Goal: Task Accomplishment & Management: Manage account settings

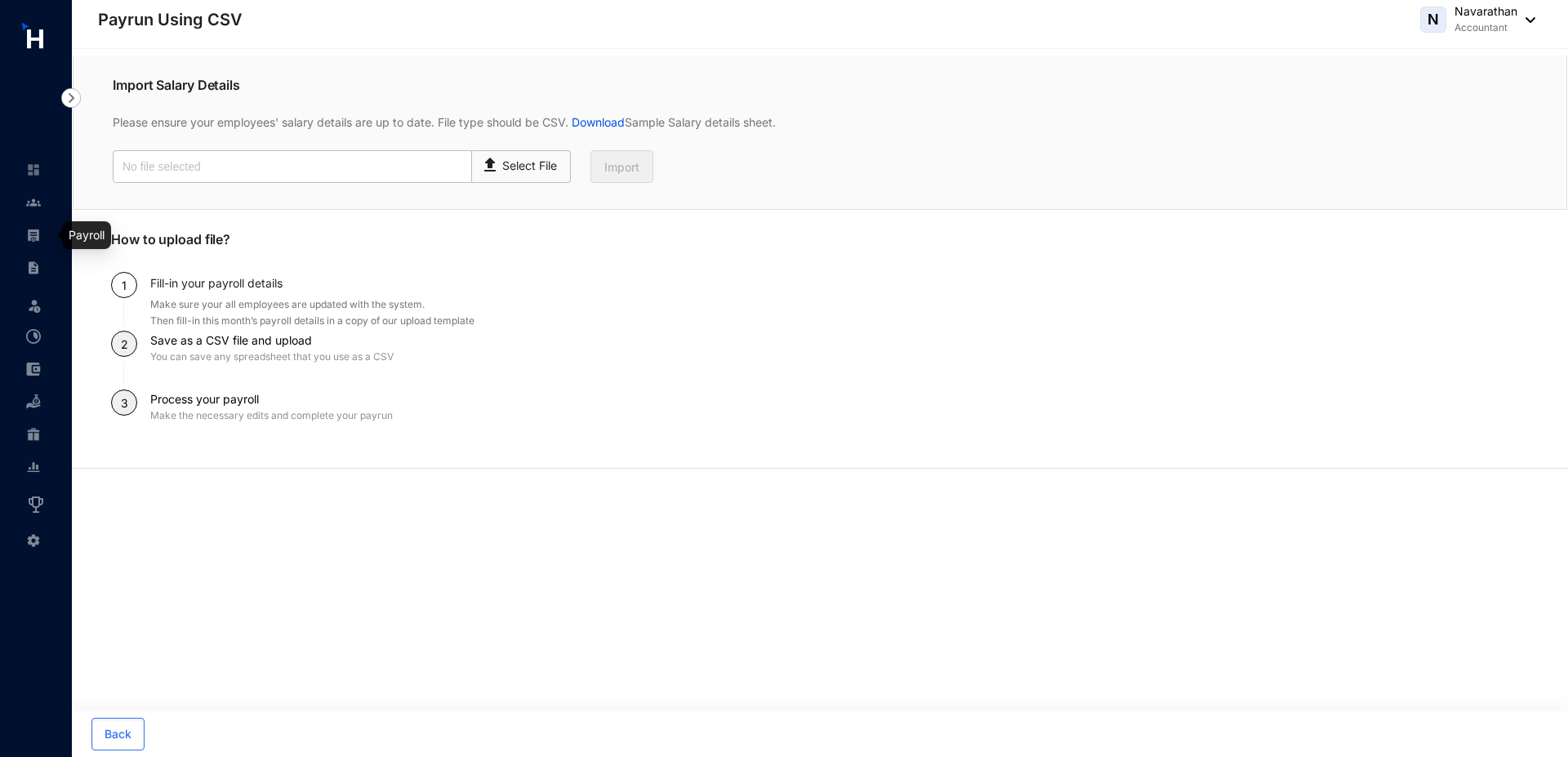
click at [26, 238] on link at bounding box center [46, 235] width 41 height 16
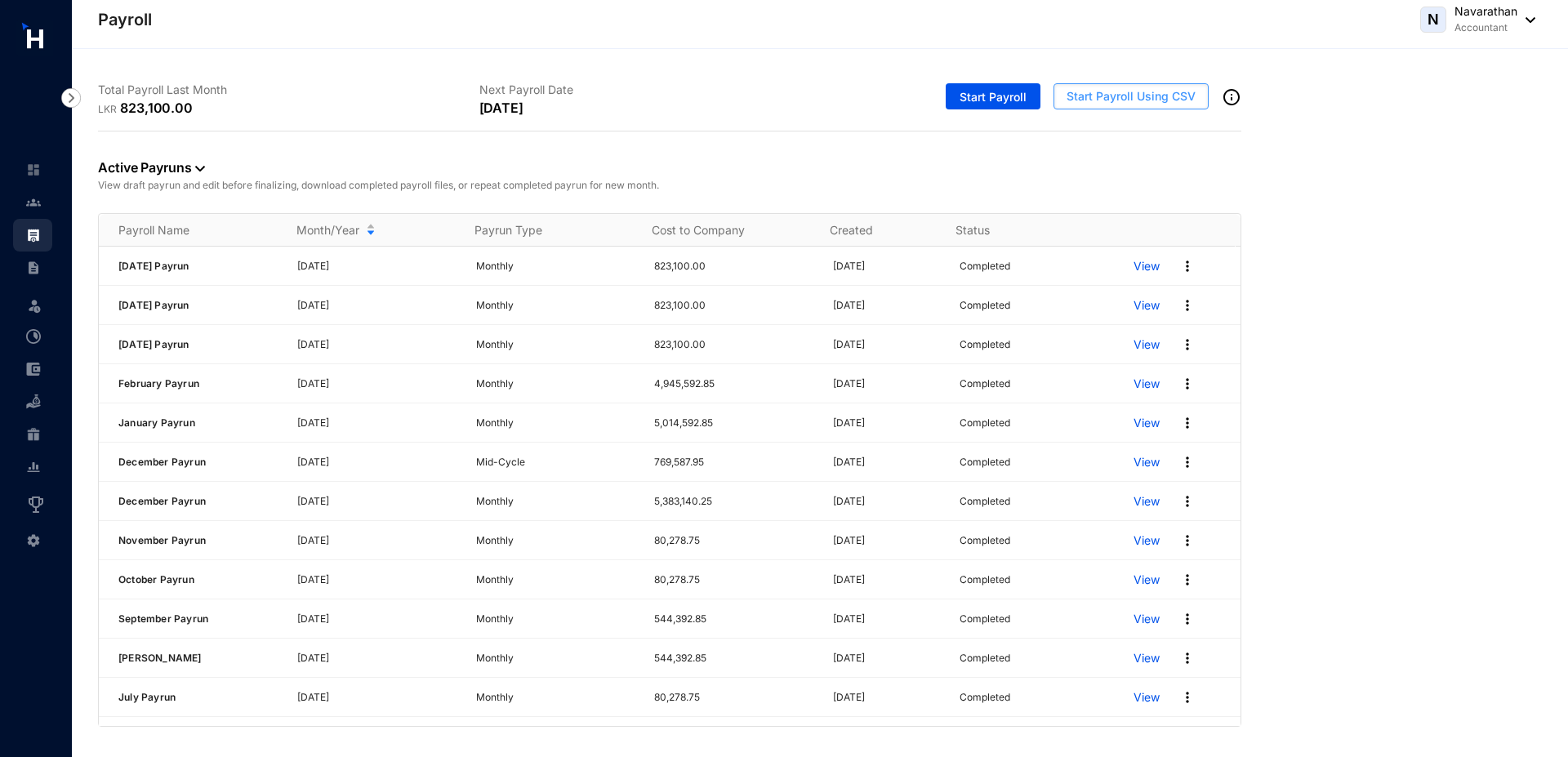
click at [1102, 90] on span "Start Payroll Using CSV" at bounding box center [1132, 96] width 129 height 16
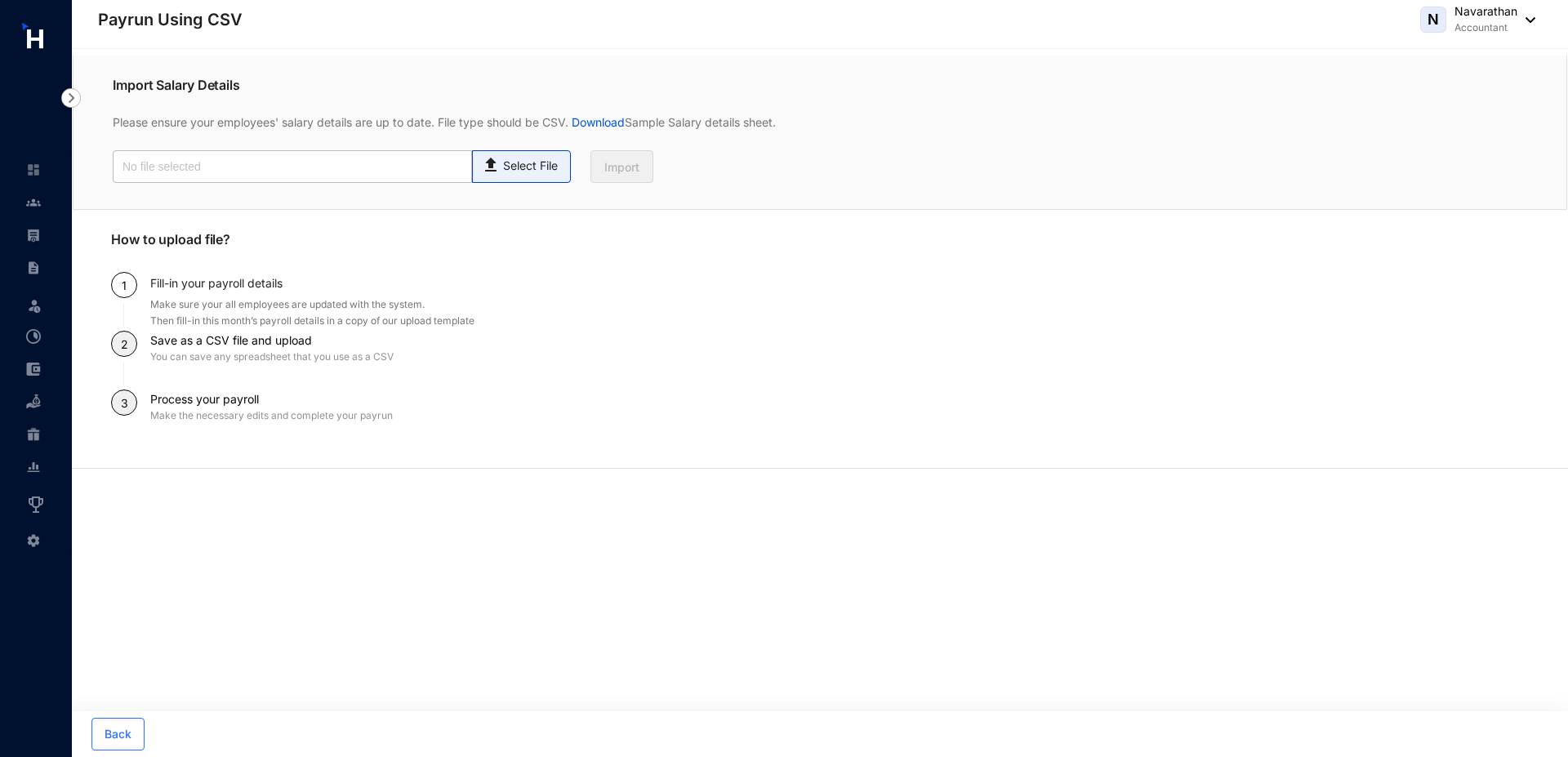
click at [515, 160] on p "Select File" at bounding box center [530, 167] width 54 height 17
click at [0, 0] on input "Select File" at bounding box center [0, 0] width 0 height 0
type input "salary.csv"
click at [601, 164] on button "Import" at bounding box center [622, 167] width 63 height 32
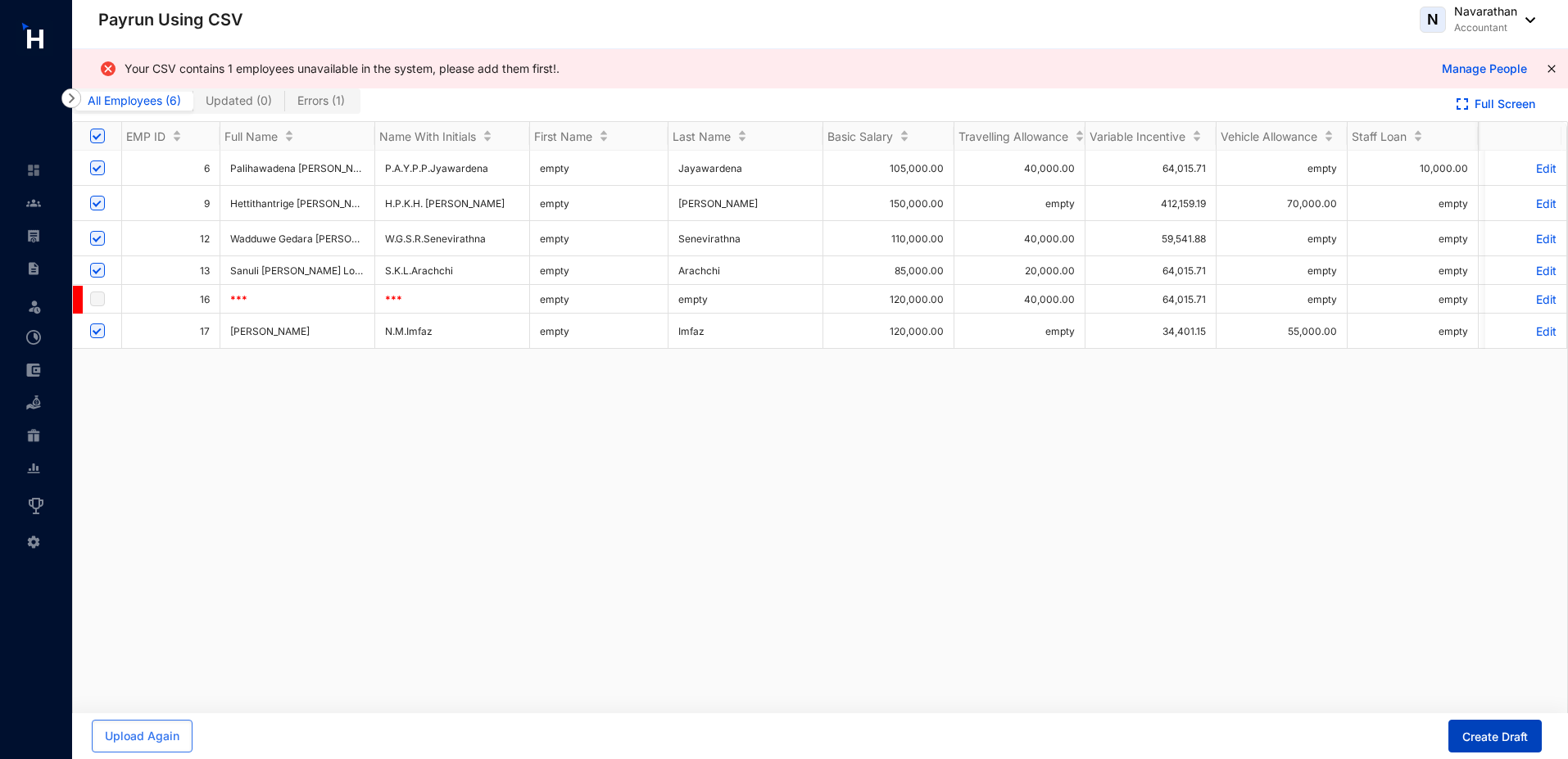
click at [1486, 731] on span "Create Draft" at bounding box center [1494, 737] width 66 height 16
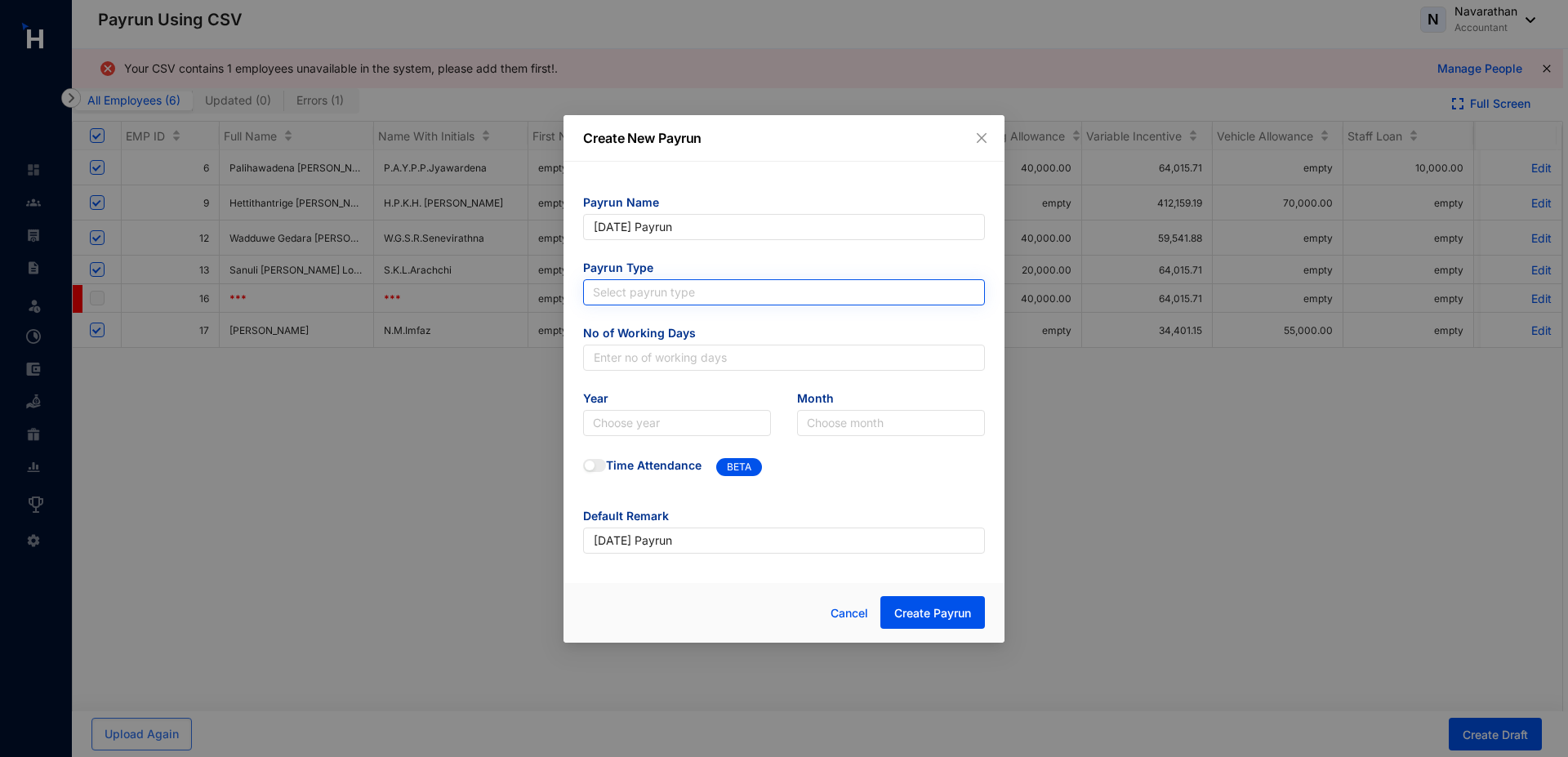
click at [642, 299] on input "search" at bounding box center [784, 292] width 383 height 25
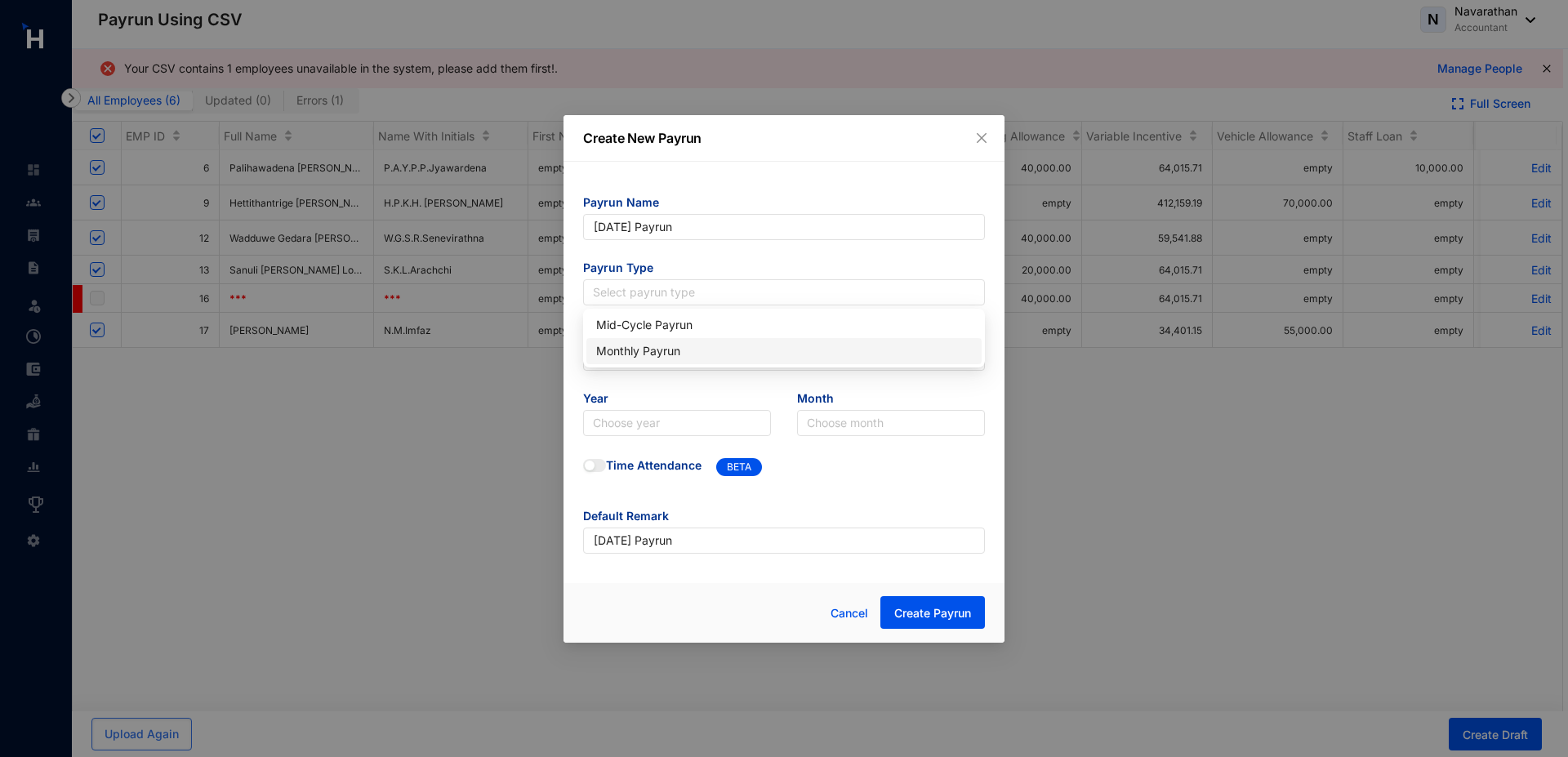
click at [643, 347] on div "Monthly Payrun" at bounding box center [784, 350] width 376 height 18
click at [621, 353] on input "text" at bounding box center [784, 357] width 402 height 26
type input "30"
click at [647, 420] on input "search" at bounding box center [677, 424] width 169 height 25
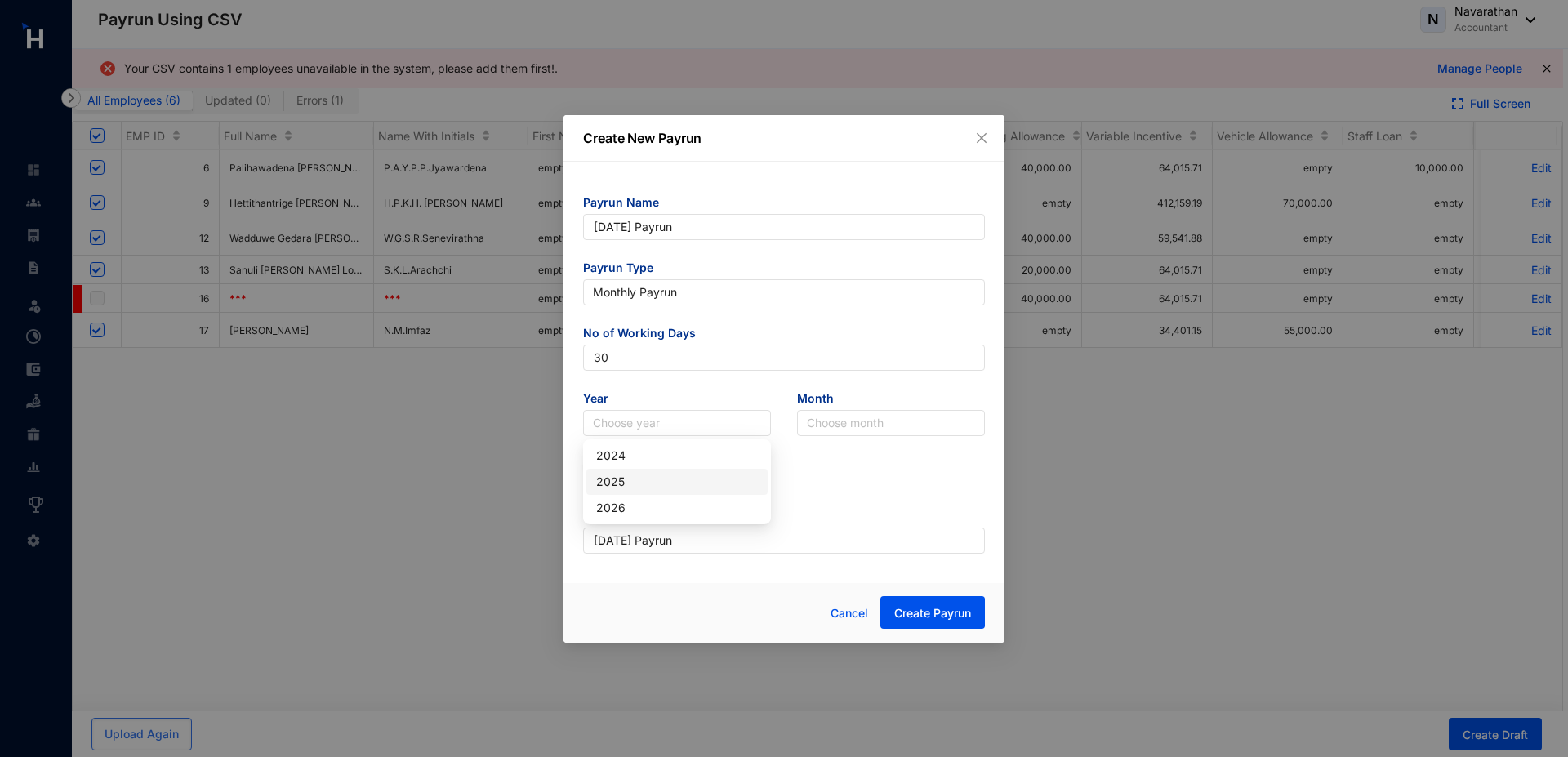
click at [628, 479] on div "2025" at bounding box center [677, 482] width 162 height 18
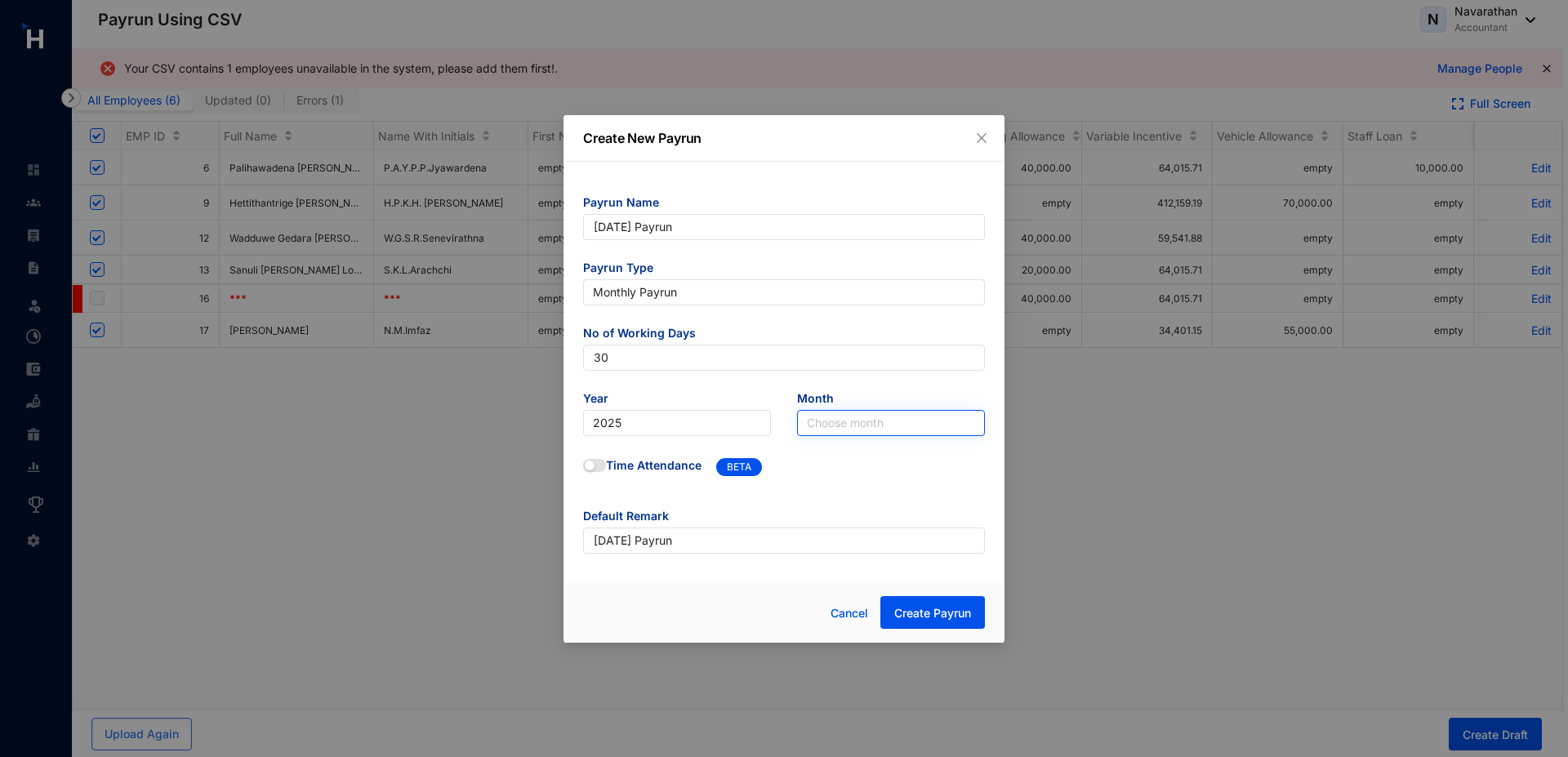
click at [876, 423] on input "search" at bounding box center [891, 424] width 169 height 25
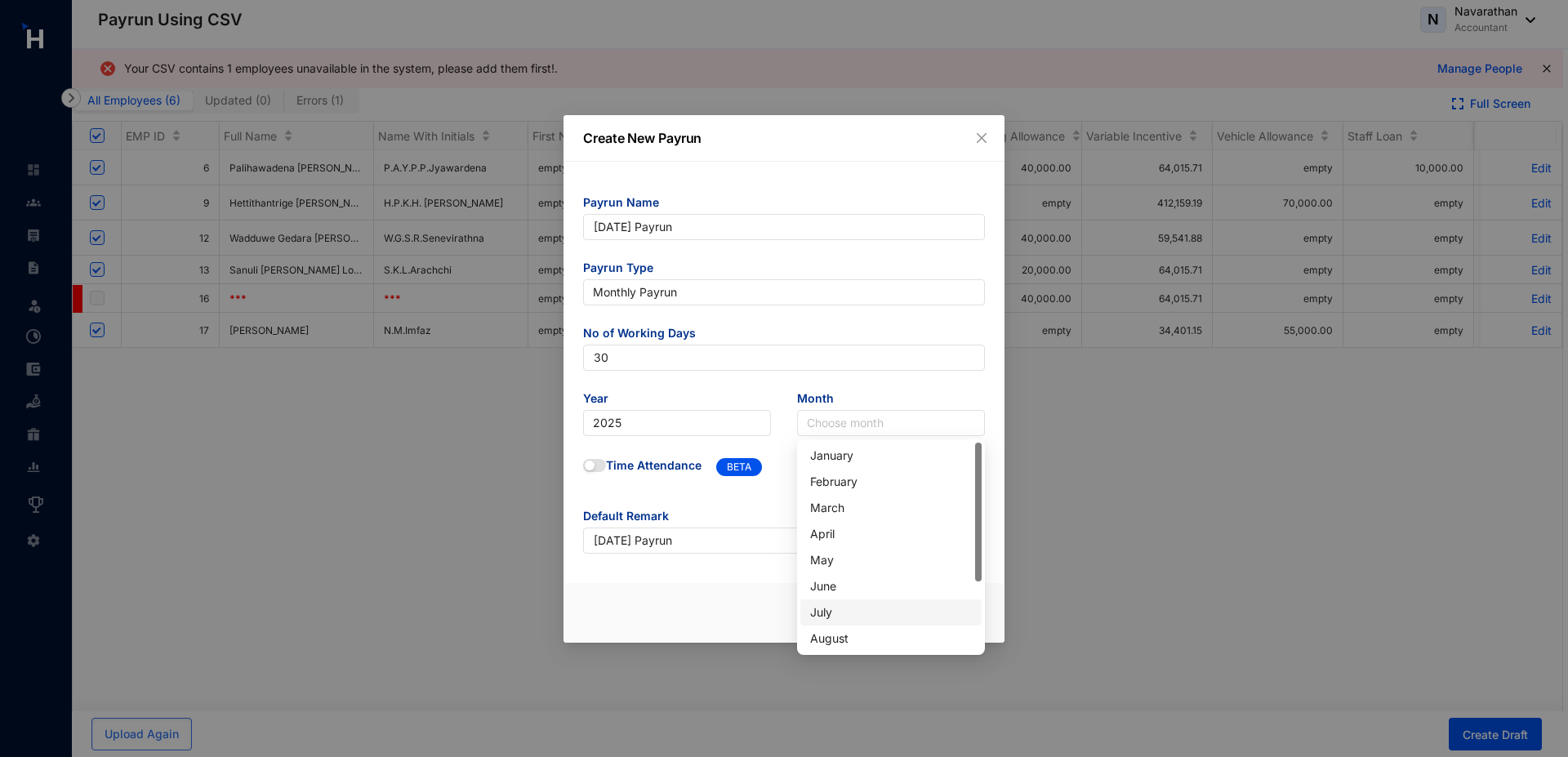
click at [846, 610] on div "July" at bounding box center [891, 612] width 162 height 18
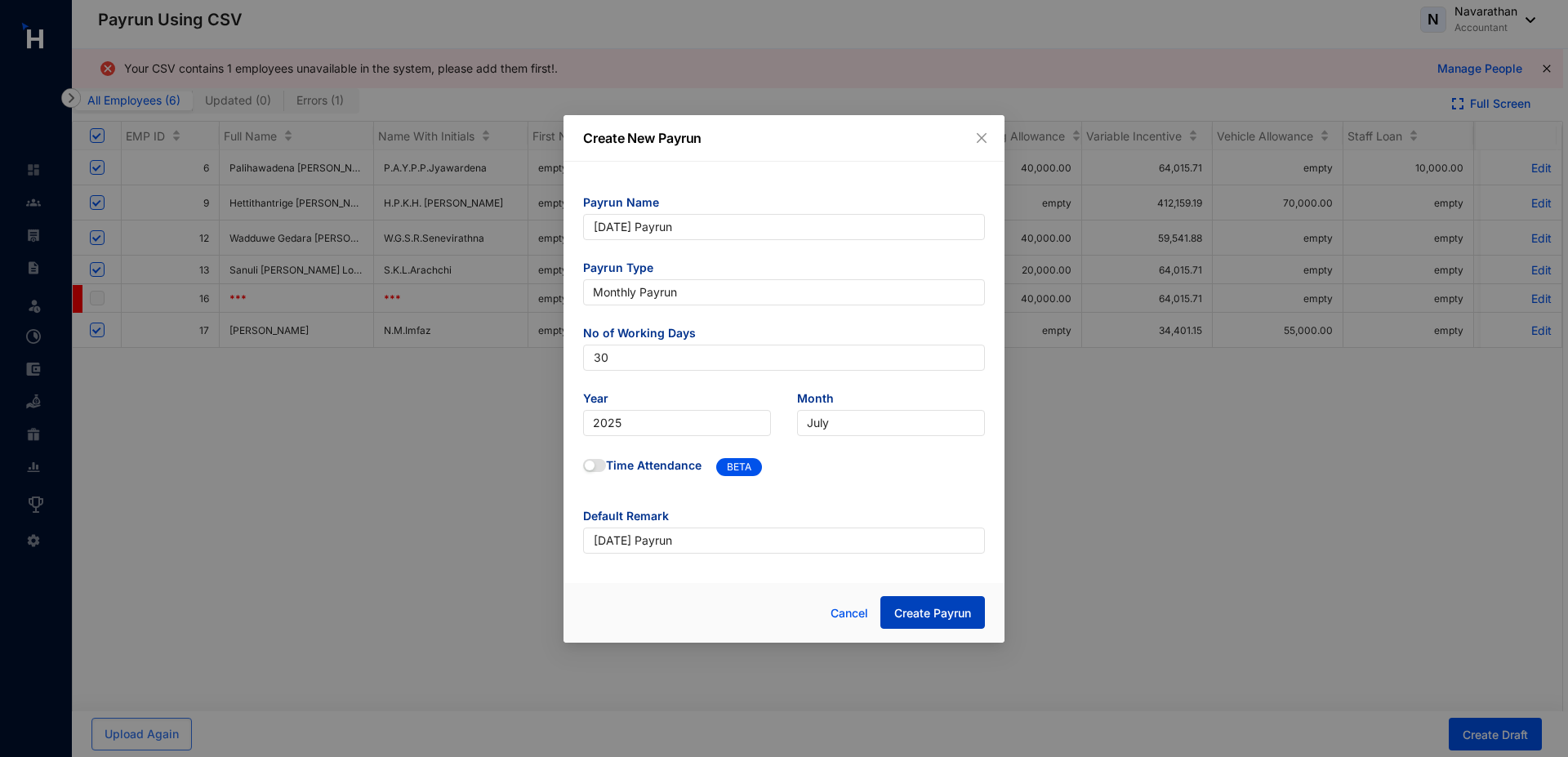
click at [935, 600] on button "Create Payrun" at bounding box center [933, 612] width 105 height 32
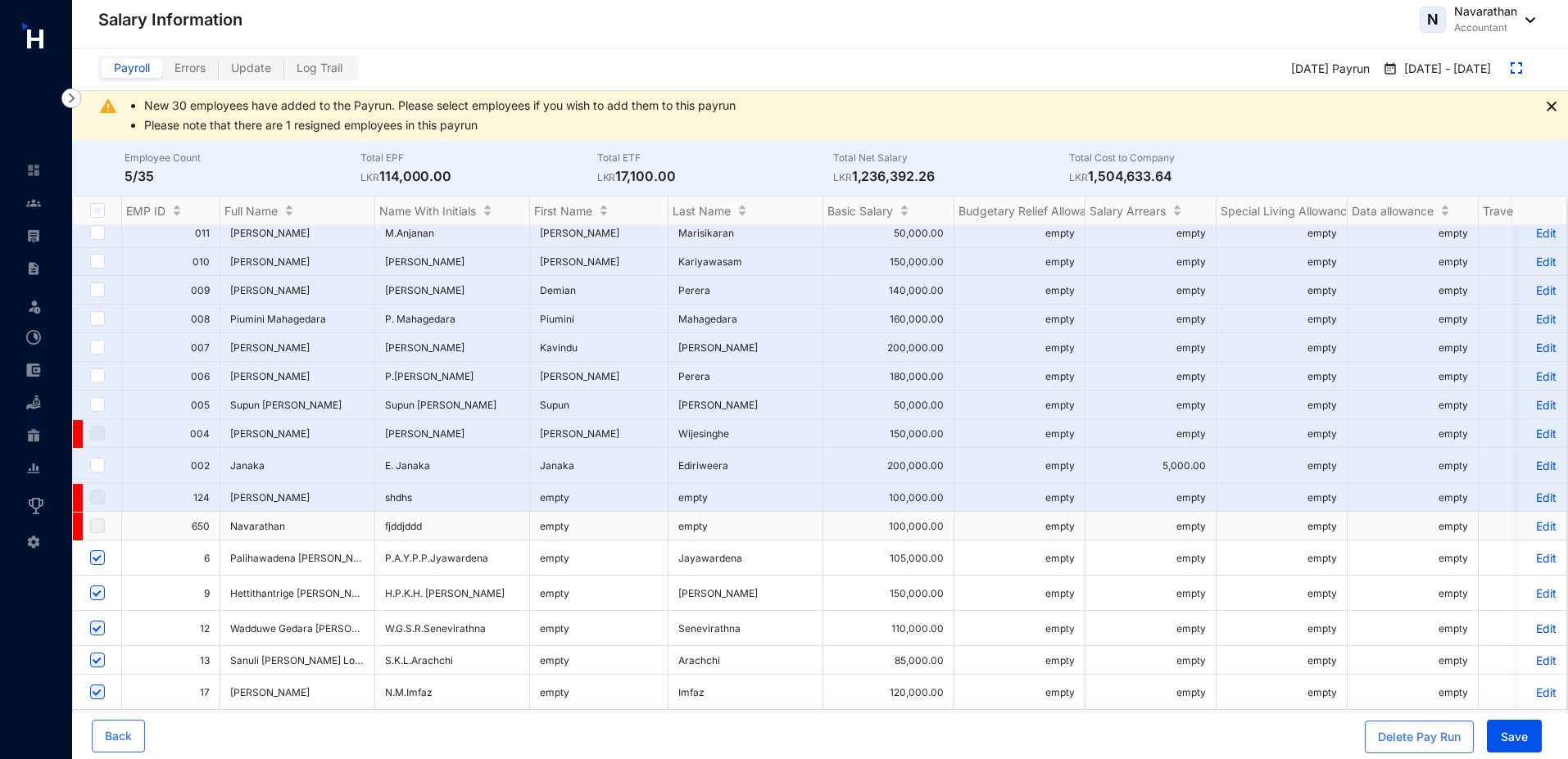
scroll to position [49, 0]
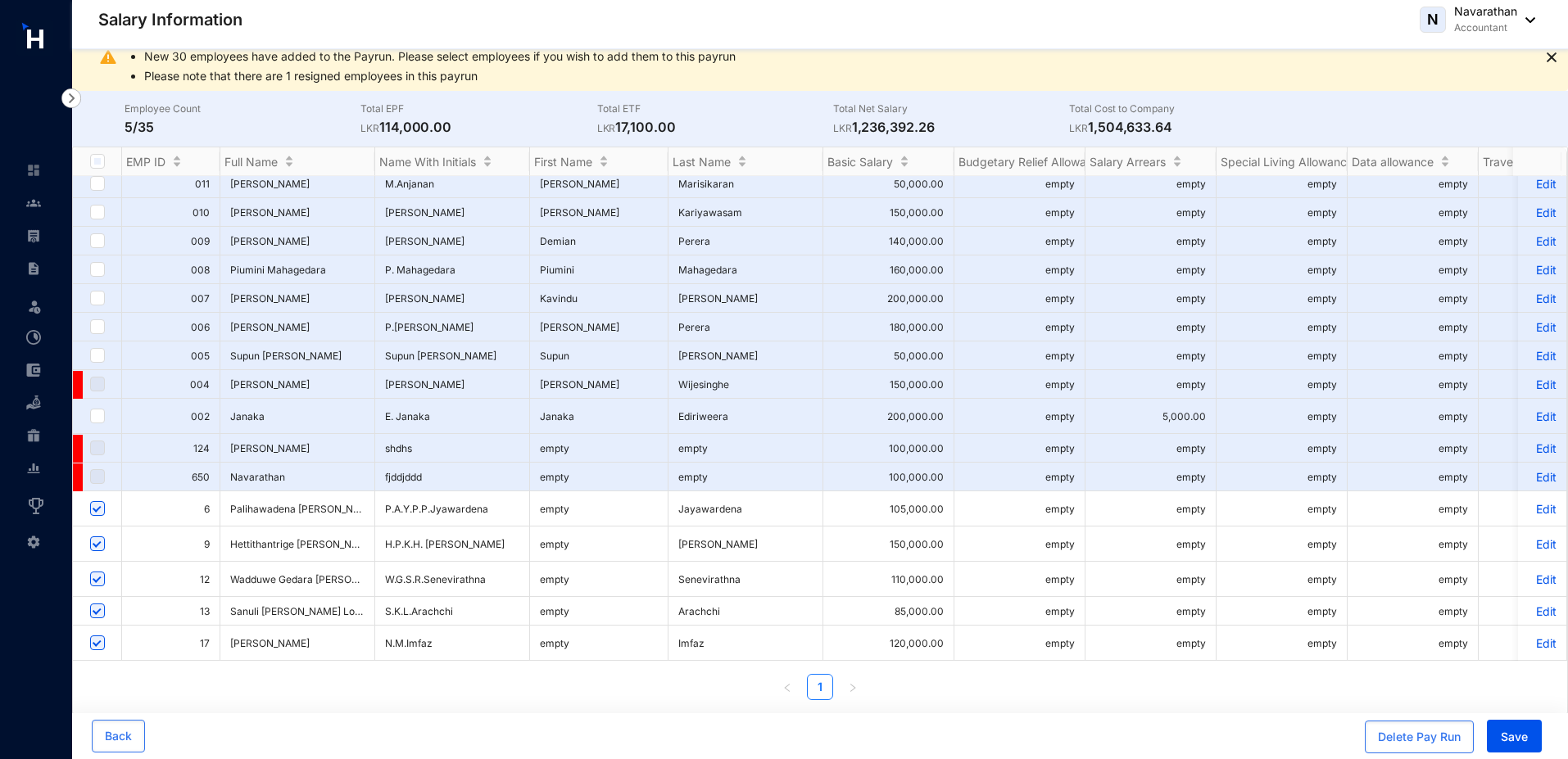
click at [1537, 504] on p "Edit" at bounding box center [1542, 509] width 29 height 14
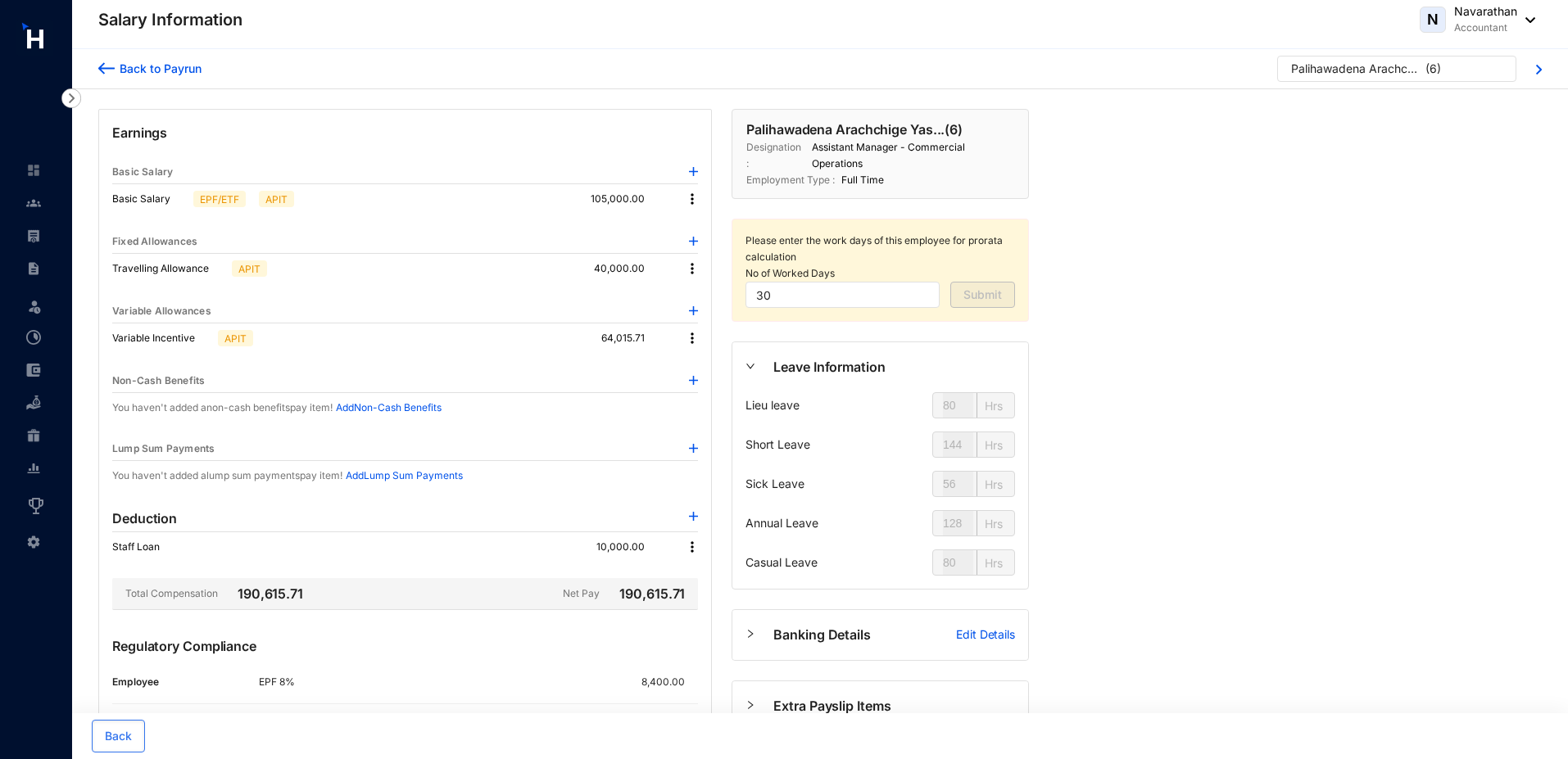
scroll to position [152, 0]
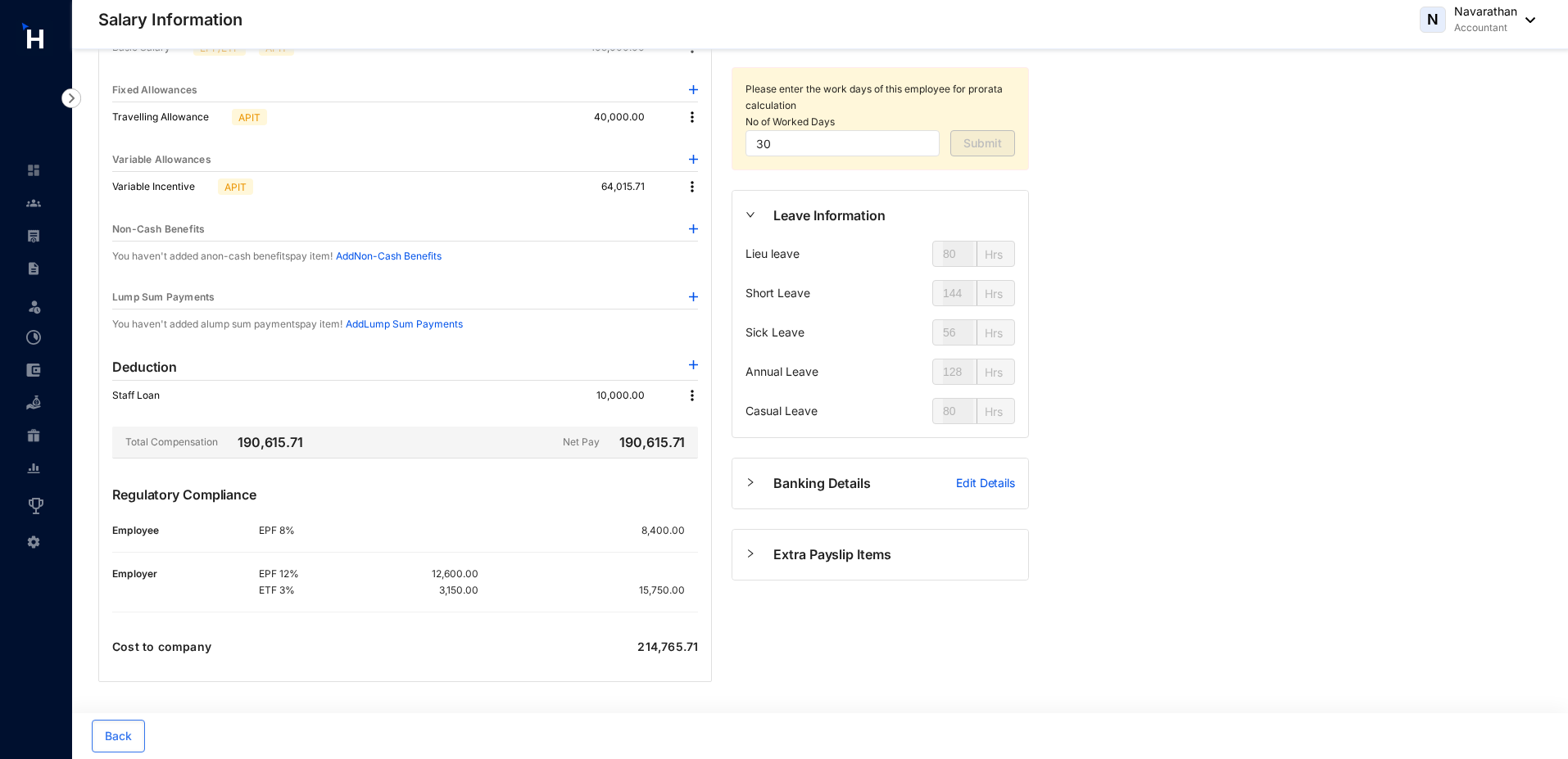
click at [1519, 20] on img at bounding box center [1526, 20] width 18 height 6
click at [1421, 135] on link "Sign Out" at bounding box center [1453, 132] width 136 height 16
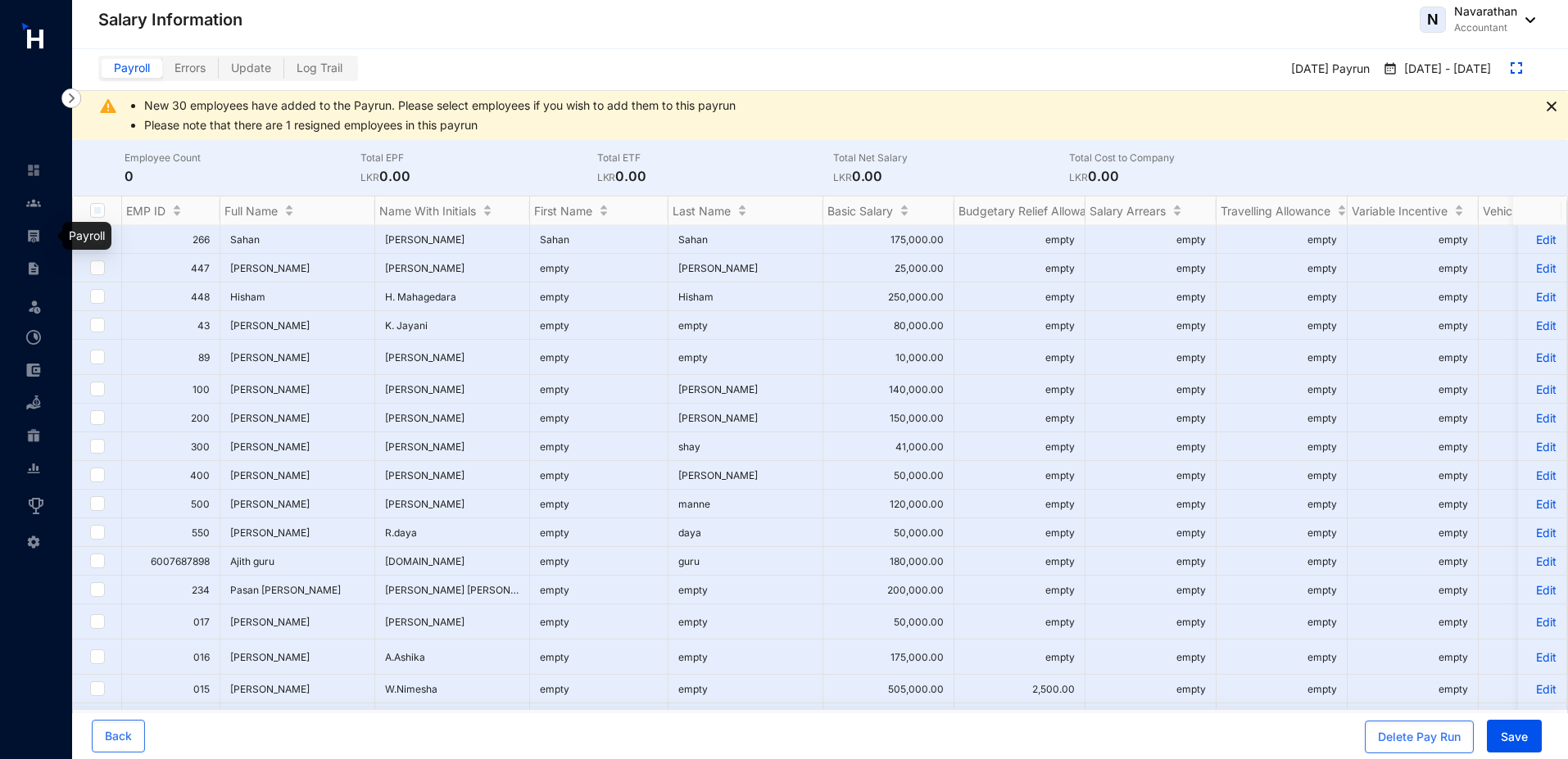
click at [34, 242] on img at bounding box center [32, 235] width 14 height 14
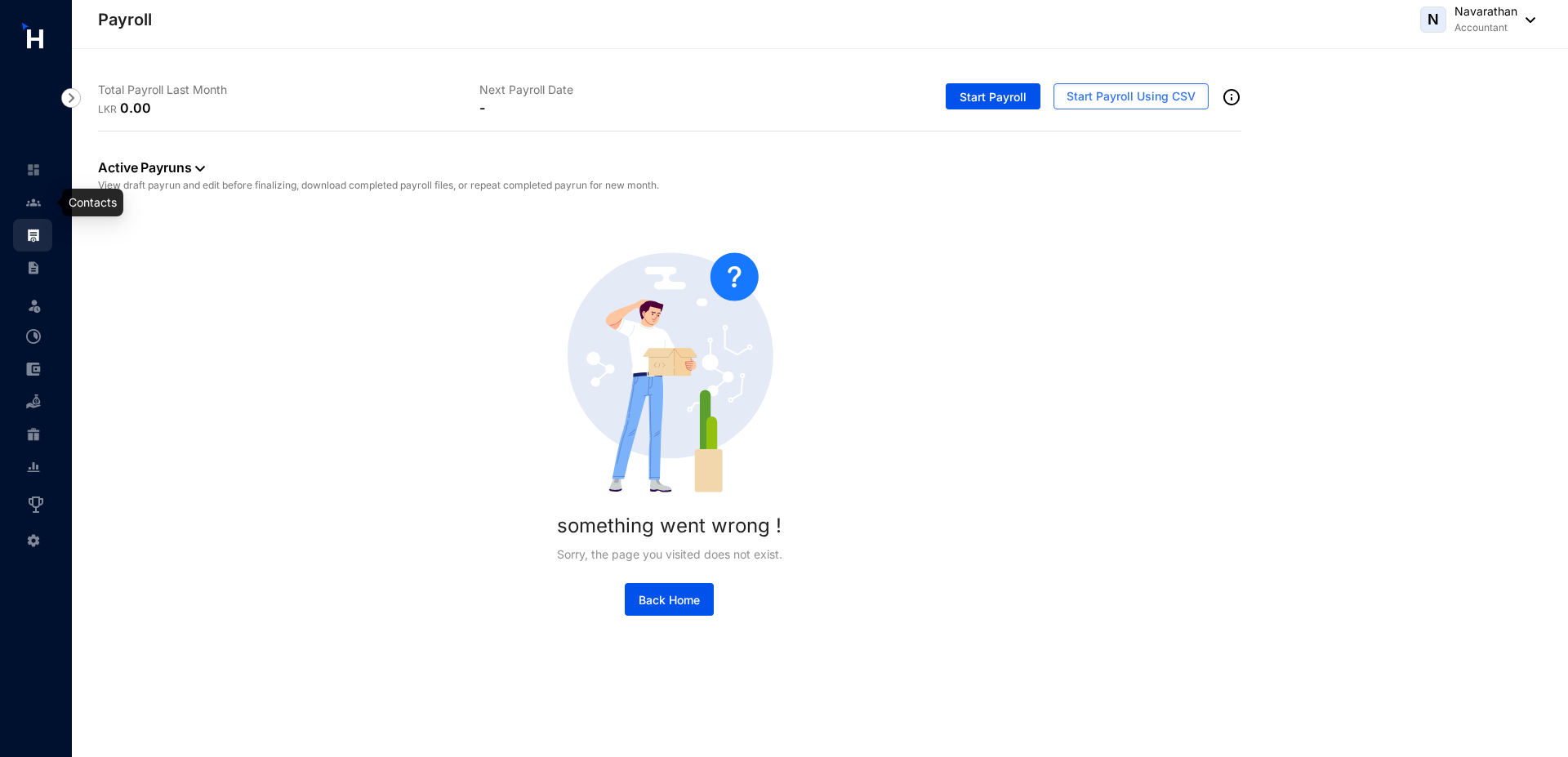
click at [38, 207] on img at bounding box center [32, 202] width 14 height 14
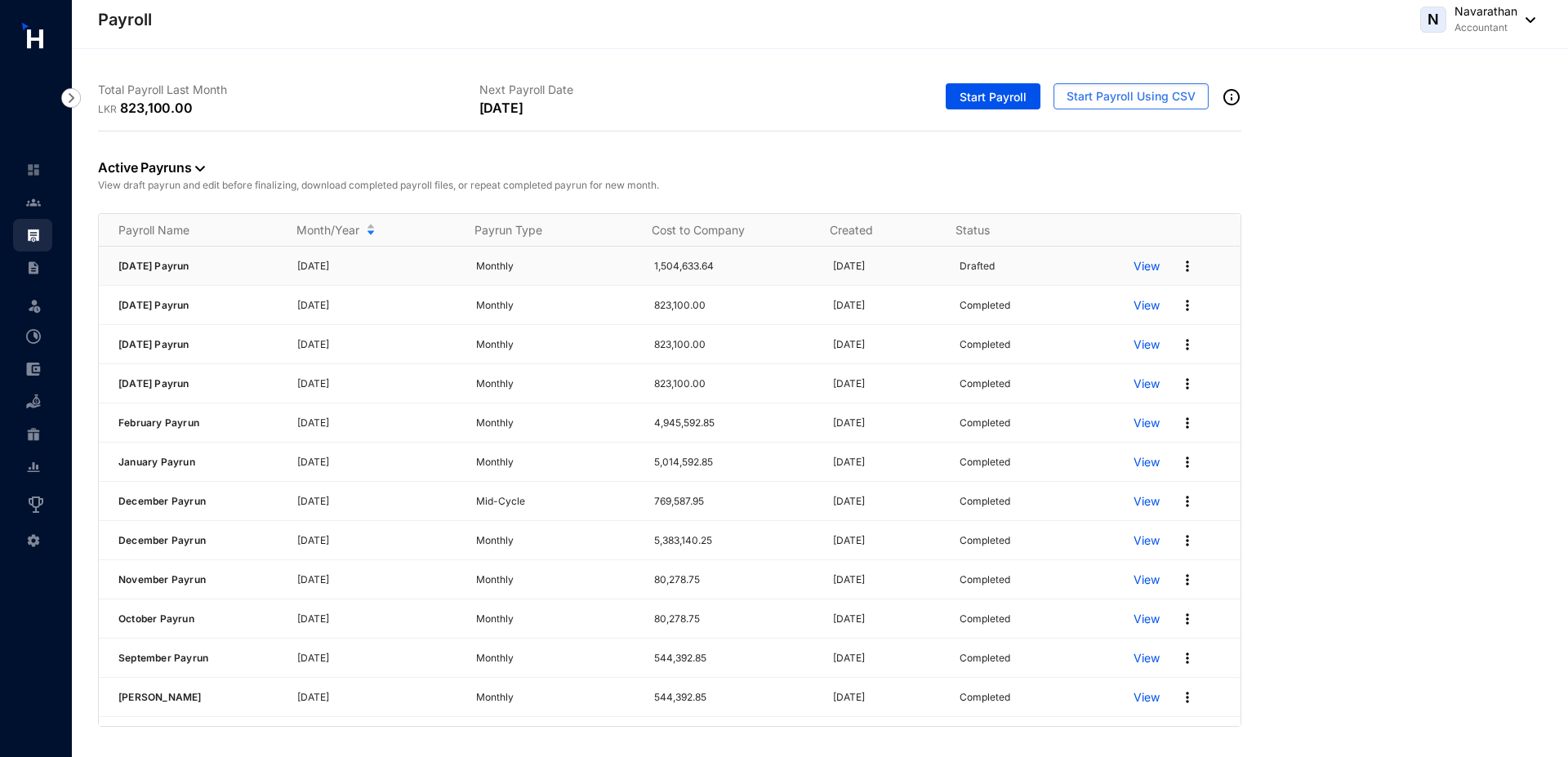
click at [1180, 269] on img at bounding box center [1187, 266] width 16 height 16
click at [1119, 309] on p "Delete" at bounding box center [1113, 299] width 115 height 28
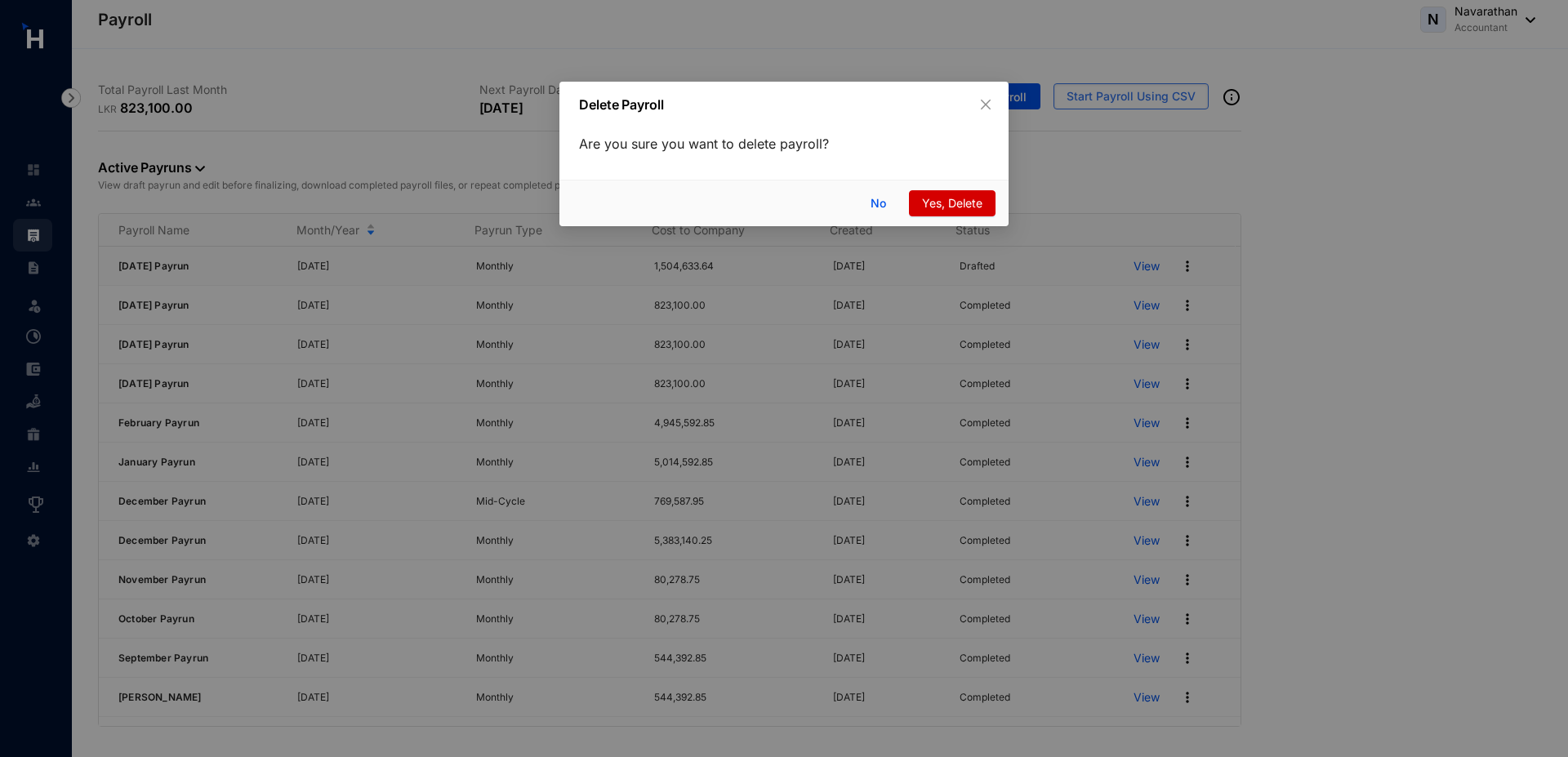
click at [963, 199] on span "Yes, Delete" at bounding box center [952, 203] width 60 height 18
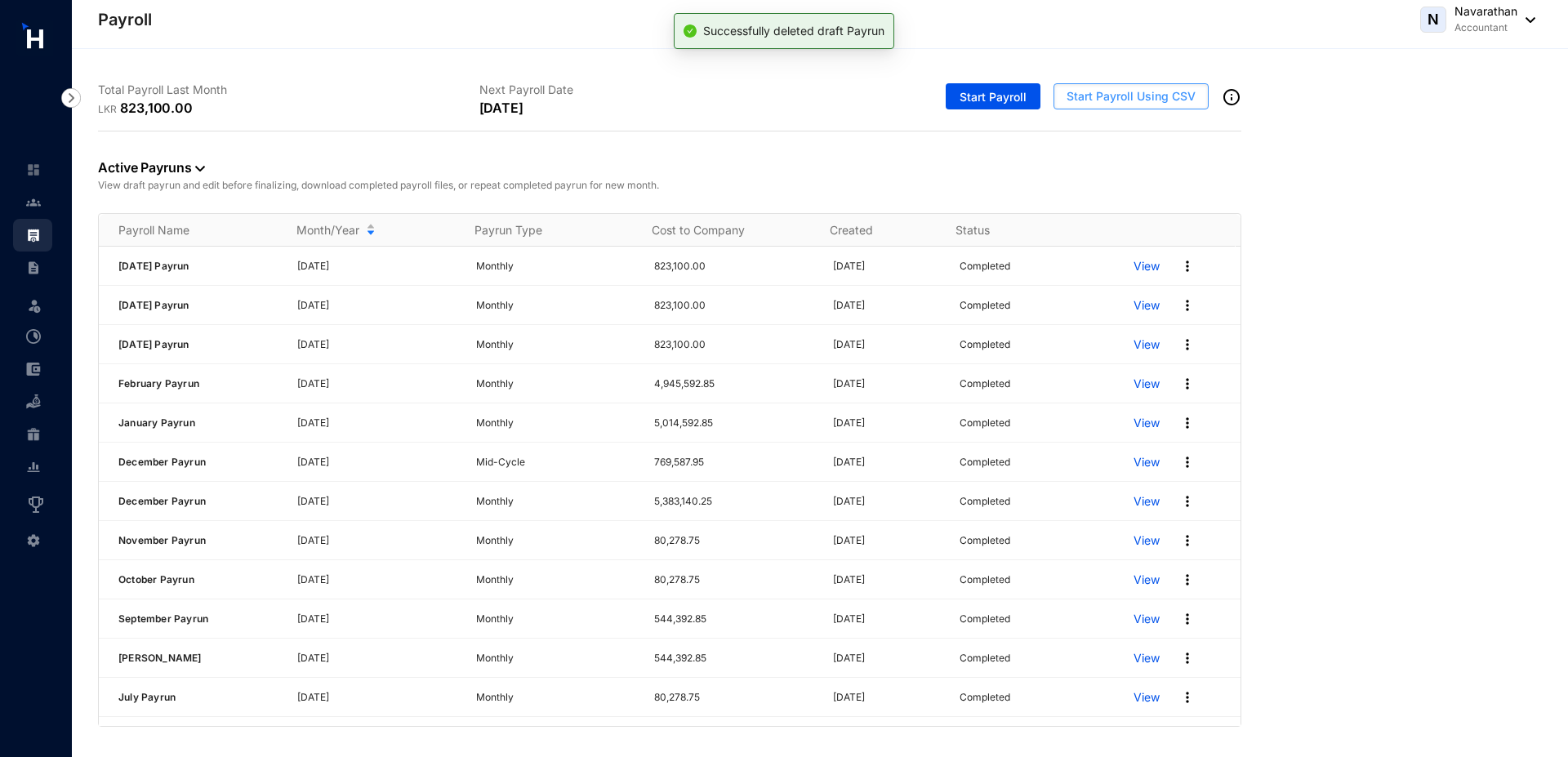
click at [1115, 103] on span "Start Payroll Using CSV" at bounding box center [1132, 96] width 129 height 16
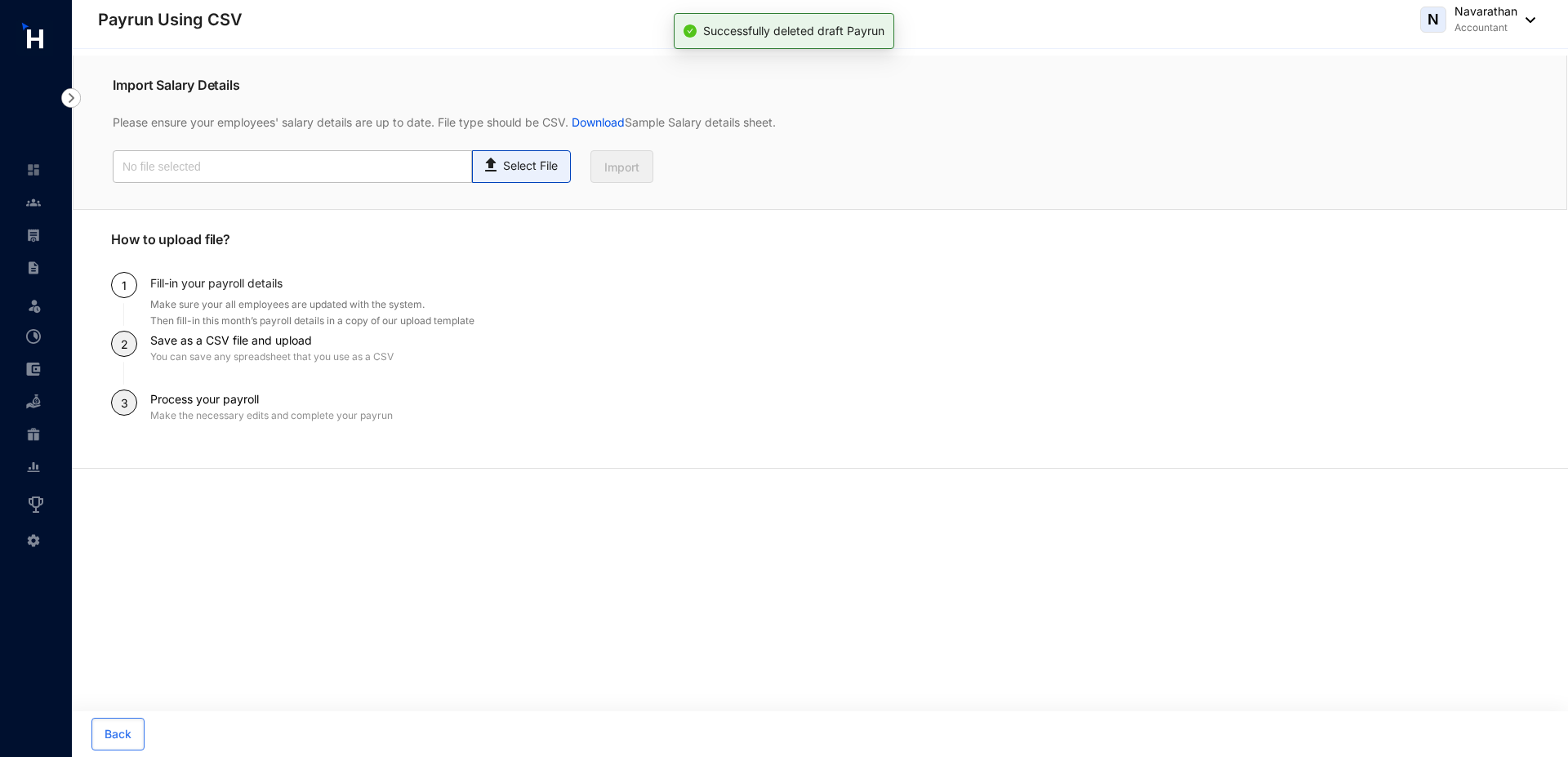
click at [535, 169] on p "Select File" at bounding box center [530, 167] width 54 height 17
click at [0, 0] on input "Select File" at bounding box center [0, 0] width 0 height 0
type input "salary.csv"
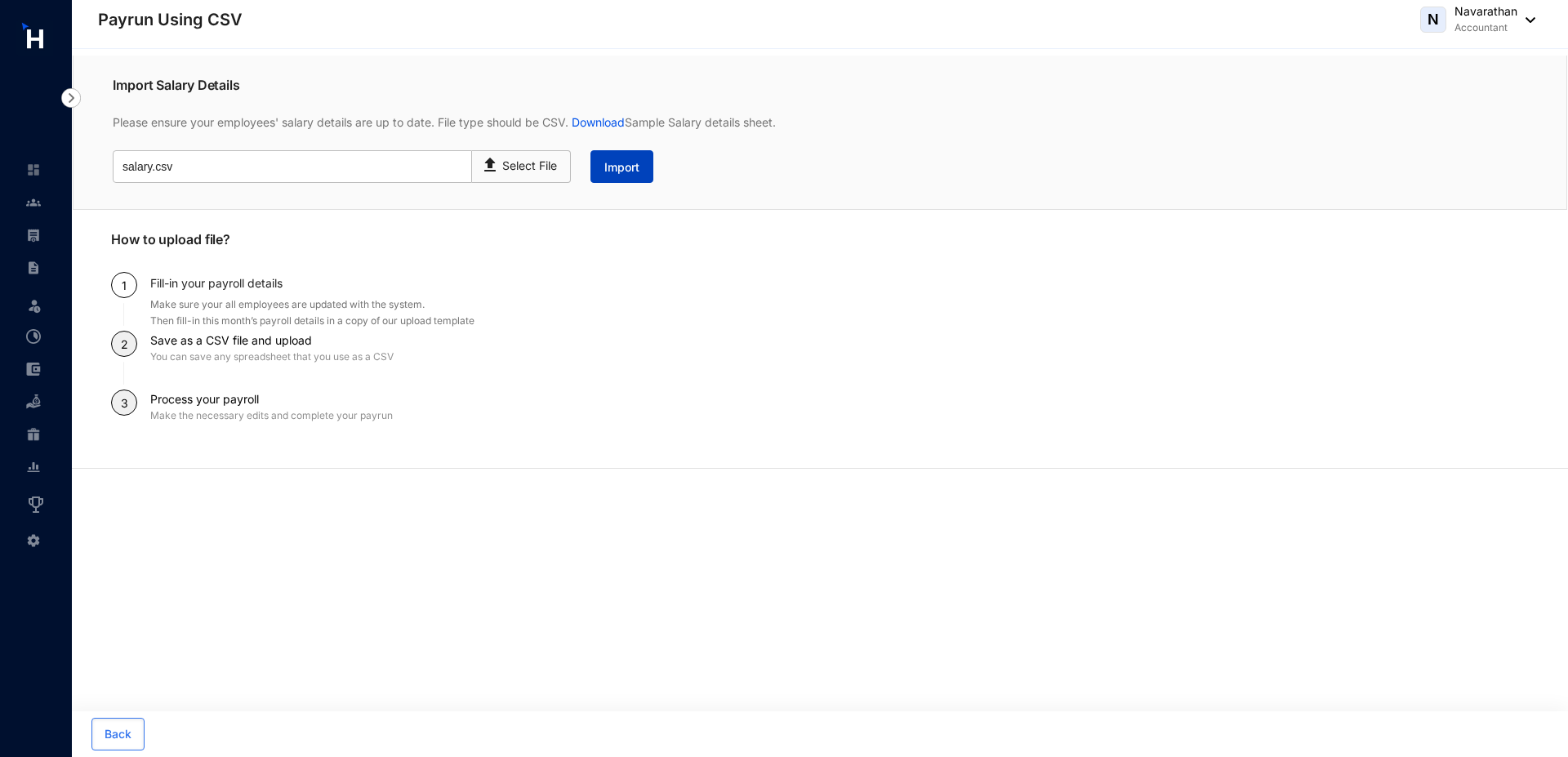
click at [618, 159] on span "Import" at bounding box center [622, 167] width 35 height 16
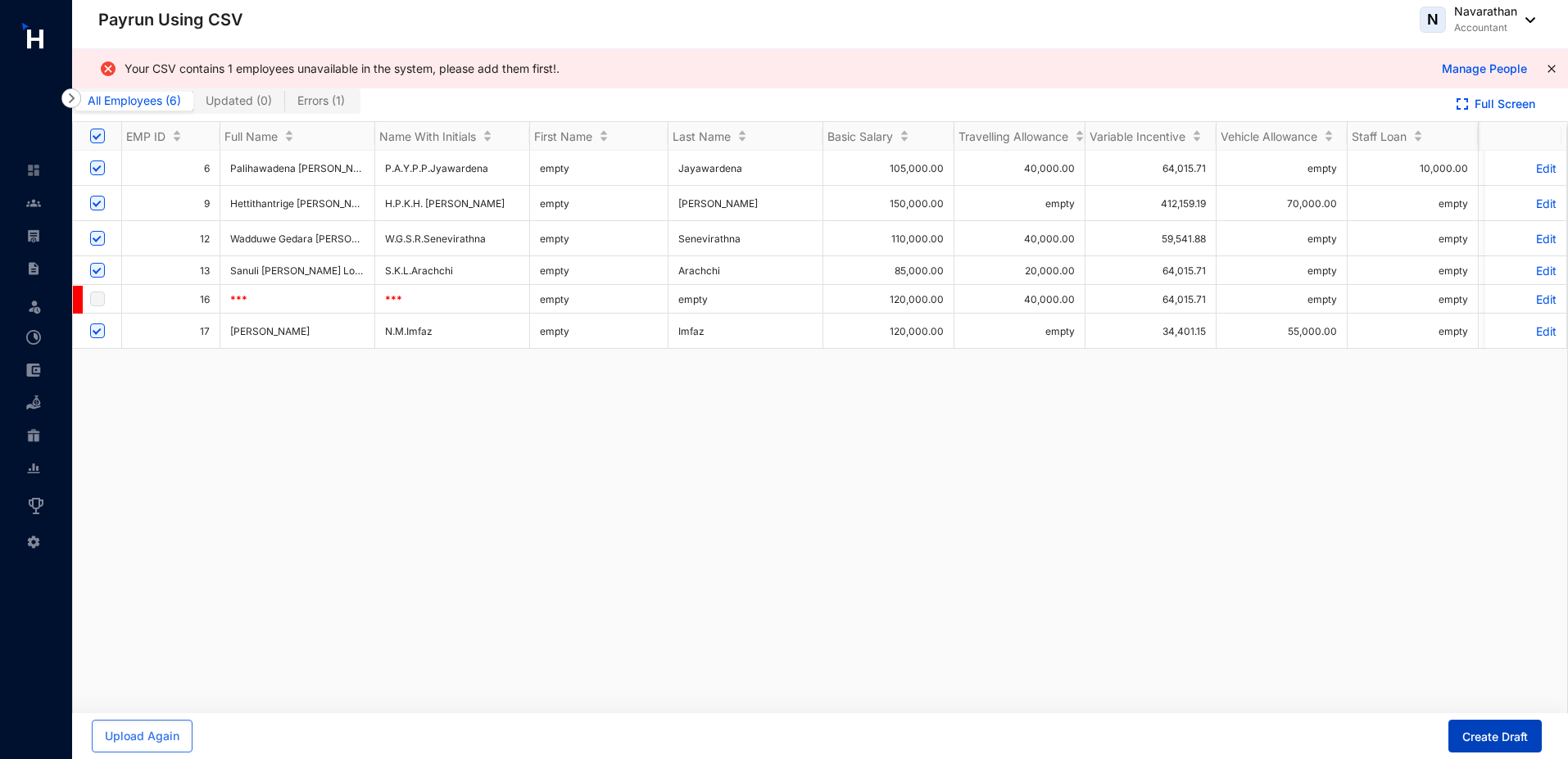
click at [1492, 728] on button "Create Draft" at bounding box center [1495, 736] width 94 height 32
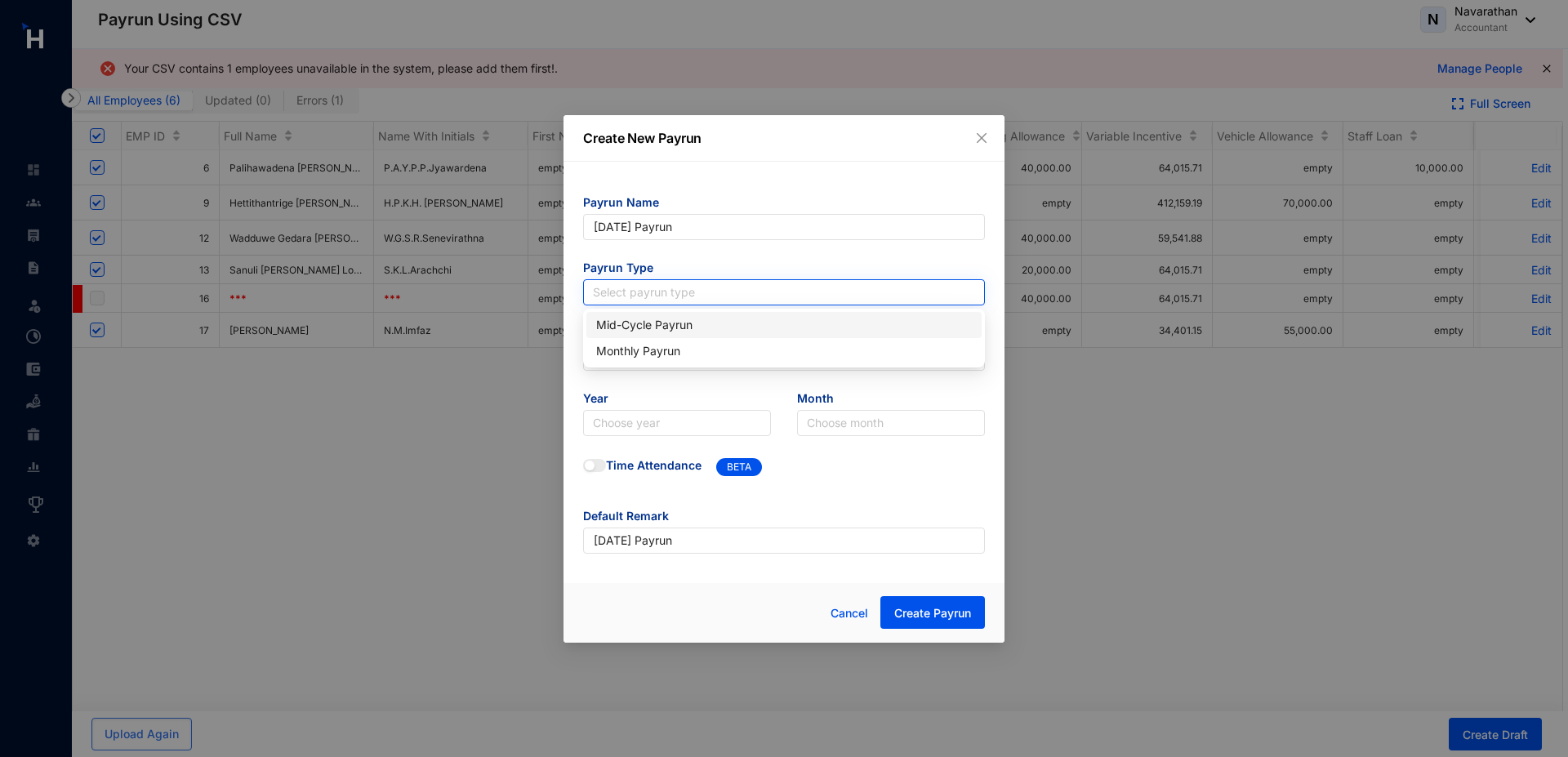
click at [666, 297] on input "search" at bounding box center [784, 292] width 383 height 25
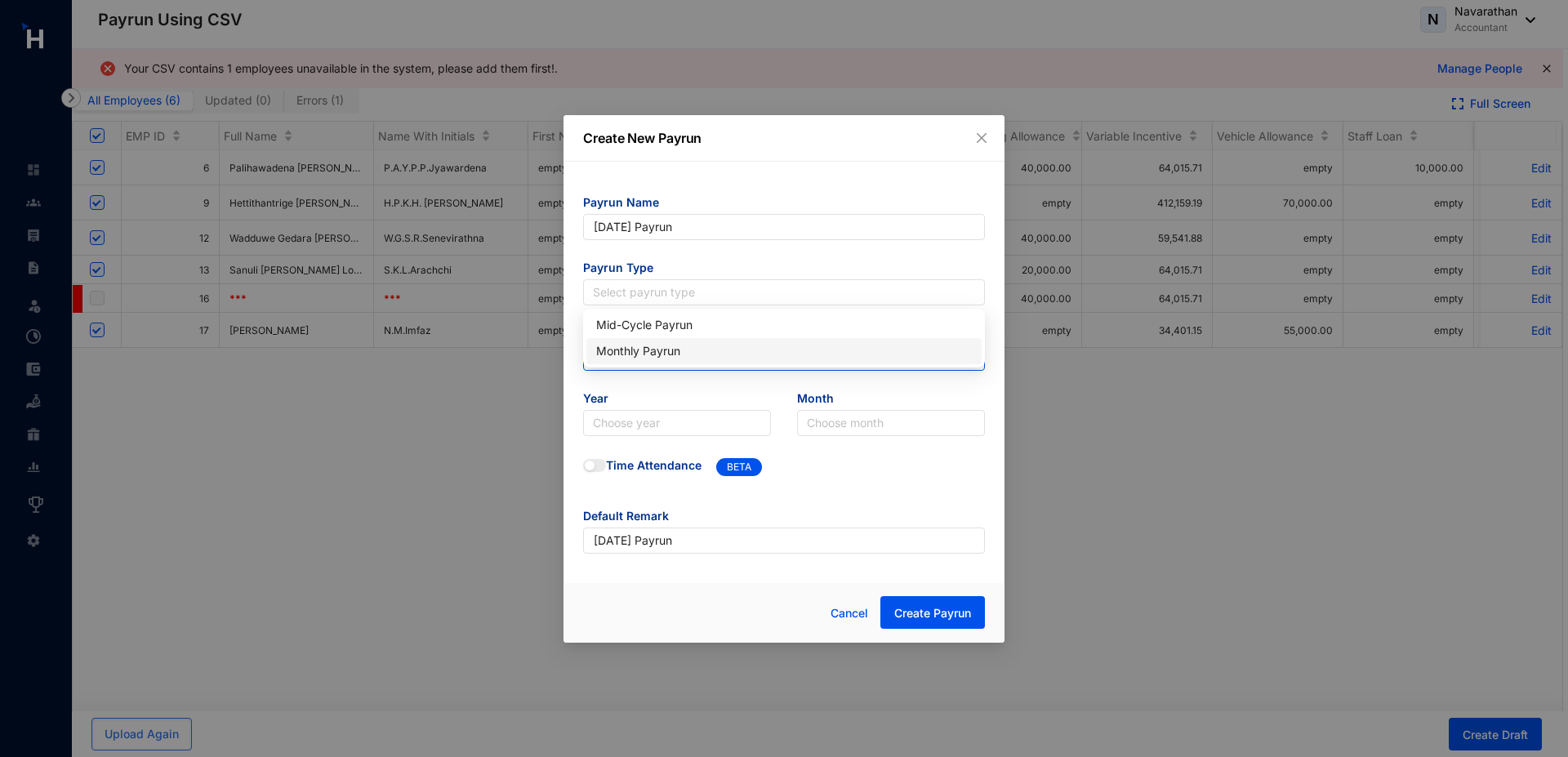
click at [608, 344] on div "Monthly Payrun" at bounding box center [784, 350] width 376 height 18
click at [615, 364] on input "text" at bounding box center [784, 357] width 402 height 26
type input "30"
click at [627, 422] on input "search" at bounding box center [677, 424] width 169 height 25
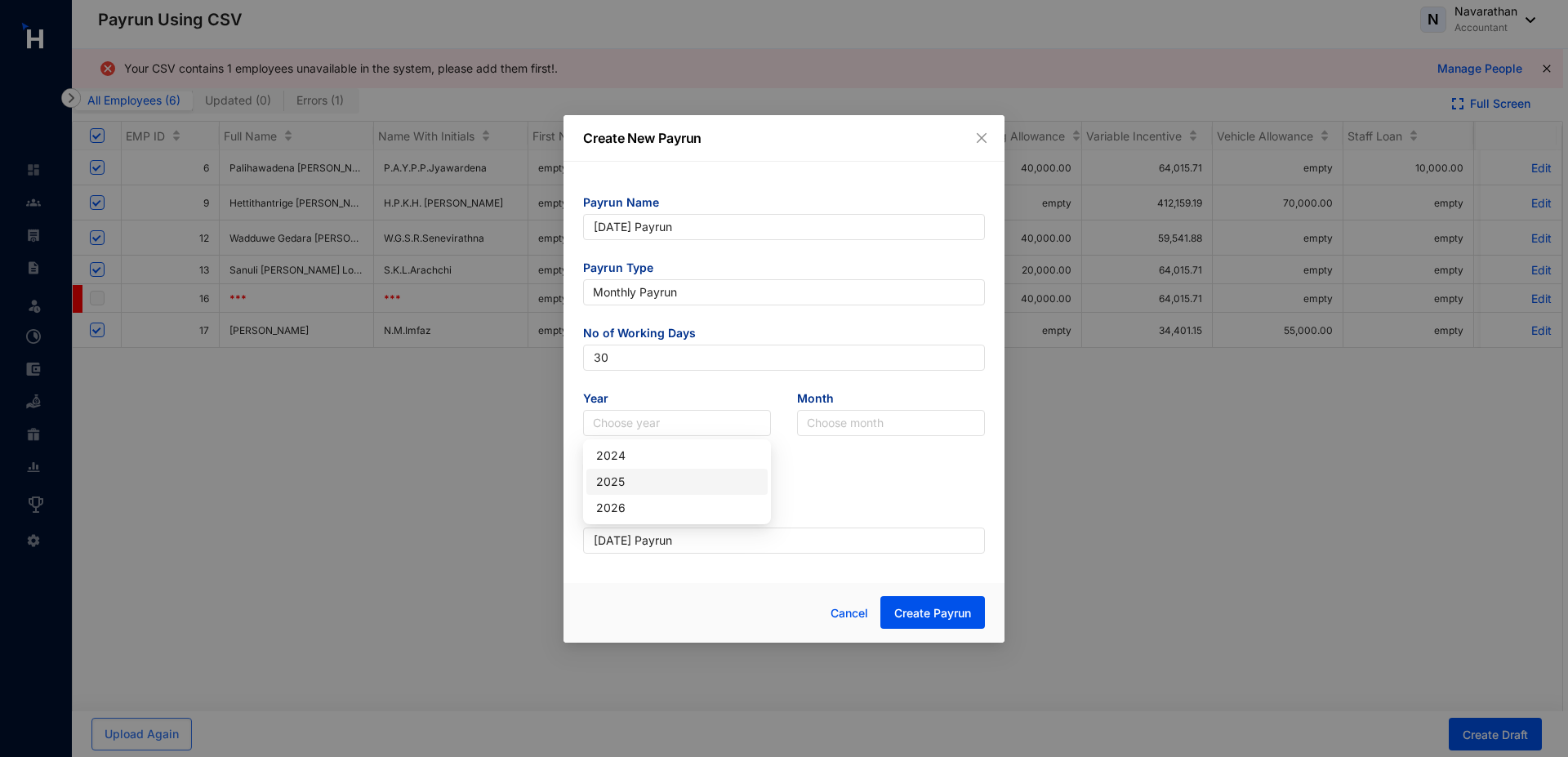
click at [632, 473] on div "2025" at bounding box center [677, 482] width 162 height 18
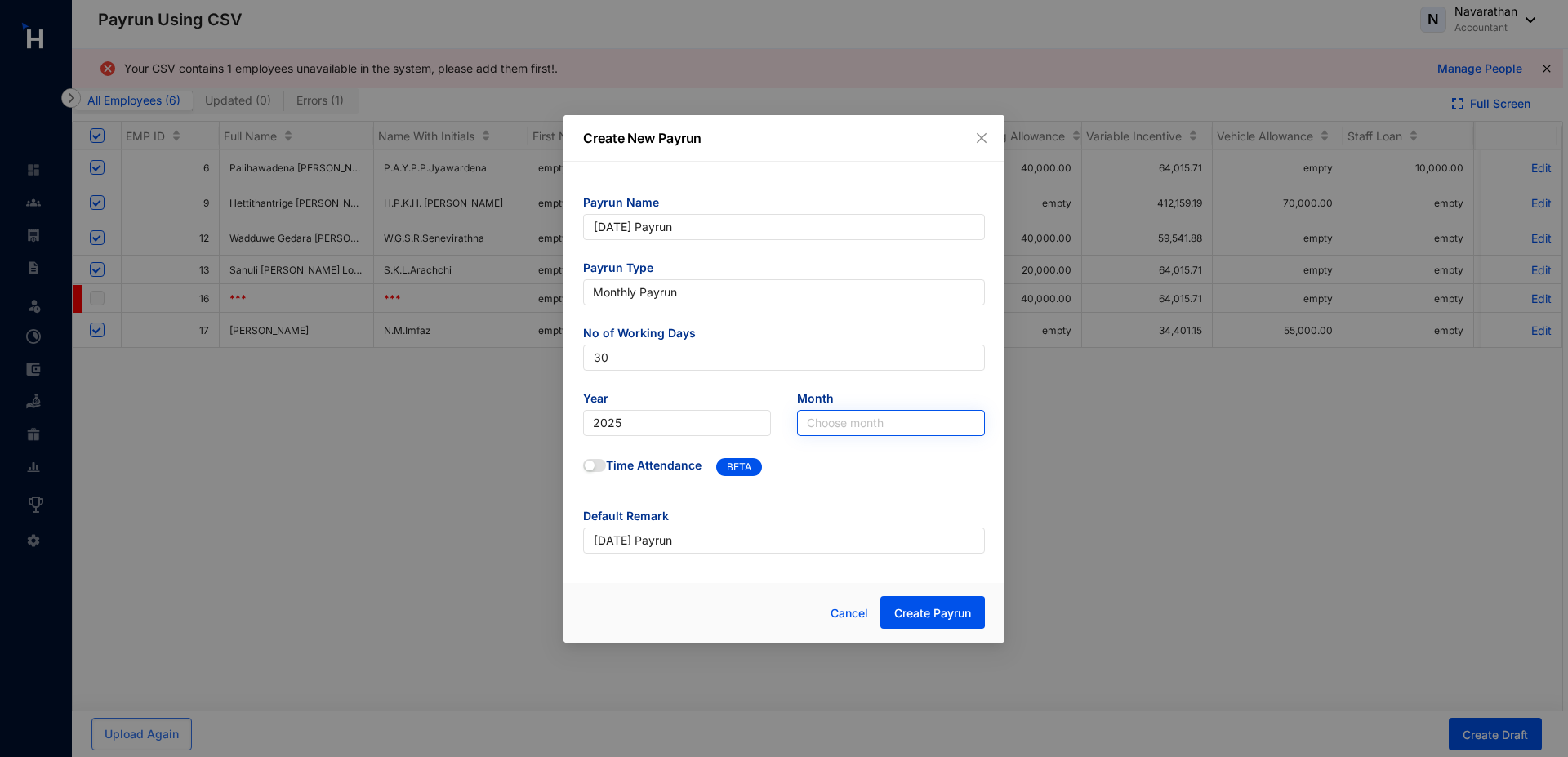
click at [875, 419] on input "search" at bounding box center [891, 424] width 169 height 25
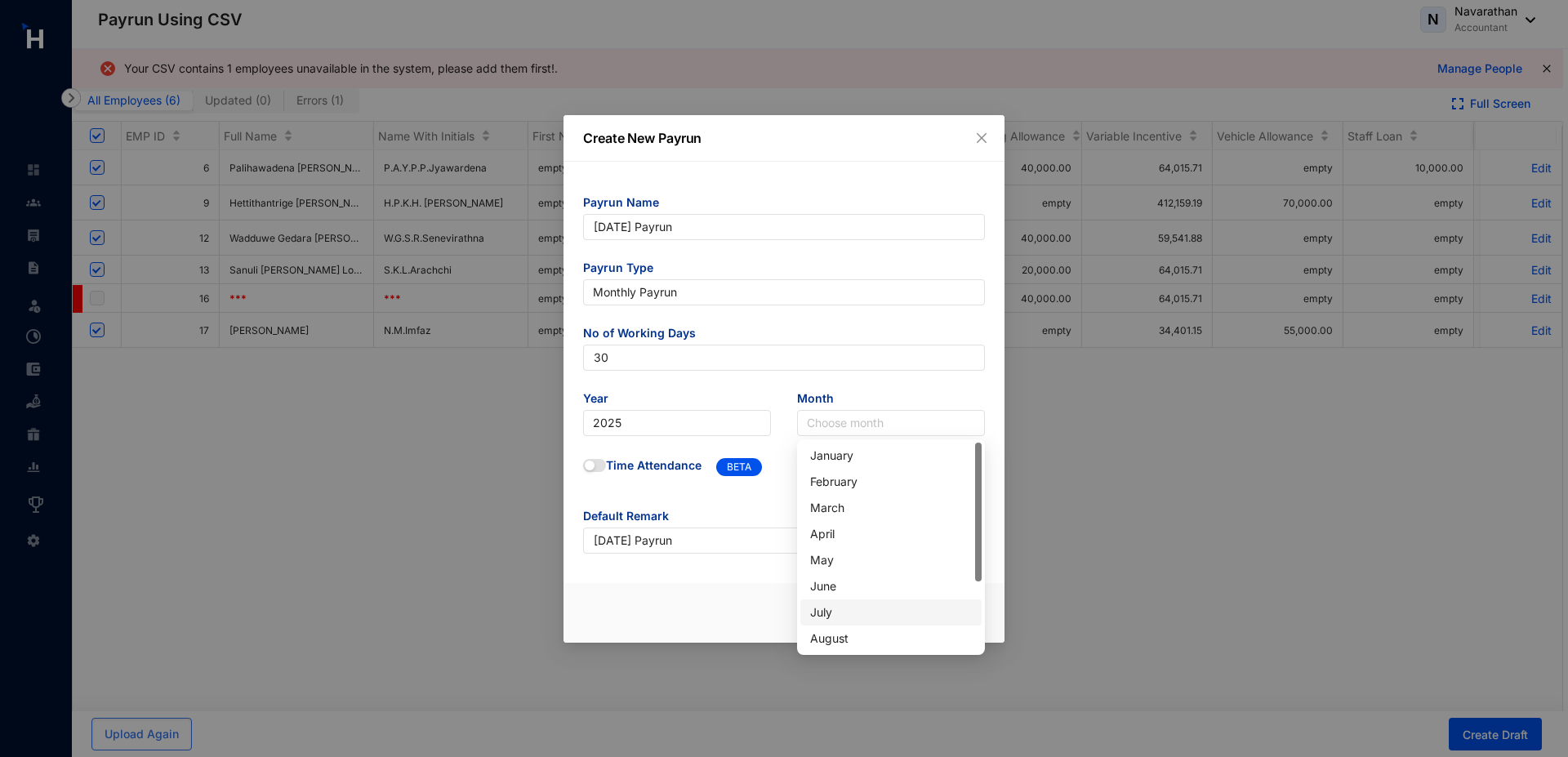
click at [842, 610] on div "July" at bounding box center [891, 612] width 162 height 18
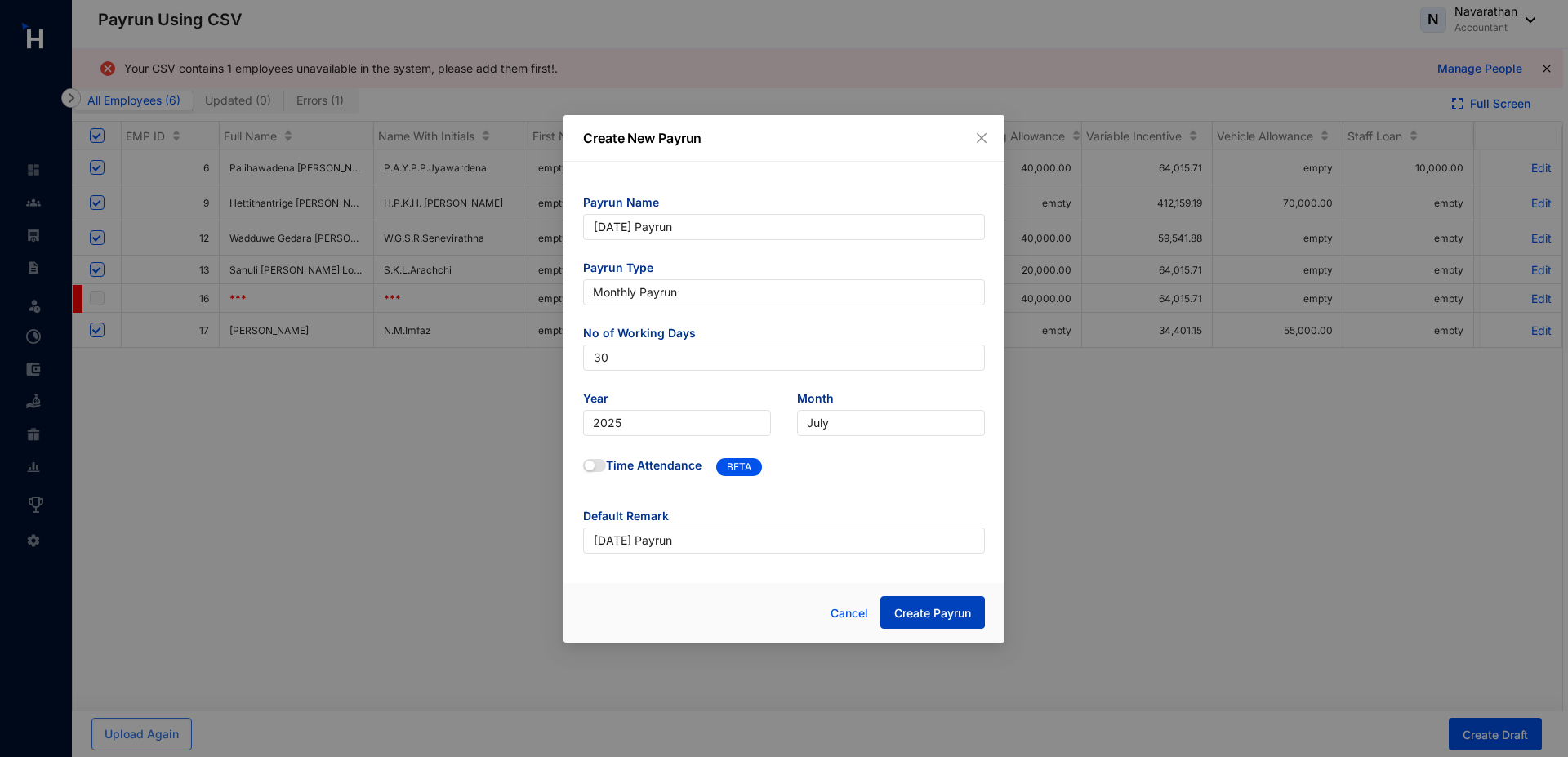
click at [939, 608] on span "Create Payrun" at bounding box center [932, 613] width 77 height 16
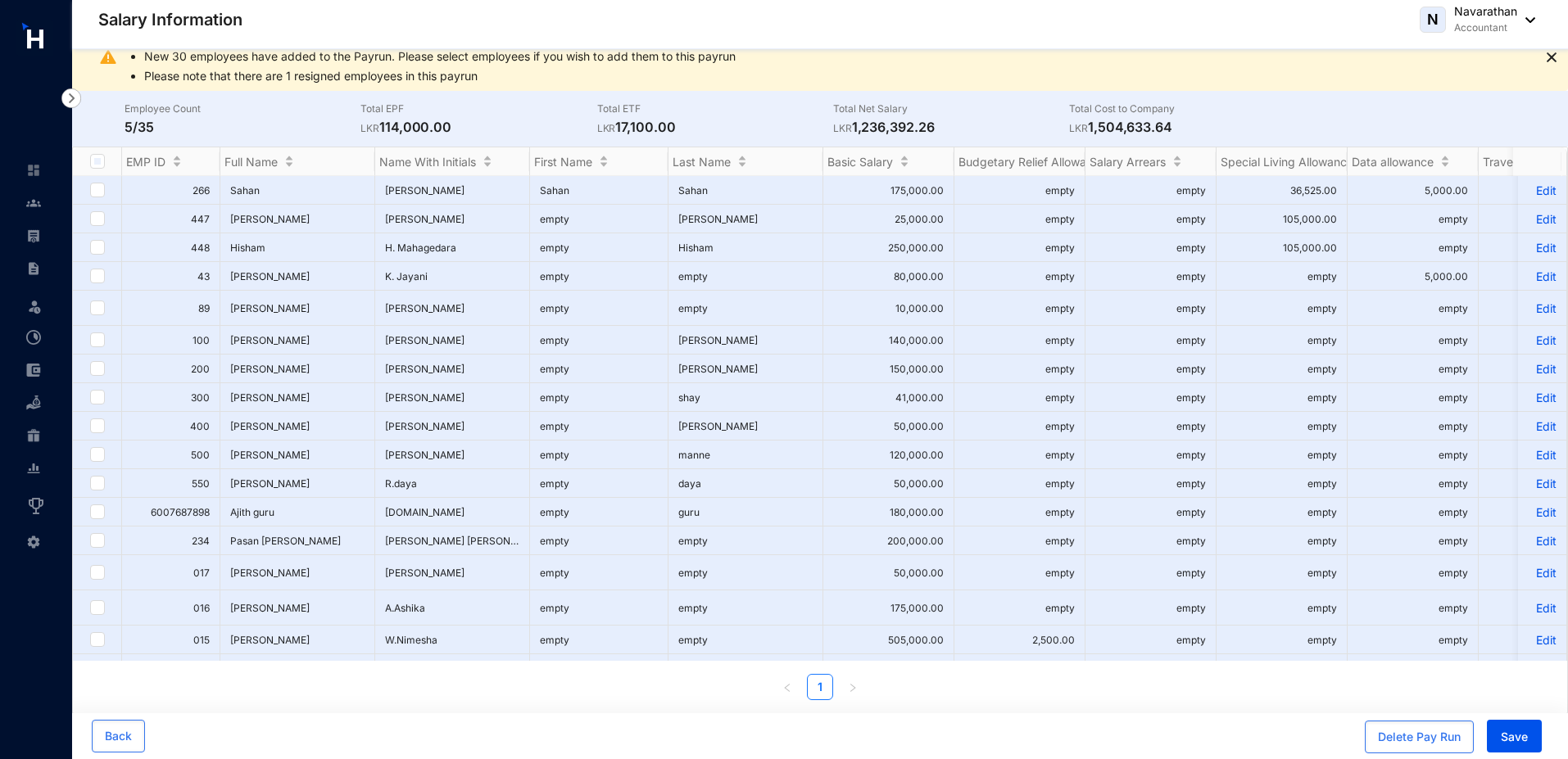
scroll to position [583, 0]
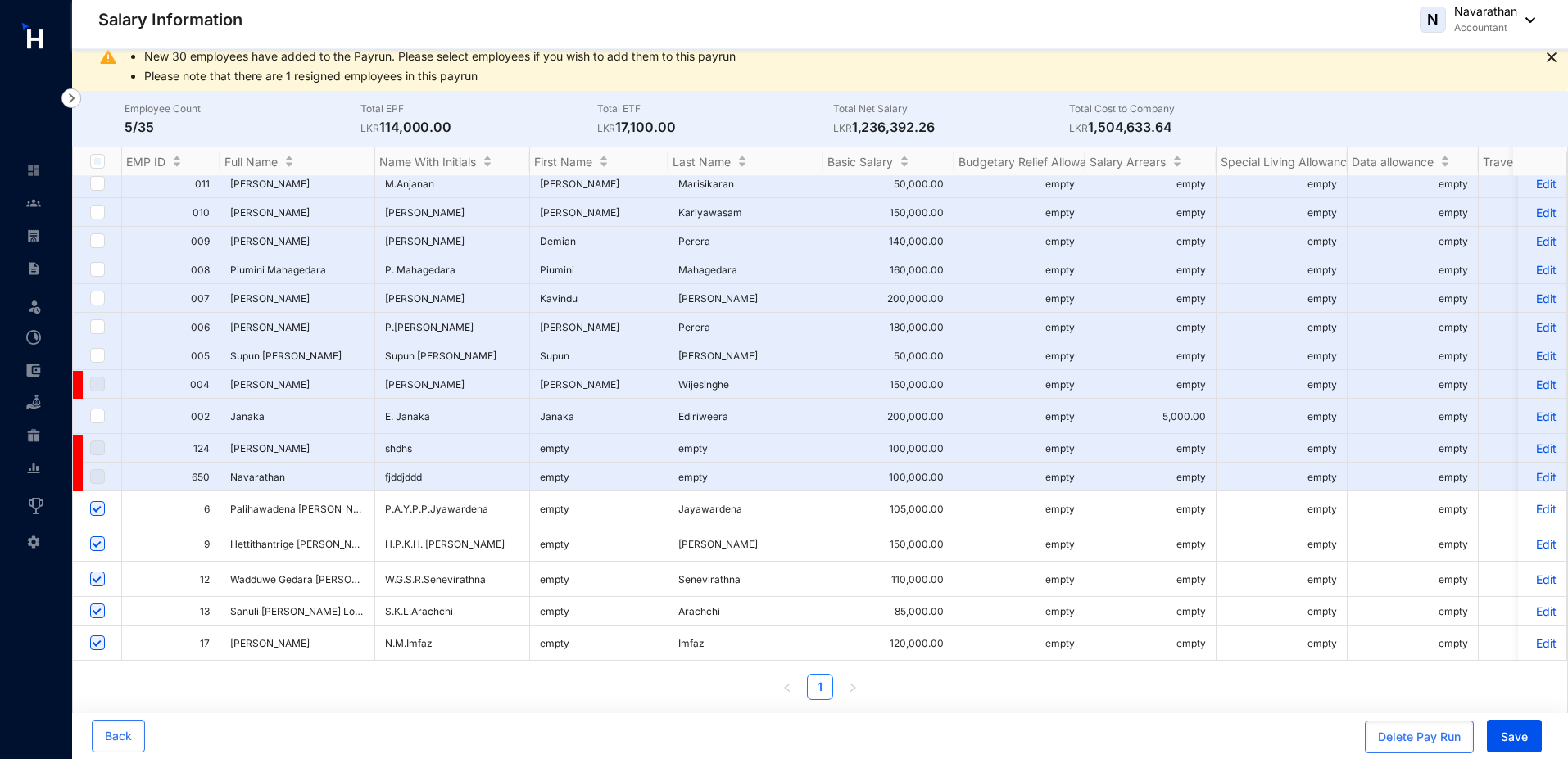
click at [1533, 502] on p "Edit" at bounding box center [1542, 509] width 29 height 14
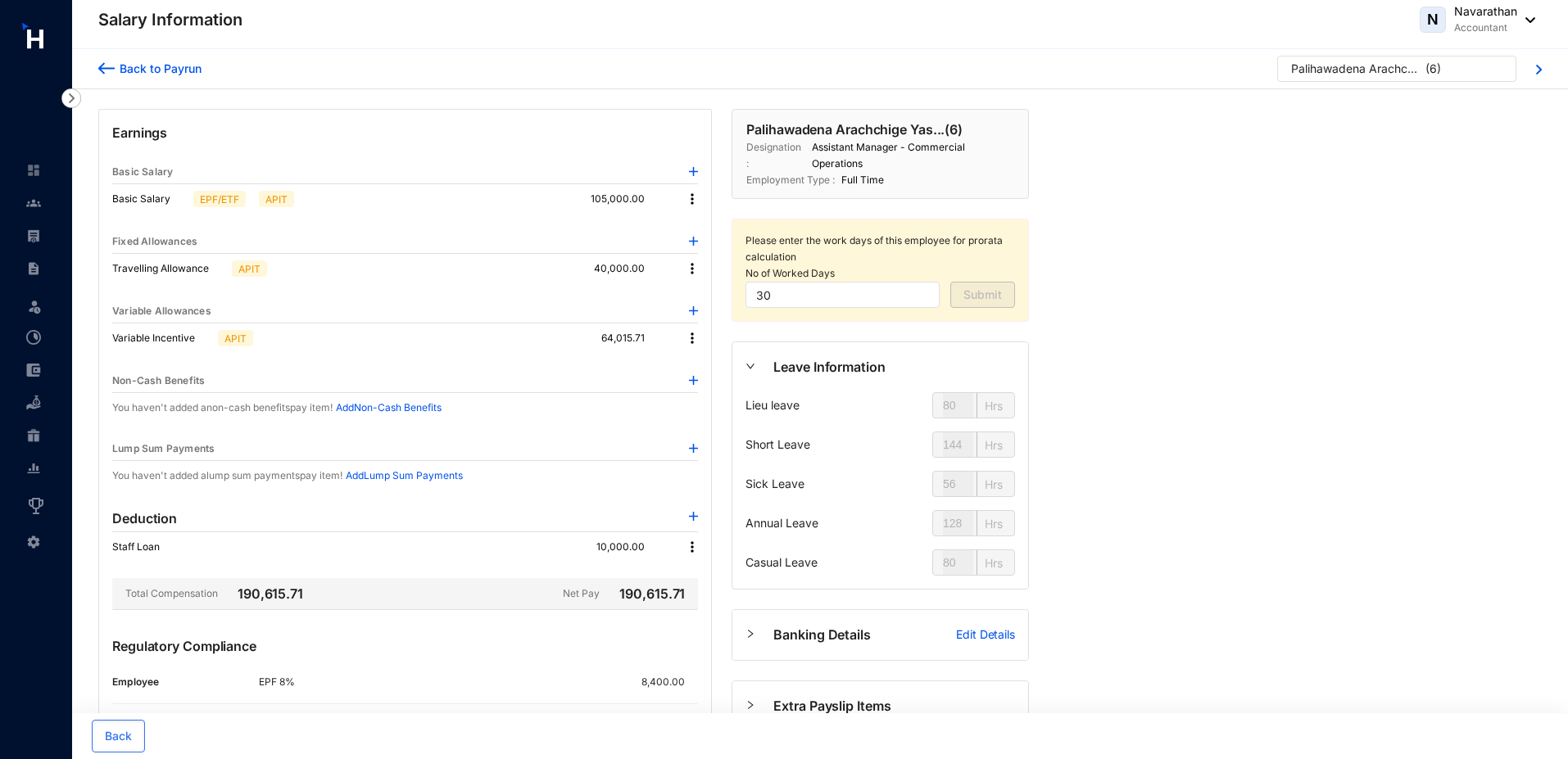
click at [694, 340] on img at bounding box center [691, 338] width 16 height 16
click at [708, 368] on span "Edit" at bounding box center [714, 366] width 34 height 18
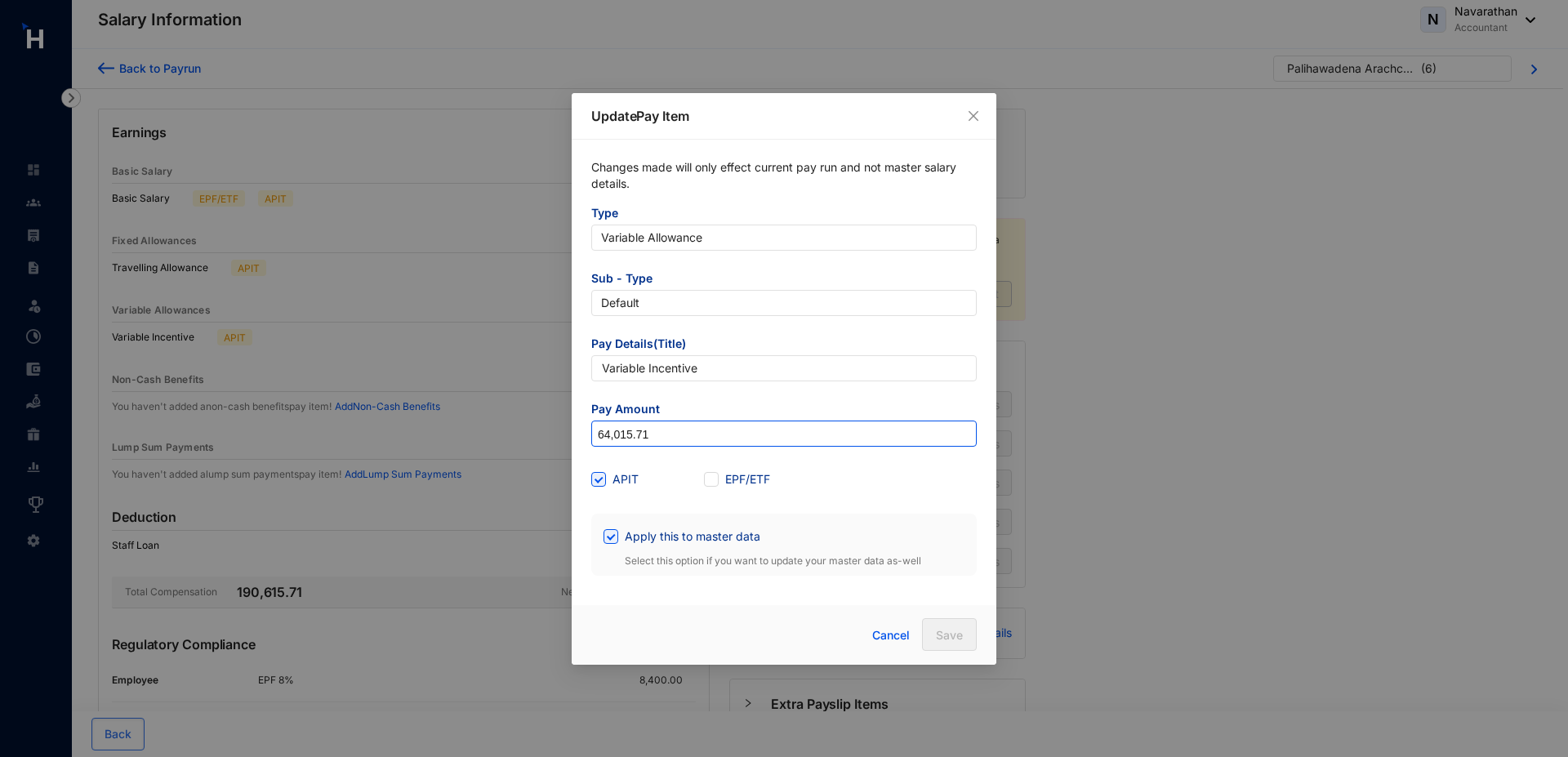
click at [672, 432] on input "64,015.71" at bounding box center [784, 434] width 384 height 26
type input "64,015.72"
click at [616, 539] on span at bounding box center [610, 536] width 14 height 14
click at [615, 539] on input "Apply this to master data" at bounding box center [609, 535] width 11 height 11
checkbox input "false"
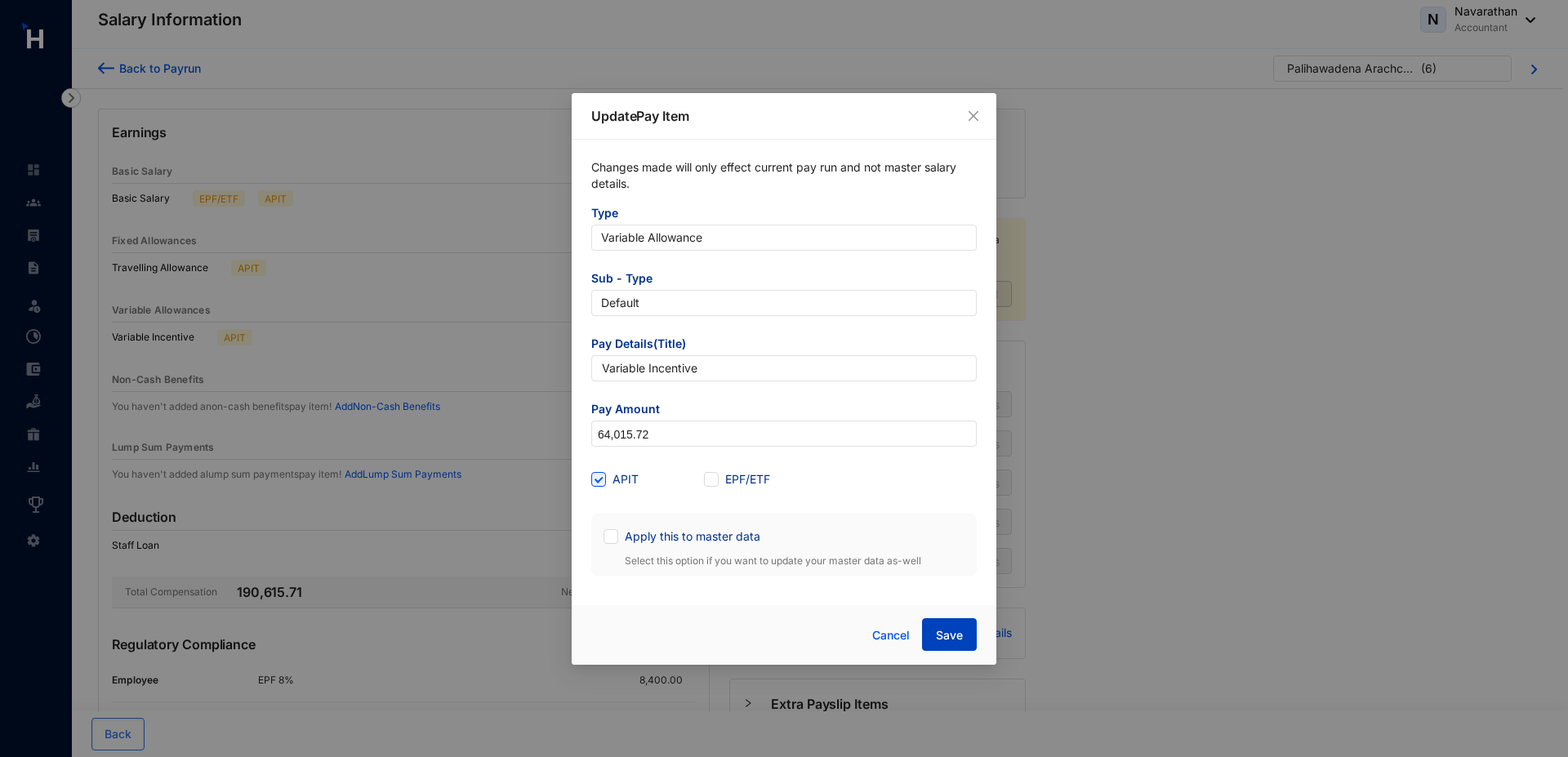
click at [944, 633] on span "Save" at bounding box center [949, 635] width 27 height 16
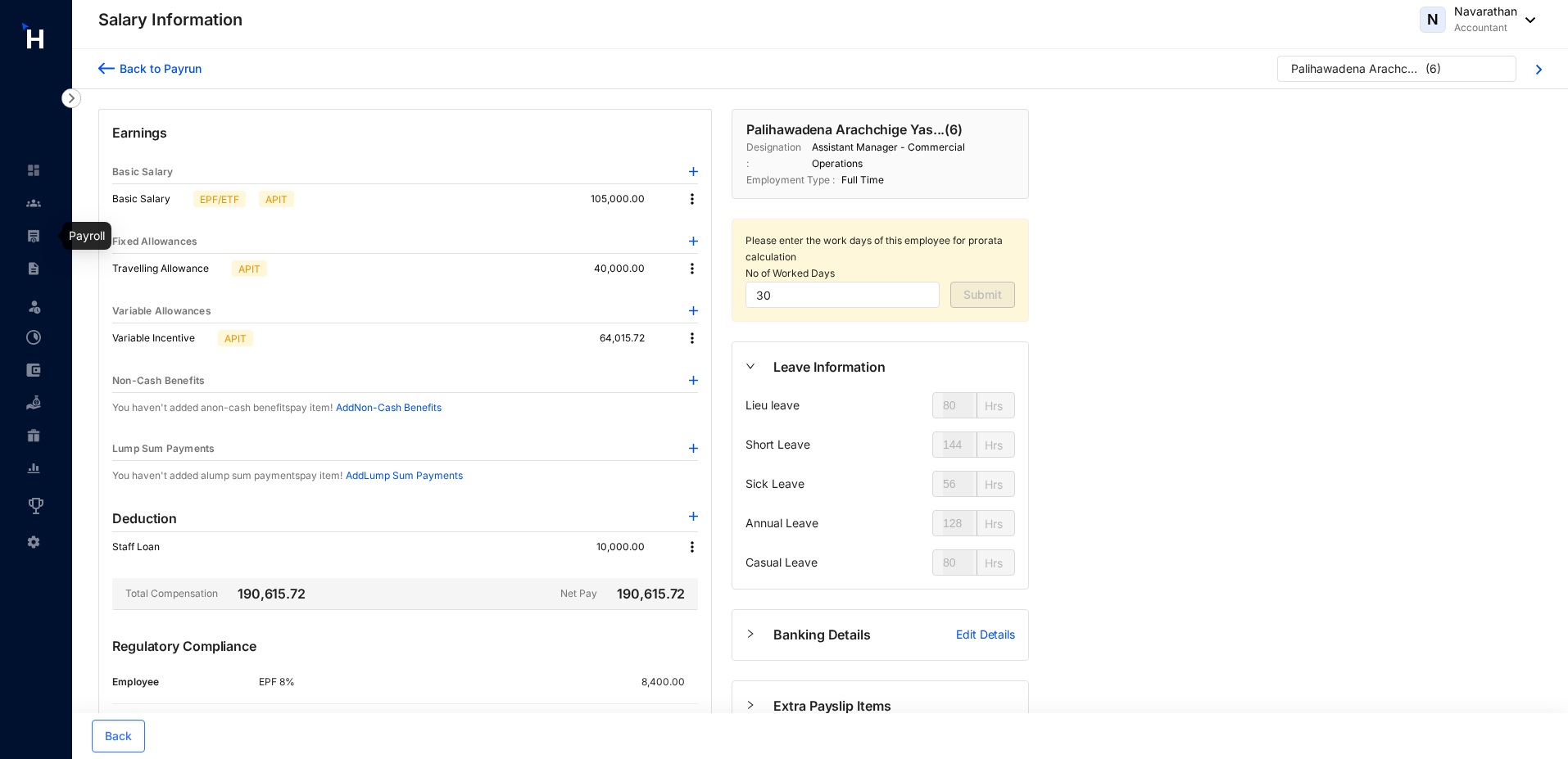
click at [35, 234] on img at bounding box center [32, 235] width 14 height 14
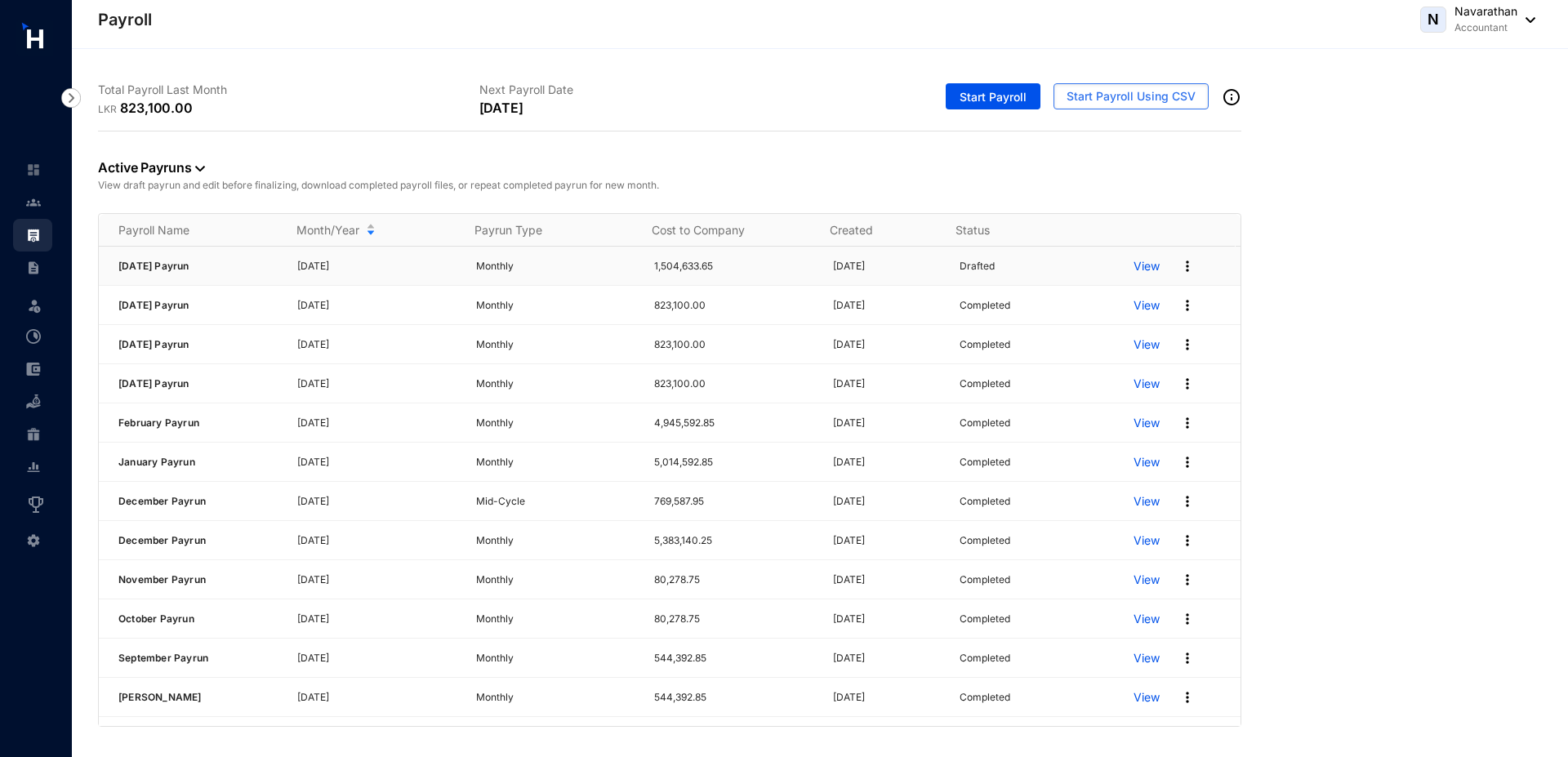
click at [1180, 265] on img at bounding box center [1187, 266] width 16 height 16
click at [1116, 303] on p "Delete" at bounding box center [1113, 299] width 115 height 28
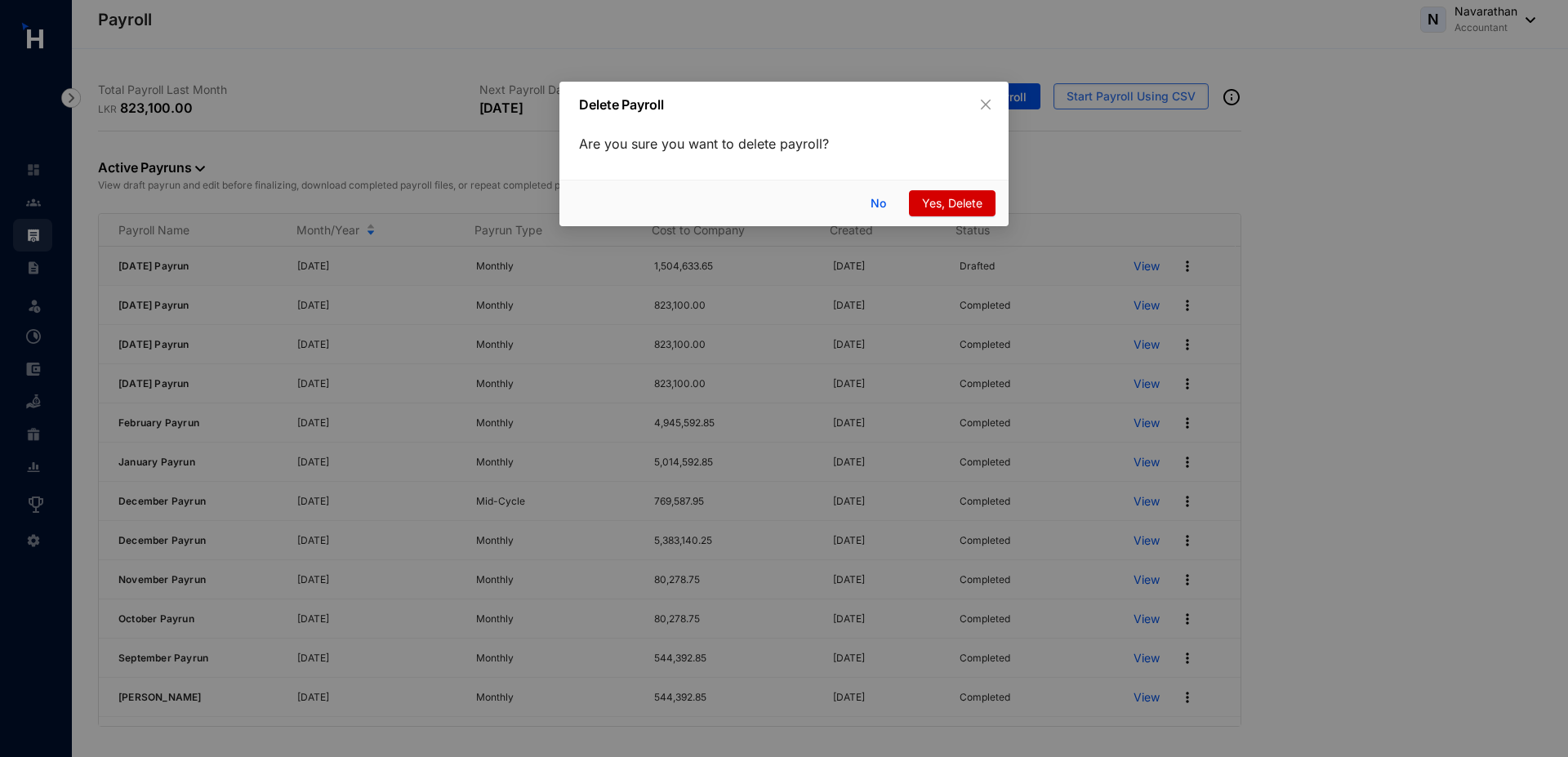
click at [957, 209] on span "Yes, Delete" at bounding box center [952, 203] width 60 height 18
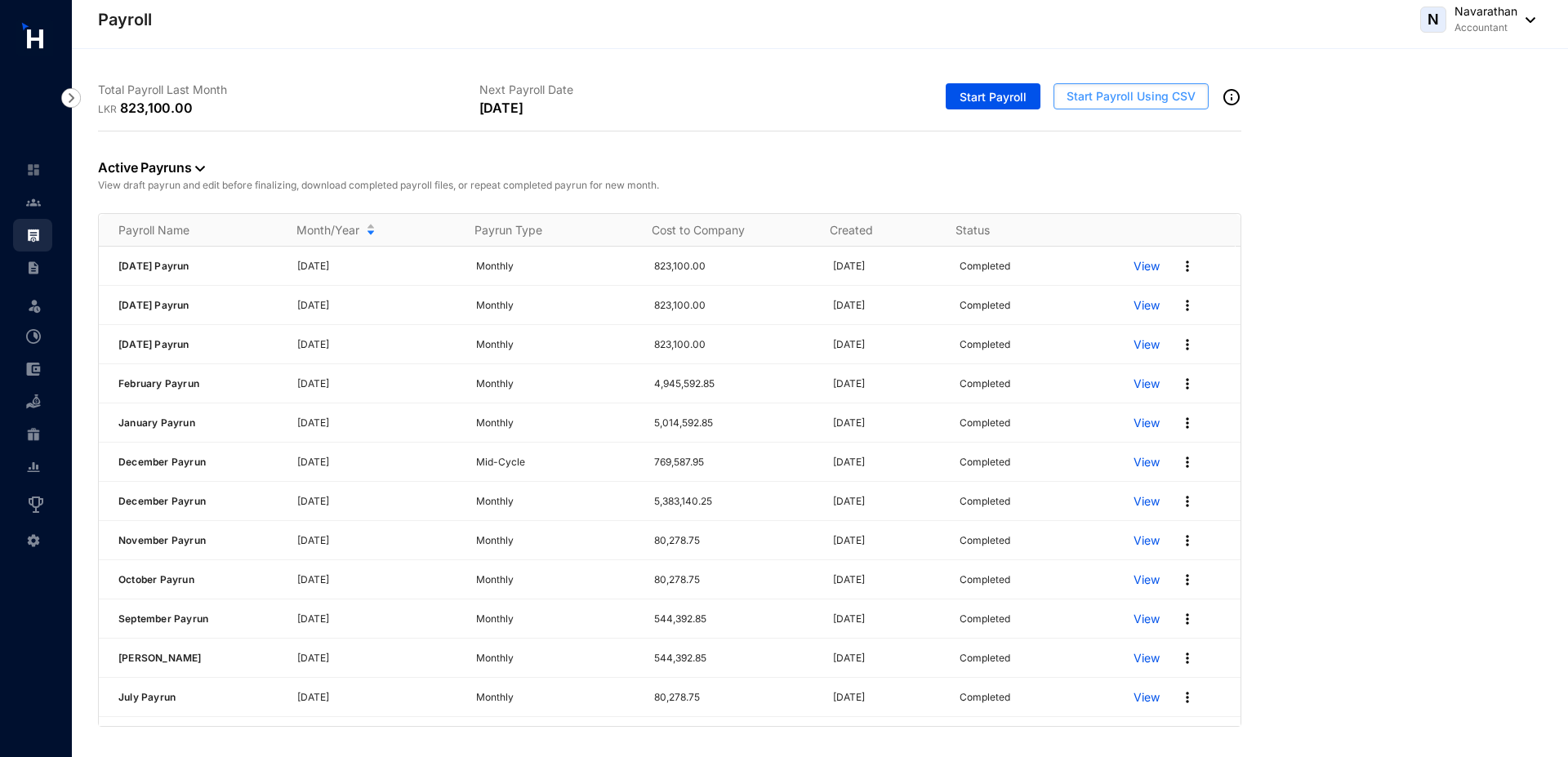
click at [1114, 100] on span "Start Payroll Using CSV" at bounding box center [1132, 96] width 129 height 16
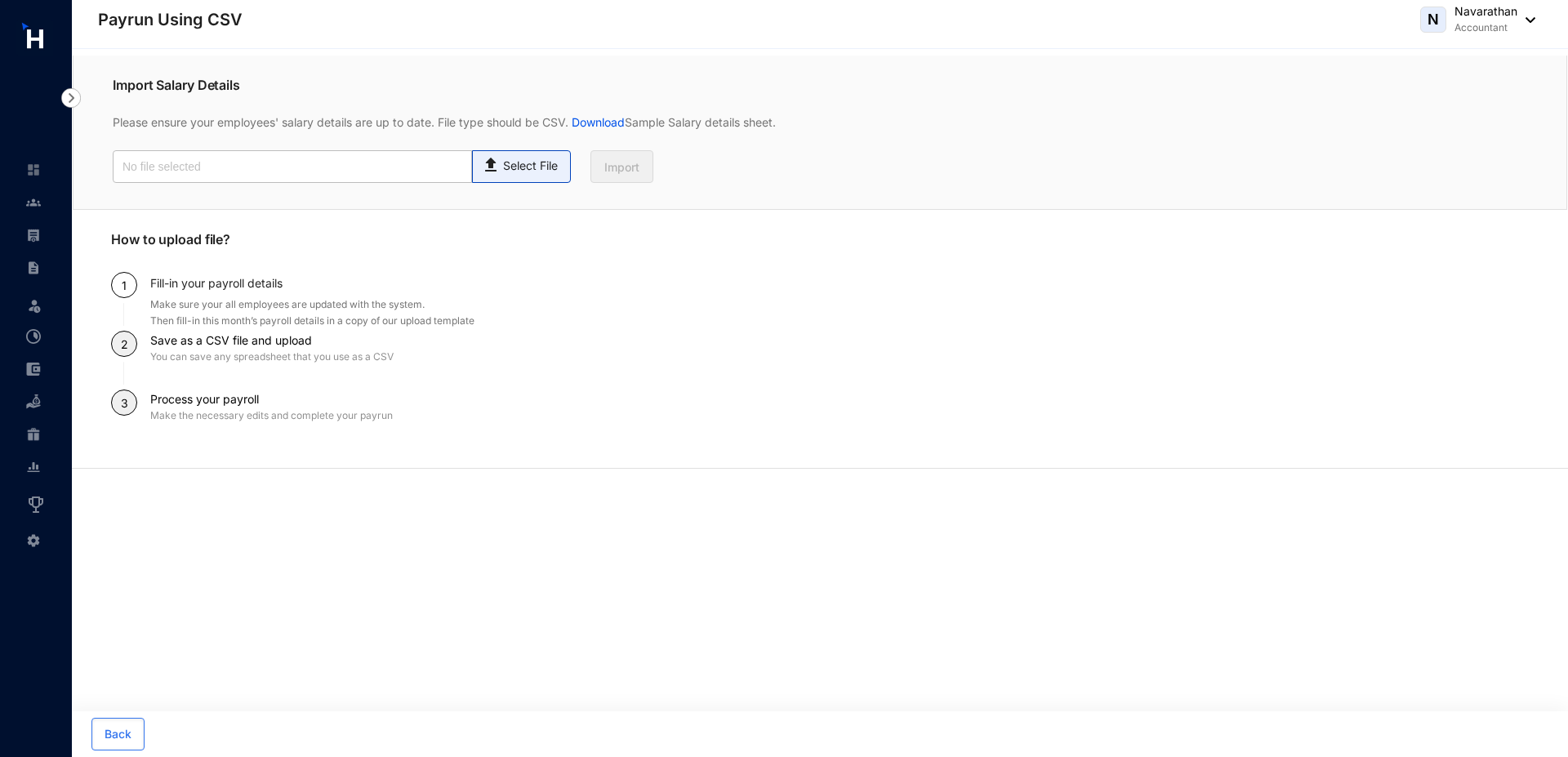
click at [510, 169] on p "Select File" at bounding box center [530, 167] width 54 height 17
click at [0, 0] on input "Select File" at bounding box center [0, 0] width 0 height 0
type input "salary.csv"
click at [628, 165] on span "Import" at bounding box center [622, 167] width 35 height 16
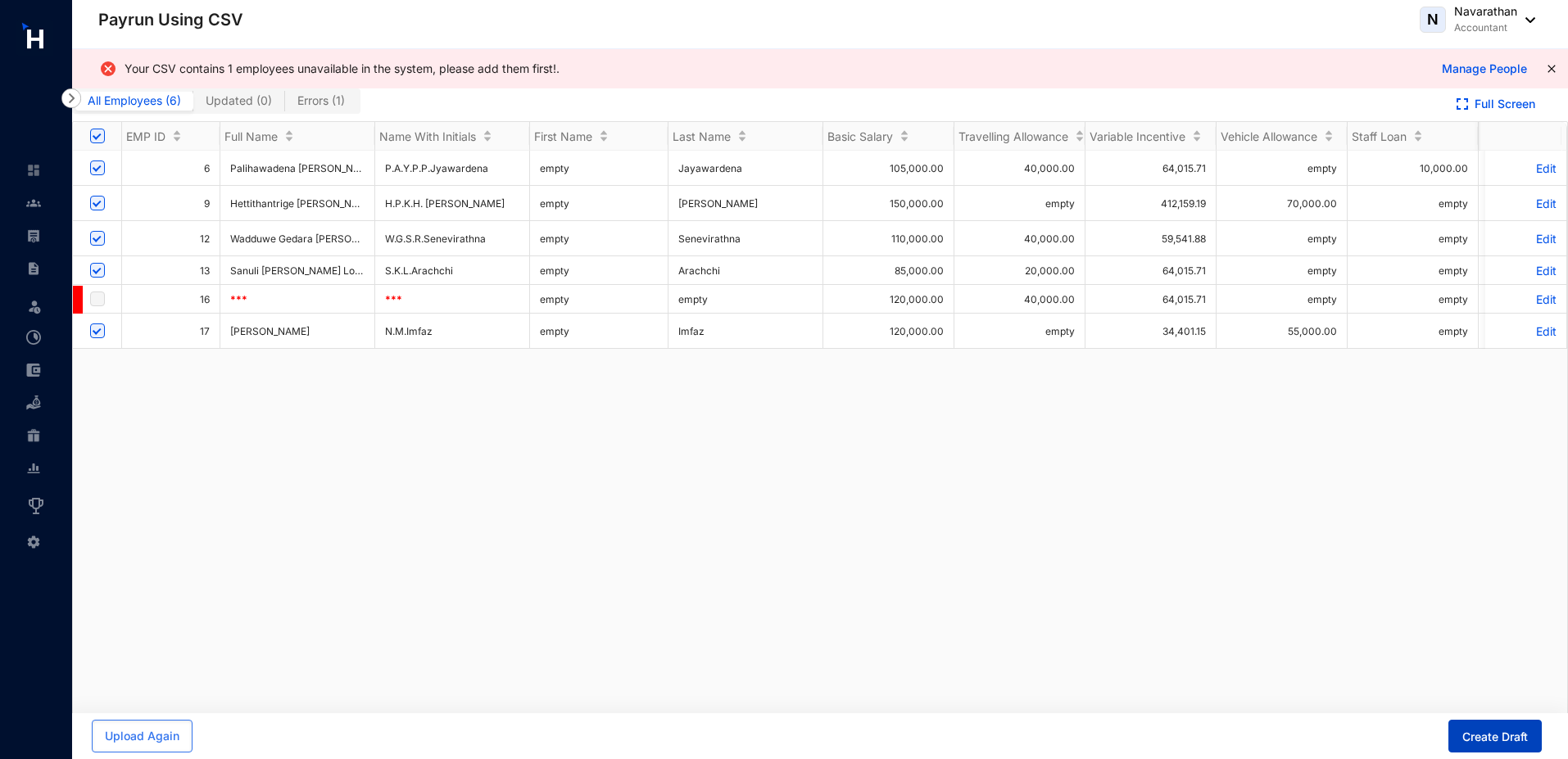
click at [1493, 730] on span "Create Draft" at bounding box center [1494, 737] width 66 height 16
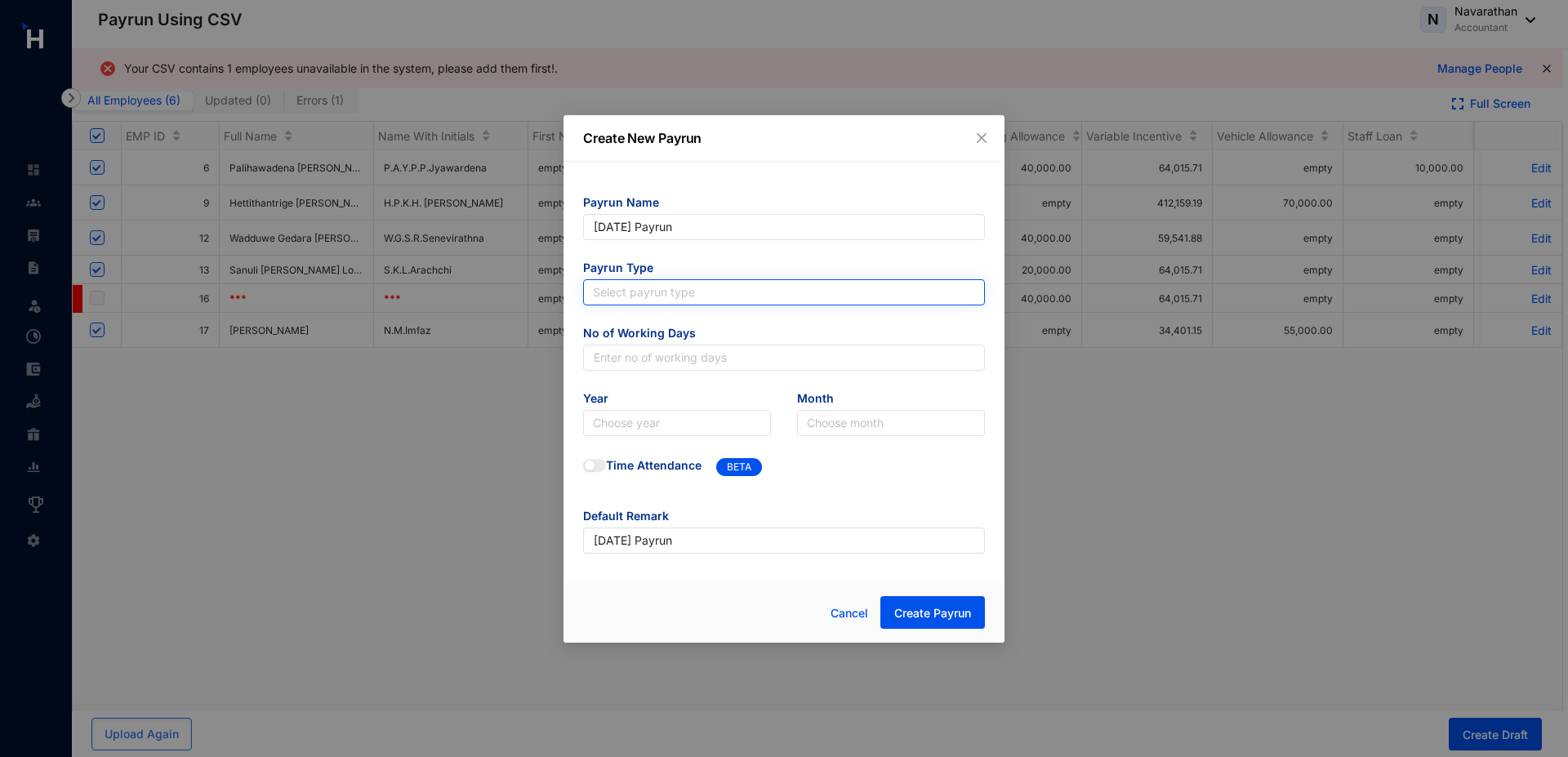
click at [661, 293] on input "search" at bounding box center [784, 292] width 383 height 25
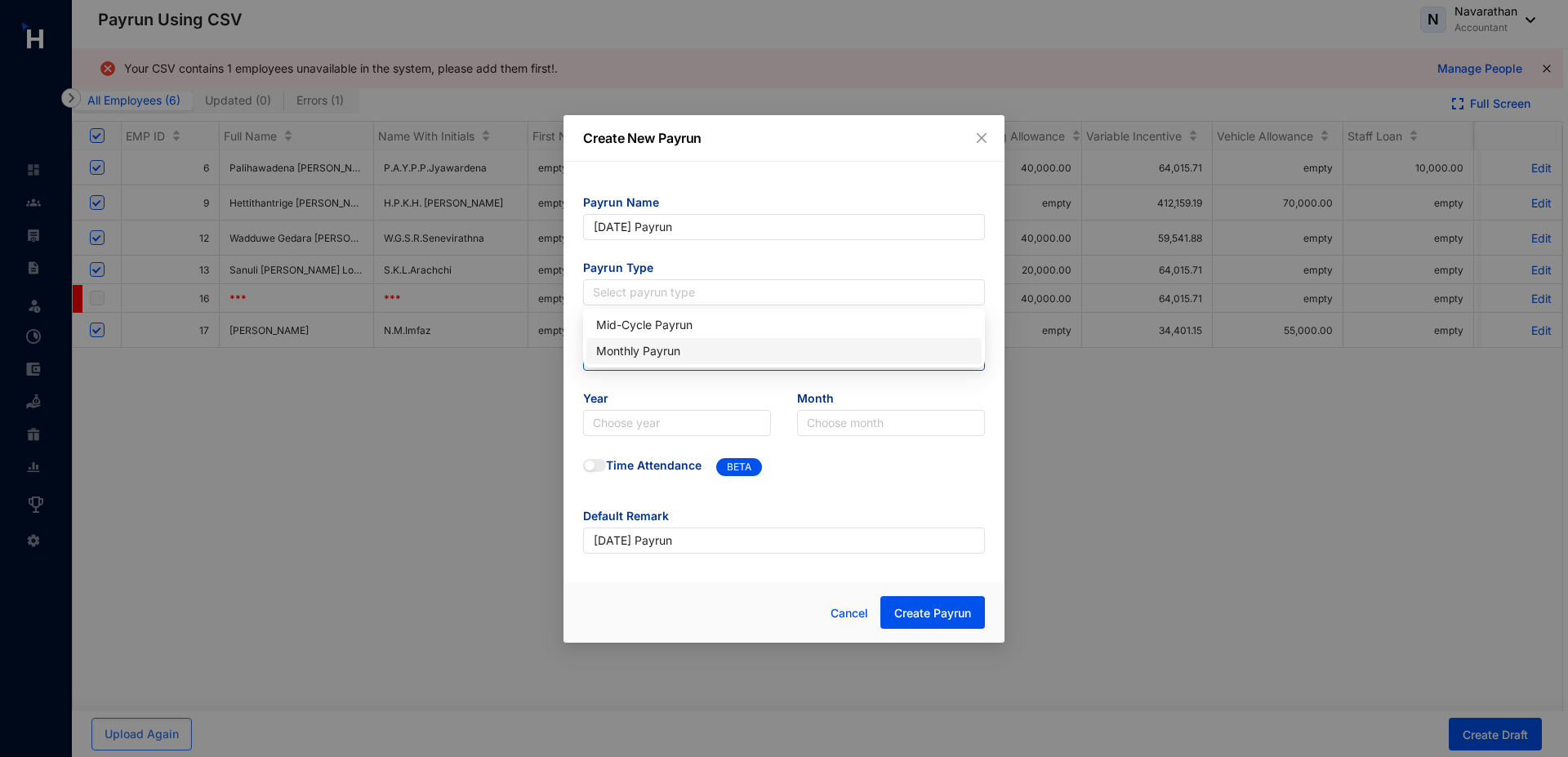
click at [636, 347] on div "Monthly Payrun" at bounding box center [784, 350] width 376 height 18
click at [636, 347] on input "text" at bounding box center [784, 357] width 402 height 26
type input "30"
click at [685, 411] on input "search" at bounding box center [677, 424] width 169 height 25
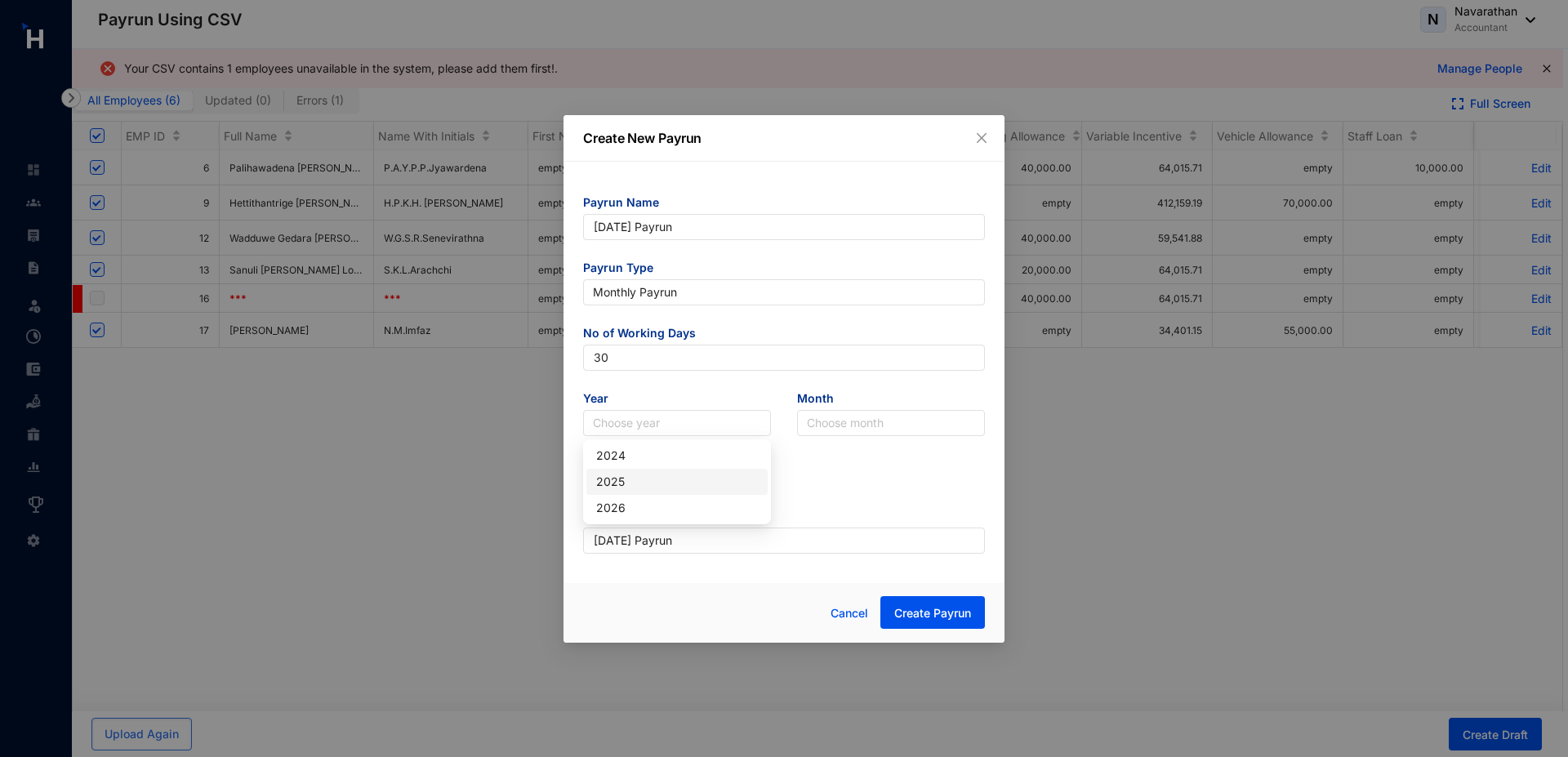
click at [684, 483] on div "2025" at bounding box center [677, 482] width 162 height 18
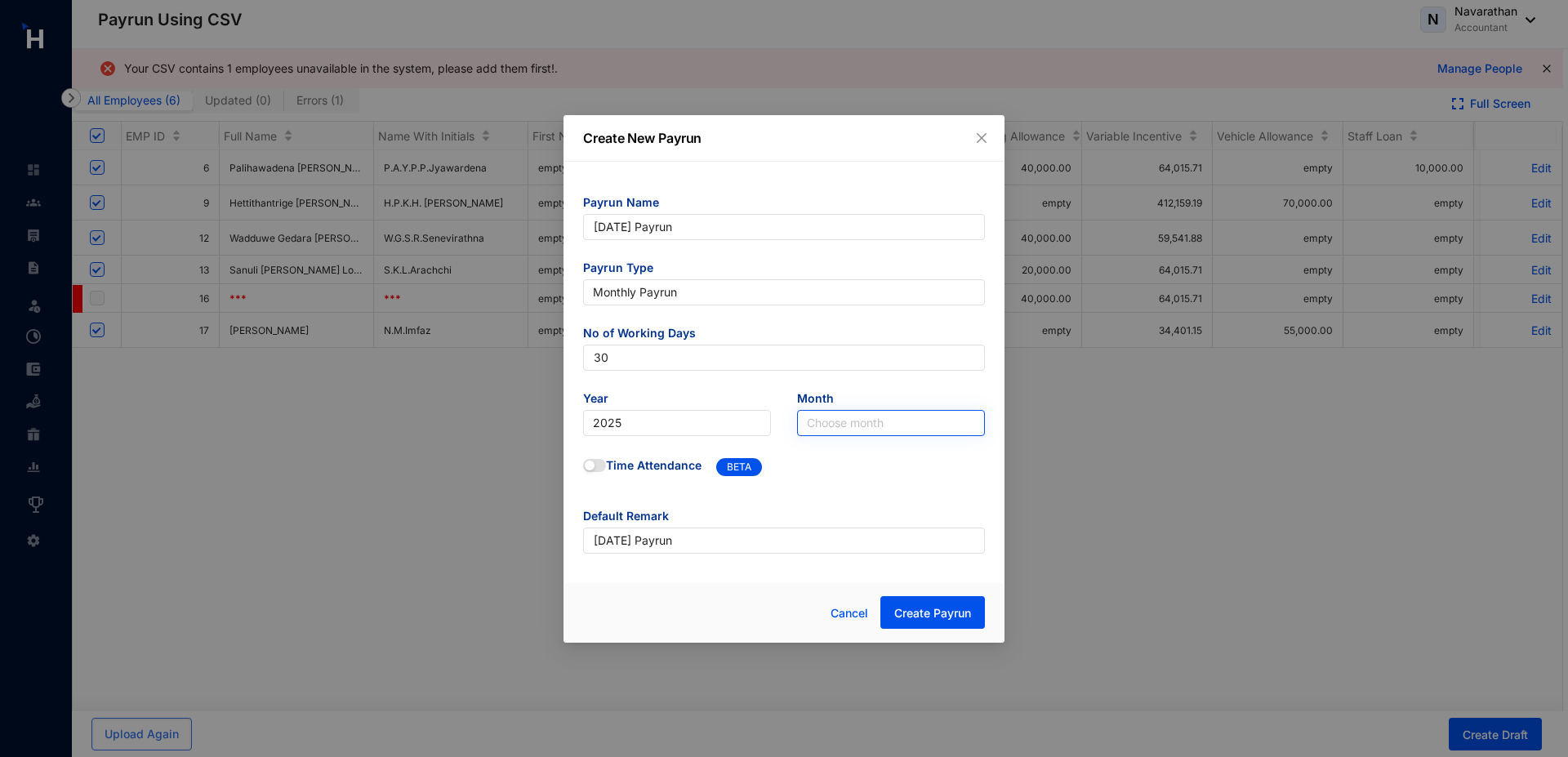
click at [859, 420] on input "search" at bounding box center [891, 424] width 169 height 25
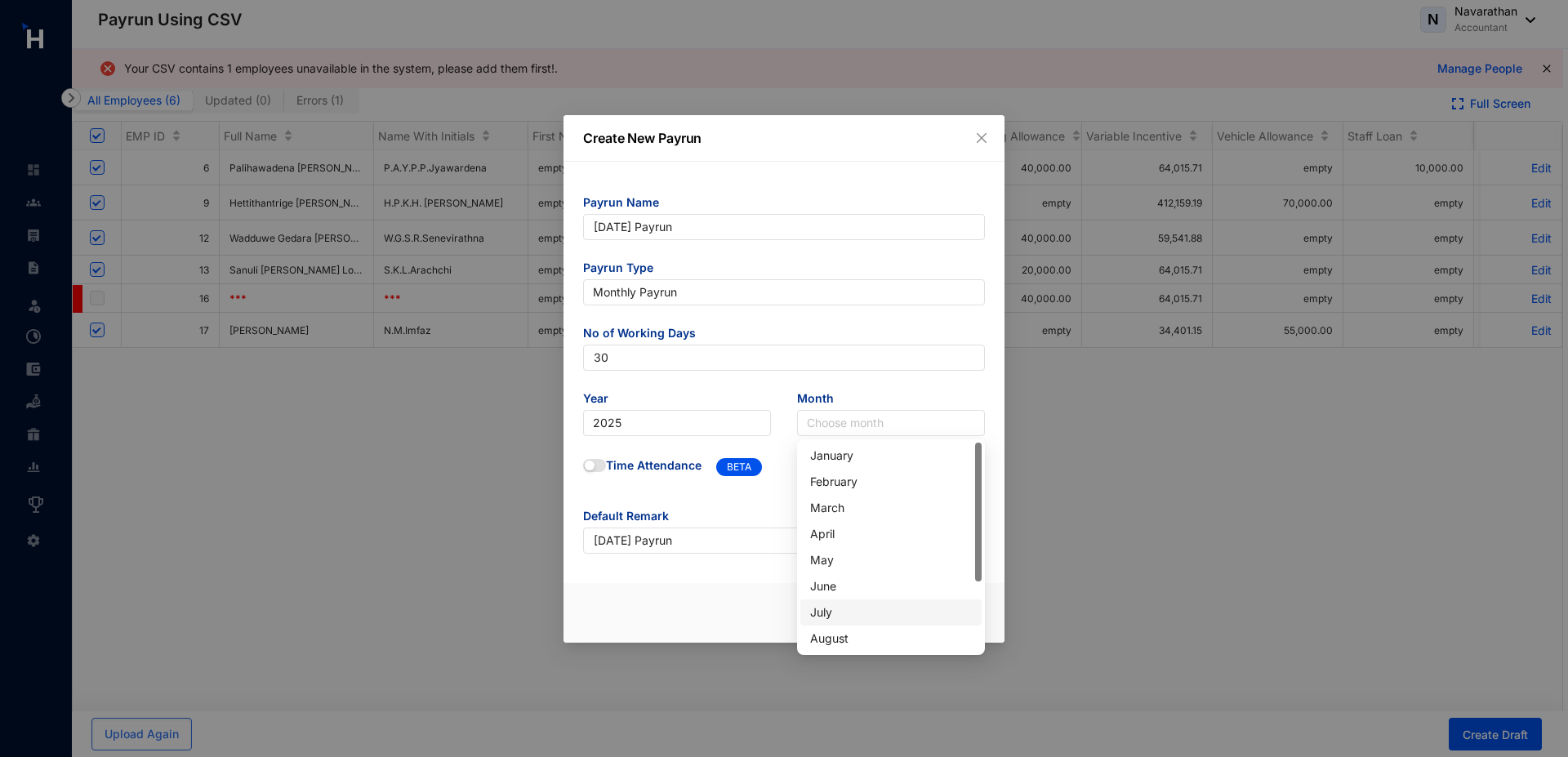
click at [840, 611] on div "July" at bounding box center [891, 612] width 162 height 18
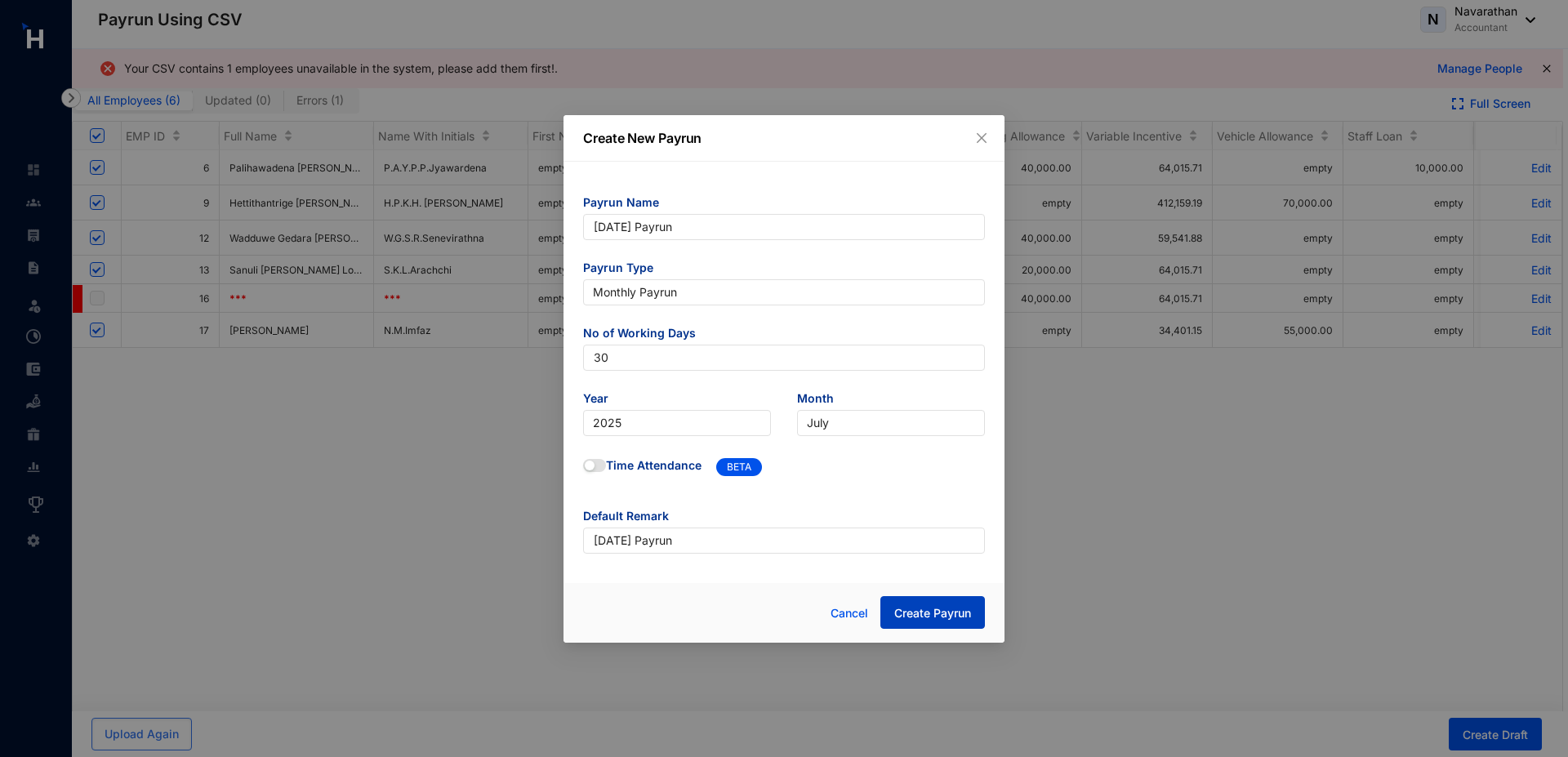
click at [924, 624] on button "Create Payrun" at bounding box center [933, 612] width 105 height 32
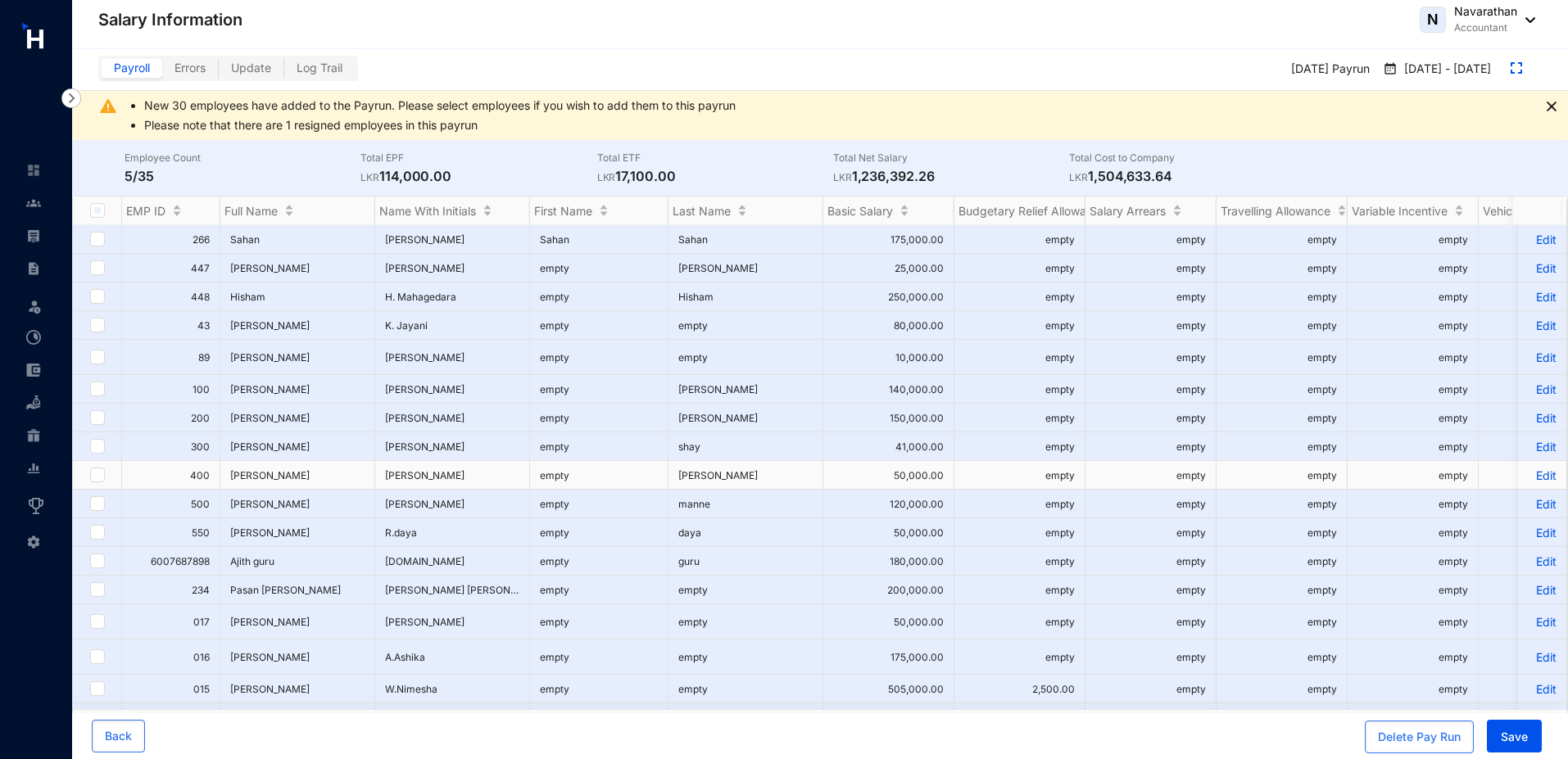
scroll to position [583, 0]
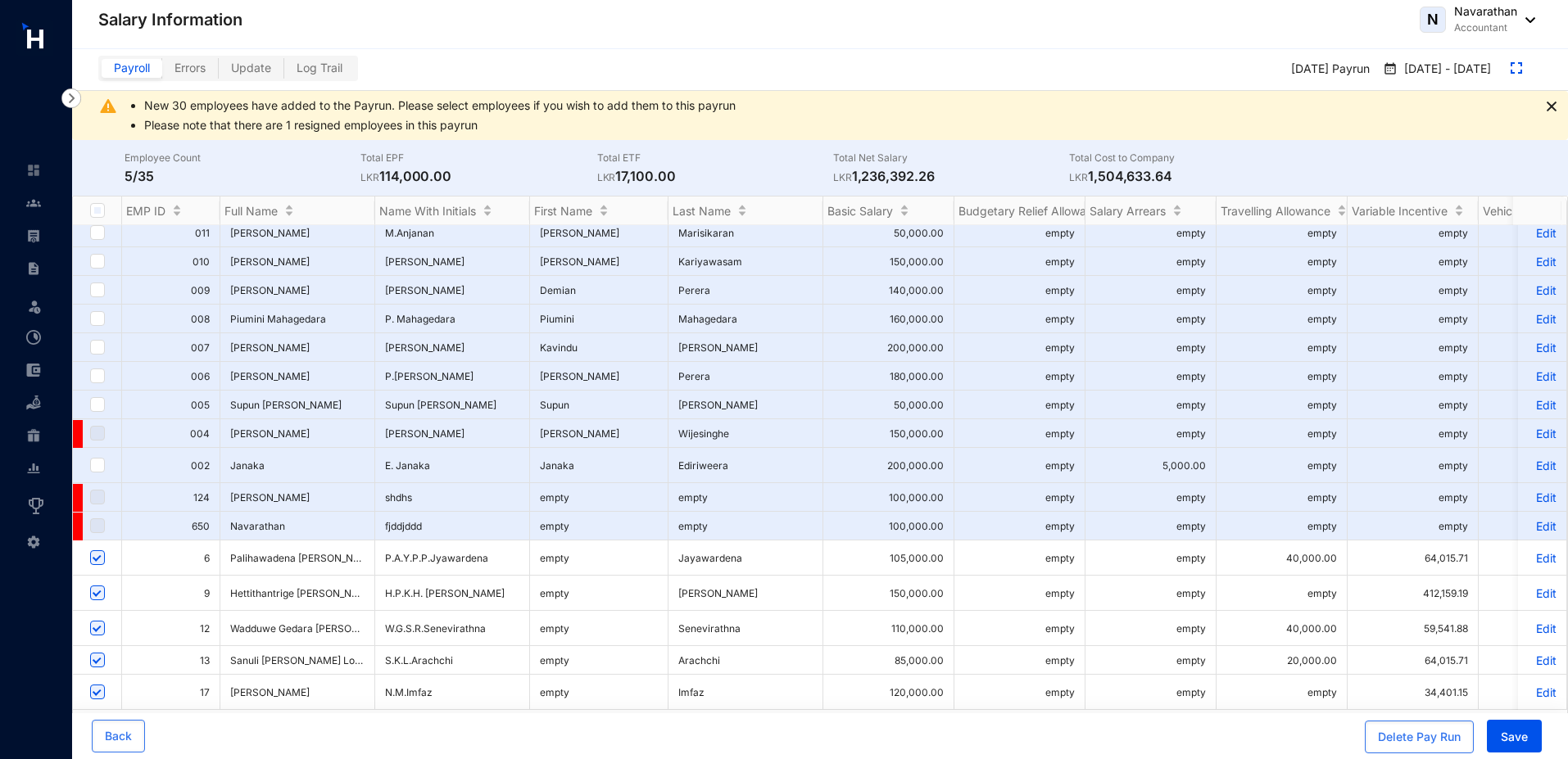
click at [1536, 556] on p "Edit" at bounding box center [1542, 558] width 29 height 14
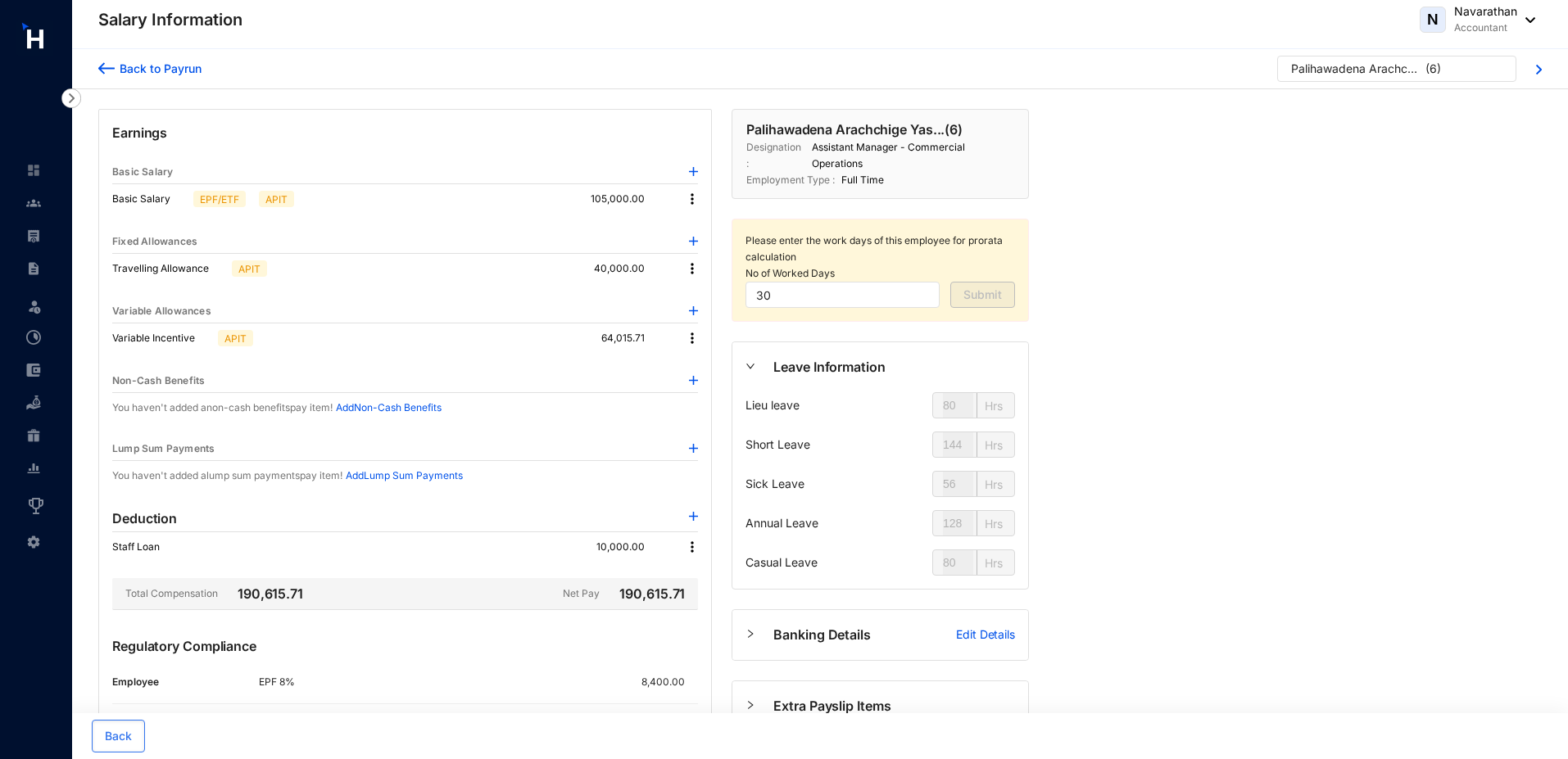
scroll to position [152, 0]
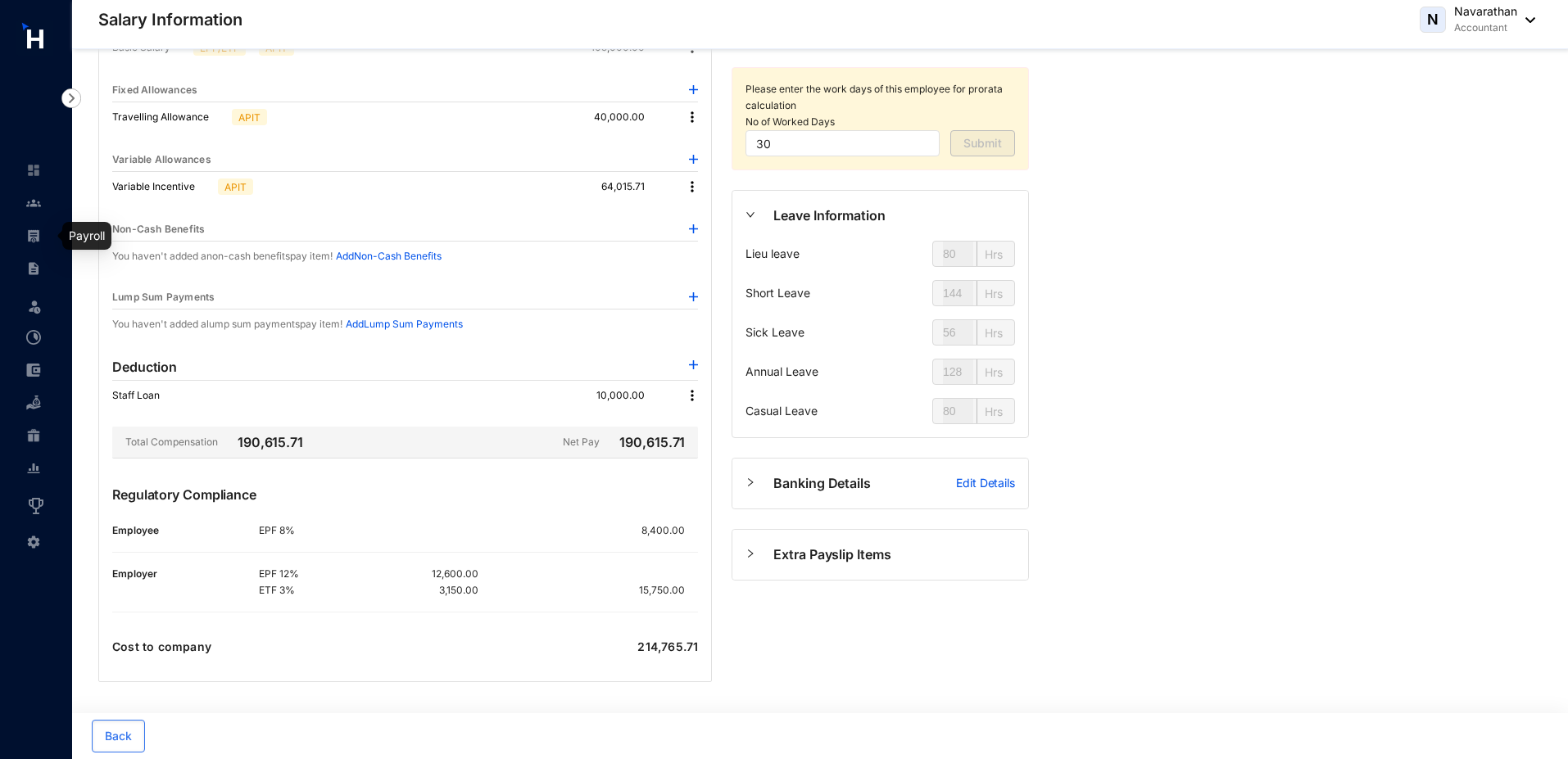
click at [32, 236] on img at bounding box center [32, 235] width 14 height 14
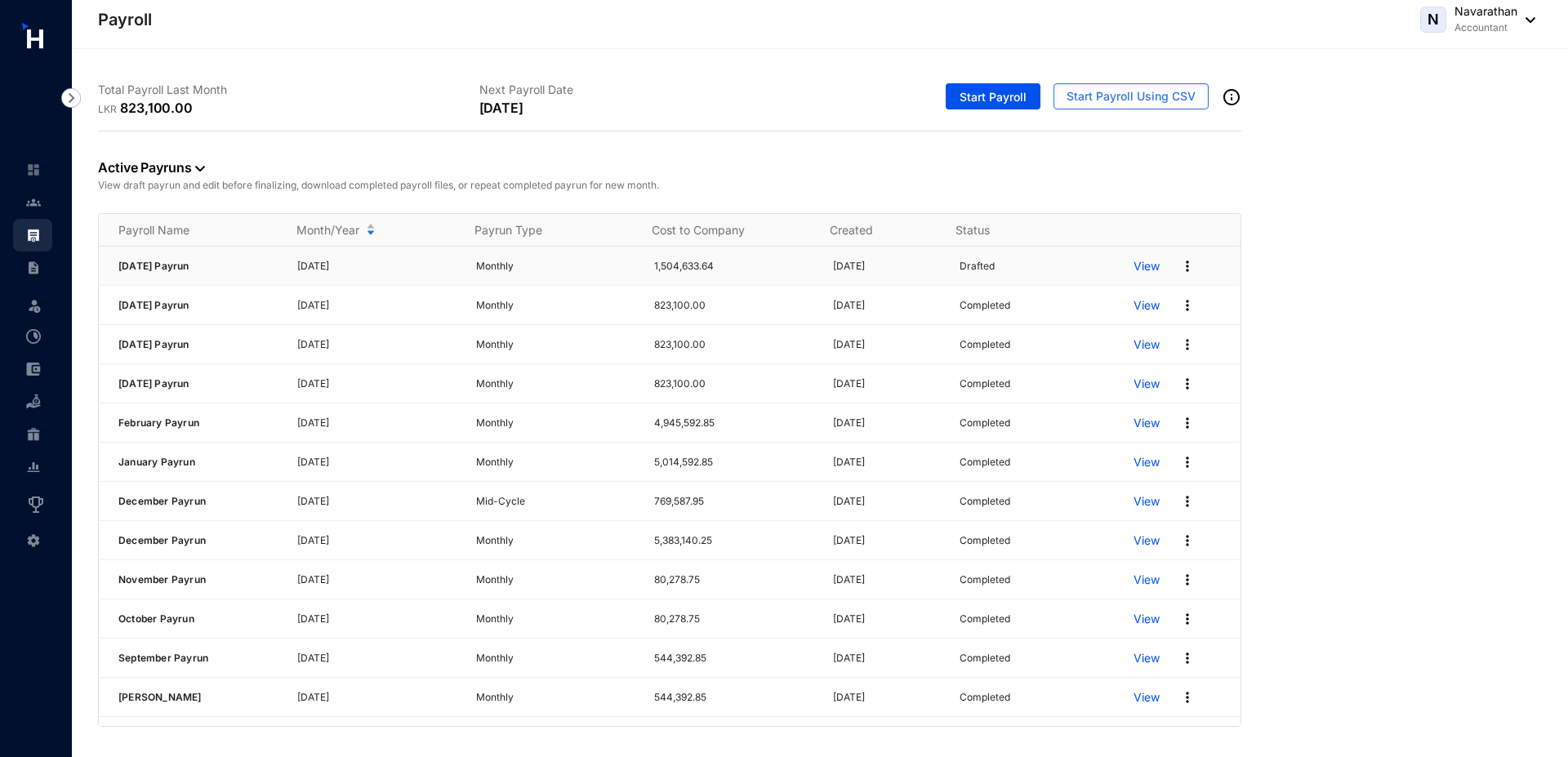
click at [1180, 269] on img at bounding box center [1187, 266] width 16 height 16
click at [1076, 302] on p "Delete" at bounding box center [1113, 299] width 115 height 28
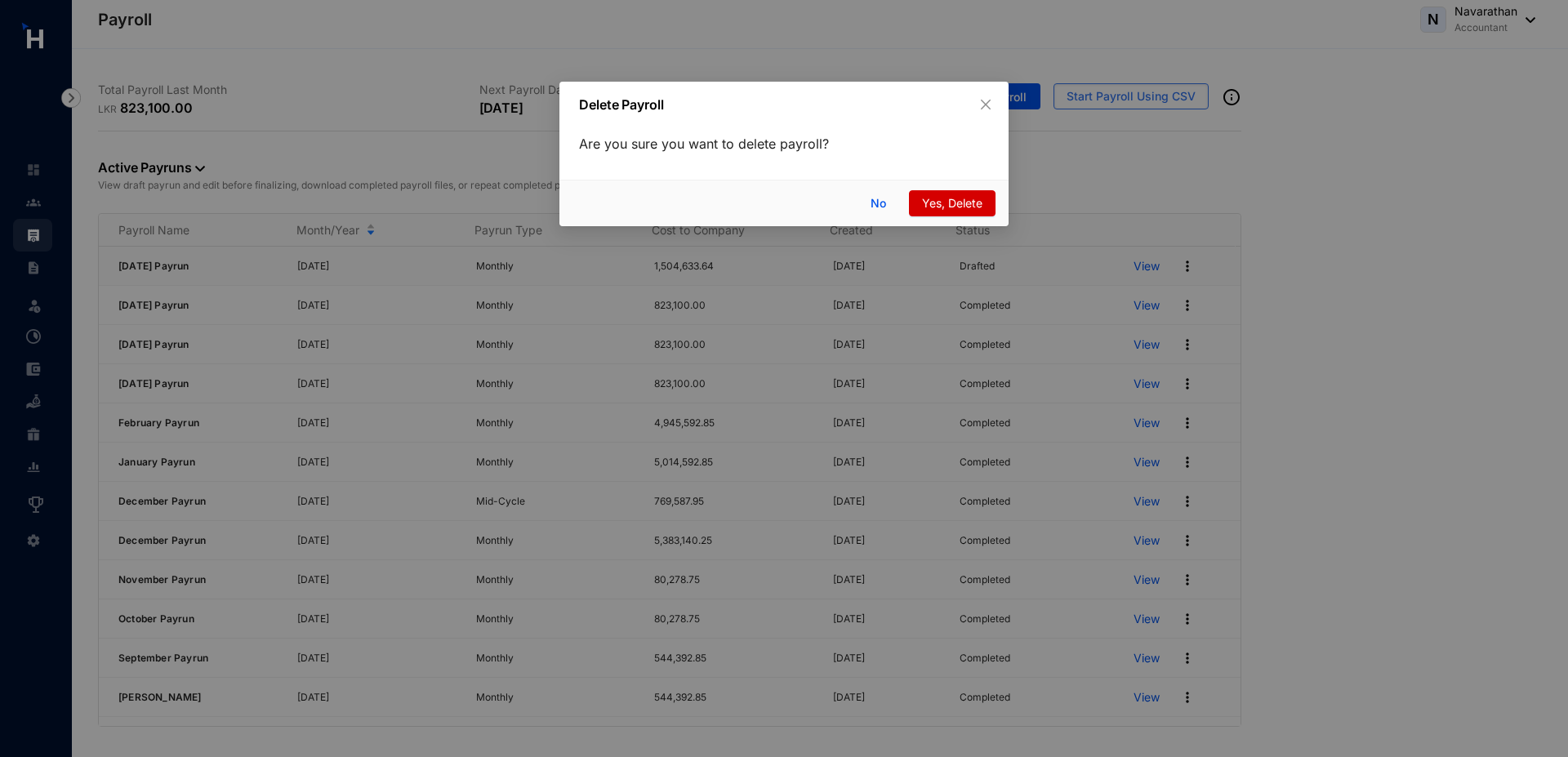
click at [932, 196] on span "Yes, Delete" at bounding box center [952, 203] width 60 height 18
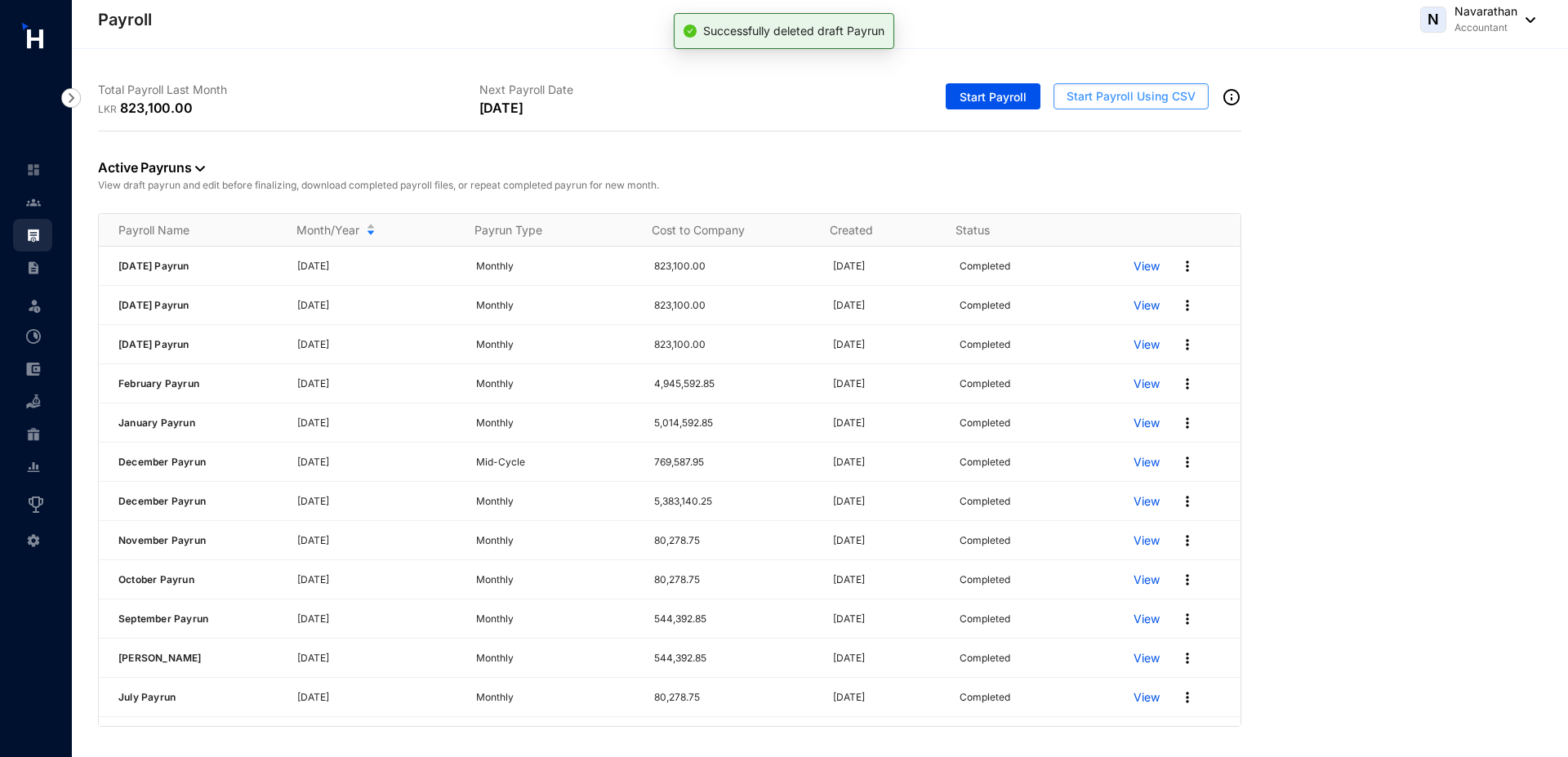
click at [1101, 98] on span "Start Payroll Using CSV" at bounding box center [1132, 96] width 129 height 16
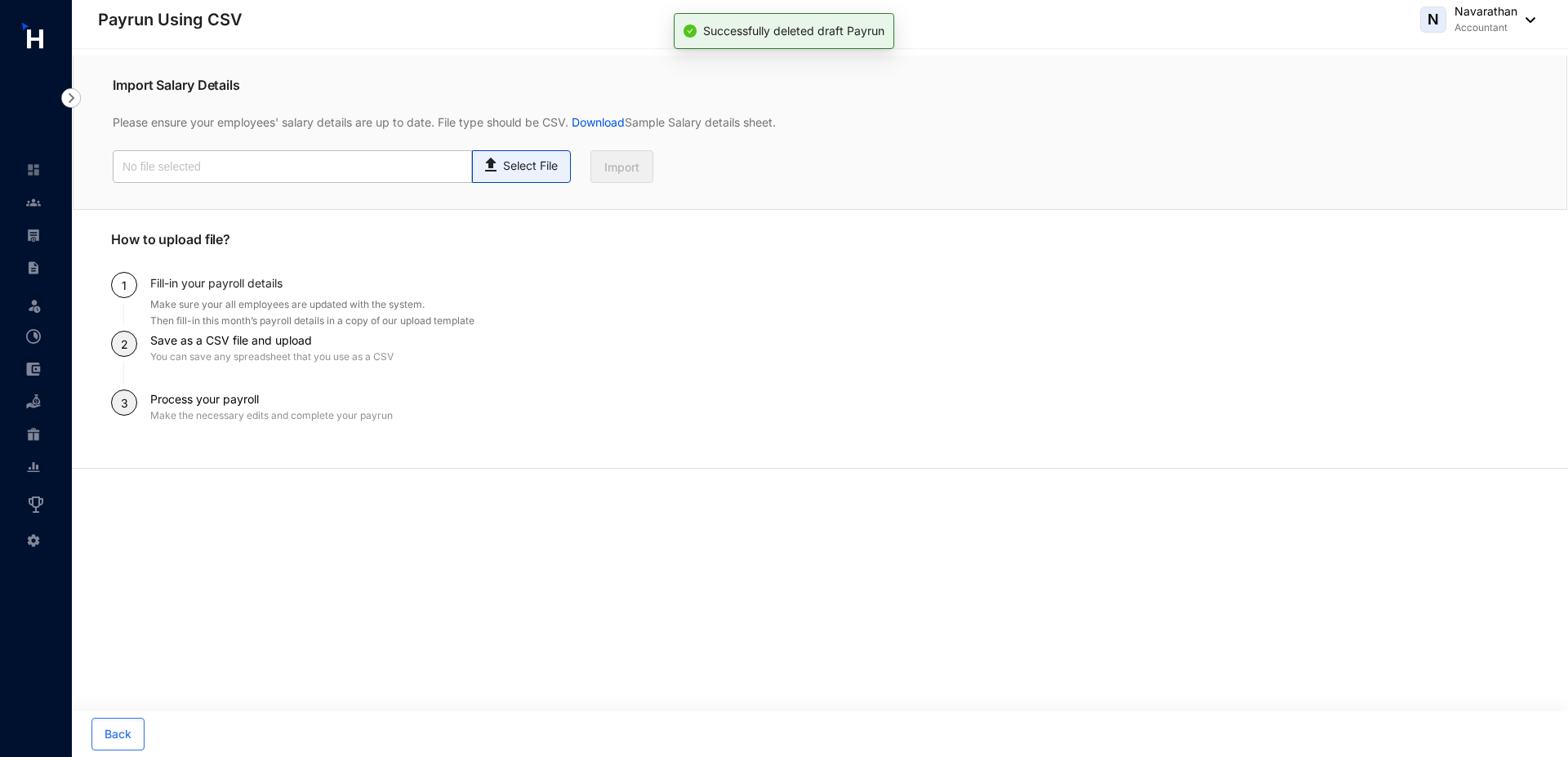
click at [504, 173] on p "Select File" at bounding box center [530, 167] width 54 height 17
click at [0, 0] on input "Select File" at bounding box center [0, 0] width 0 height 0
type input "salary.csv"
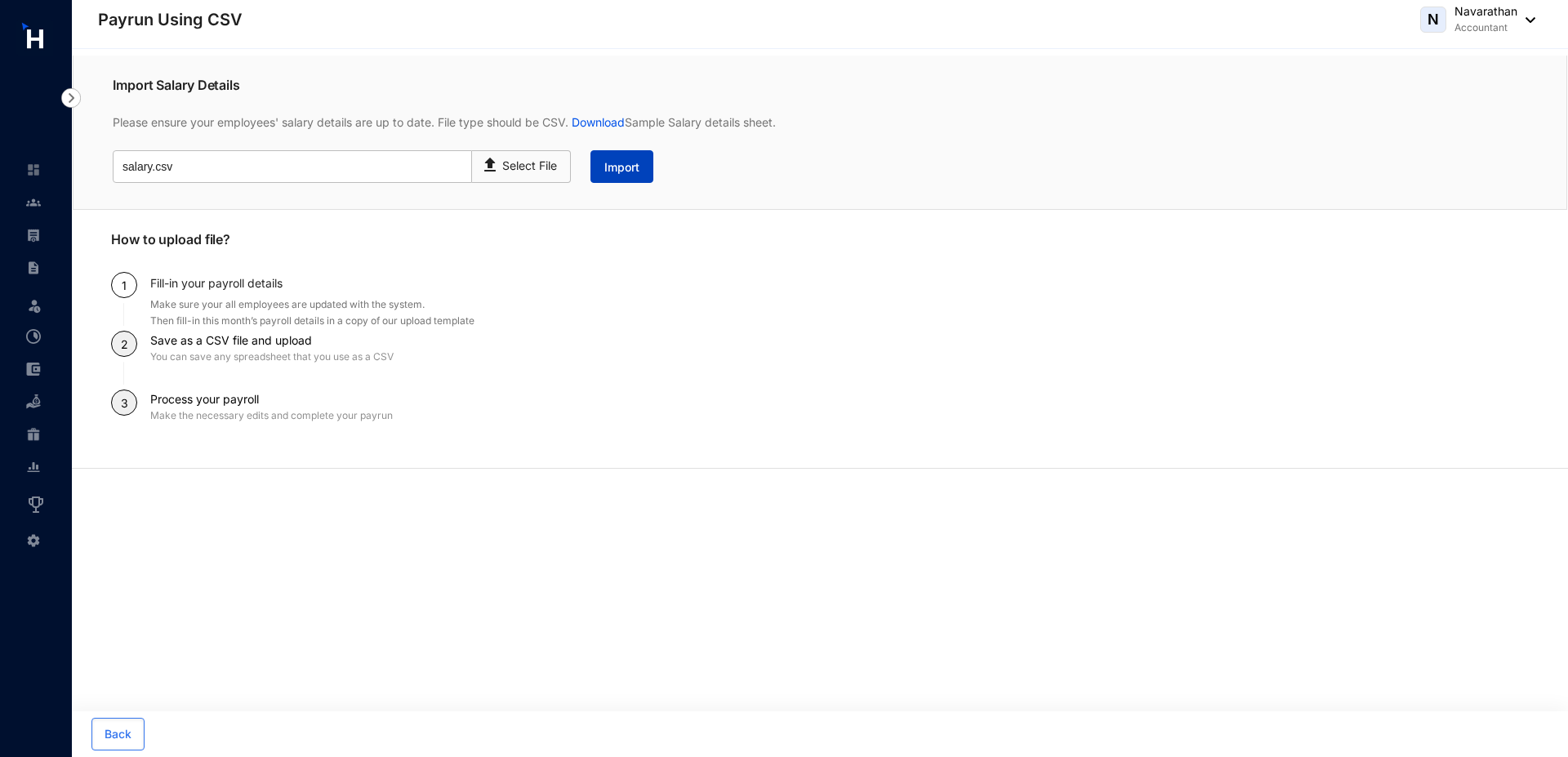
click at [645, 164] on button "Import" at bounding box center [622, 167] width 63 height 32
click at [510, 169] on p "Select File" at bounding box center [530, 167] width 54 height 17
click at [0, 0] on input "Select File" at bounding box center [0, 0] width 0 height 0
type input "salary.csv"
click at [604, 169] on button "Import" at bounding box center [622, 167] width 63 height 32
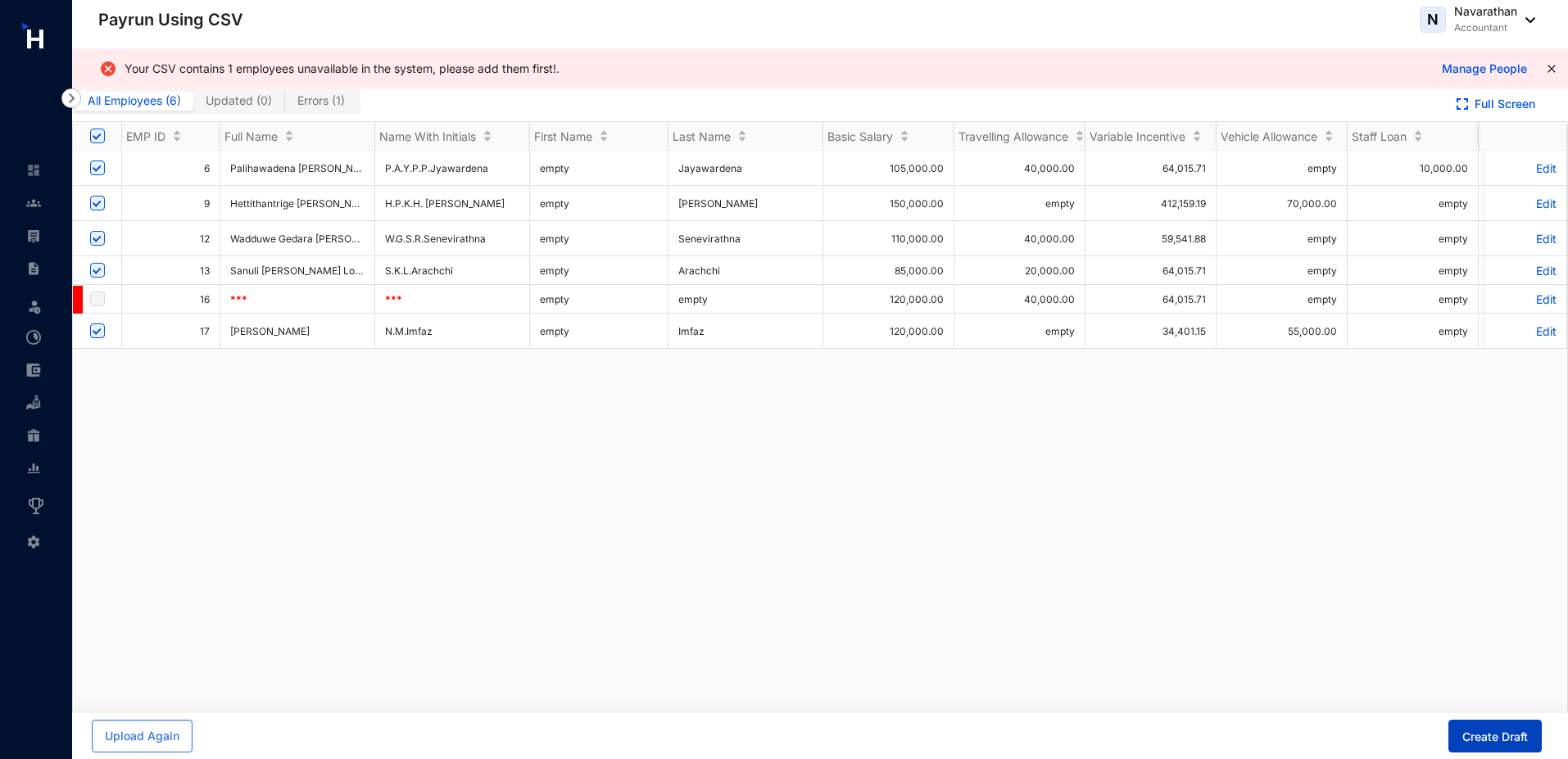
click at [1516, 735] on span "Create Draft" at bounding box center [1494, 737] width 66 height 16
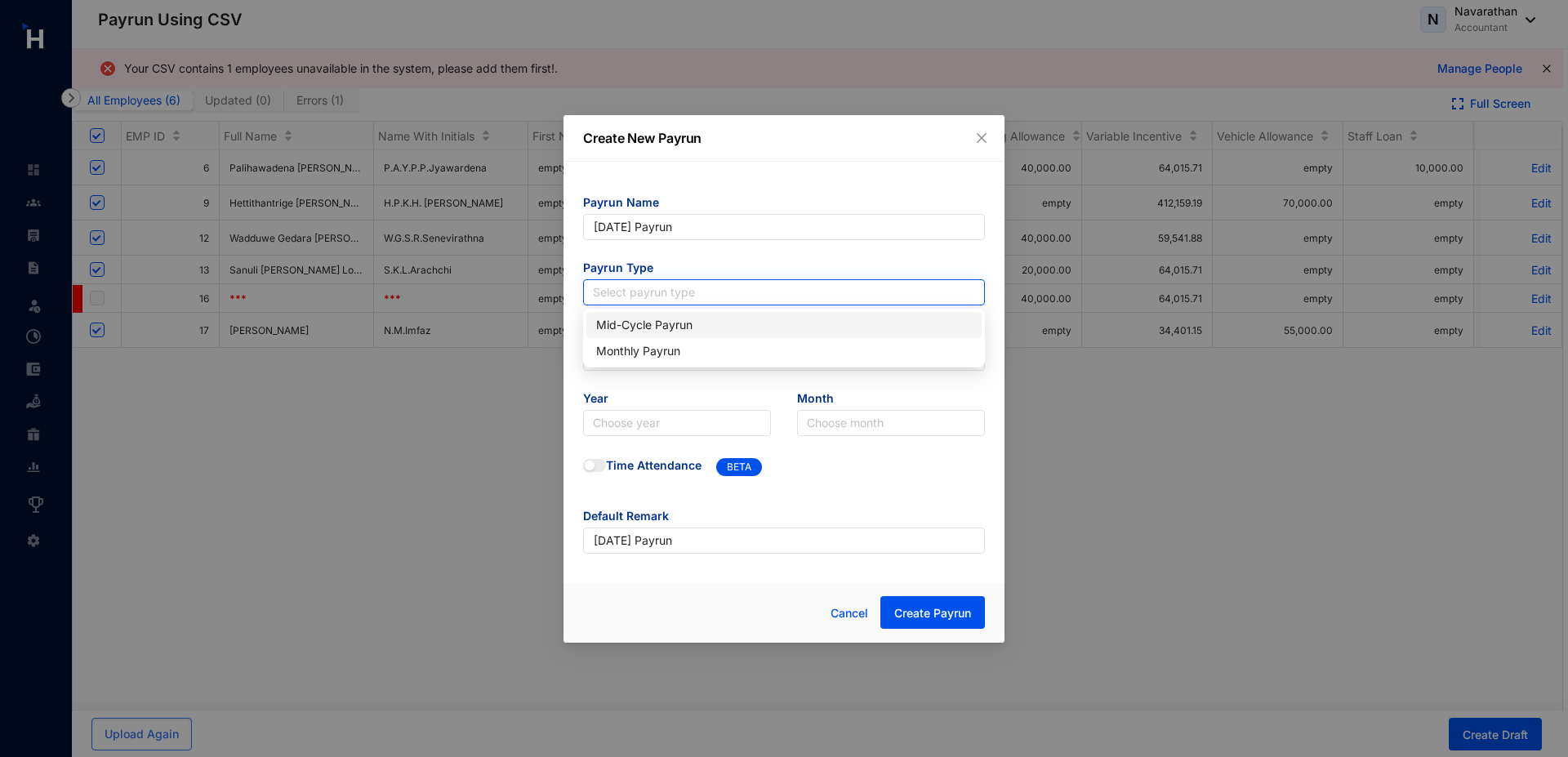
click at [667, 292] on input "search" at bounding box center [784, 292] width 383 height 25
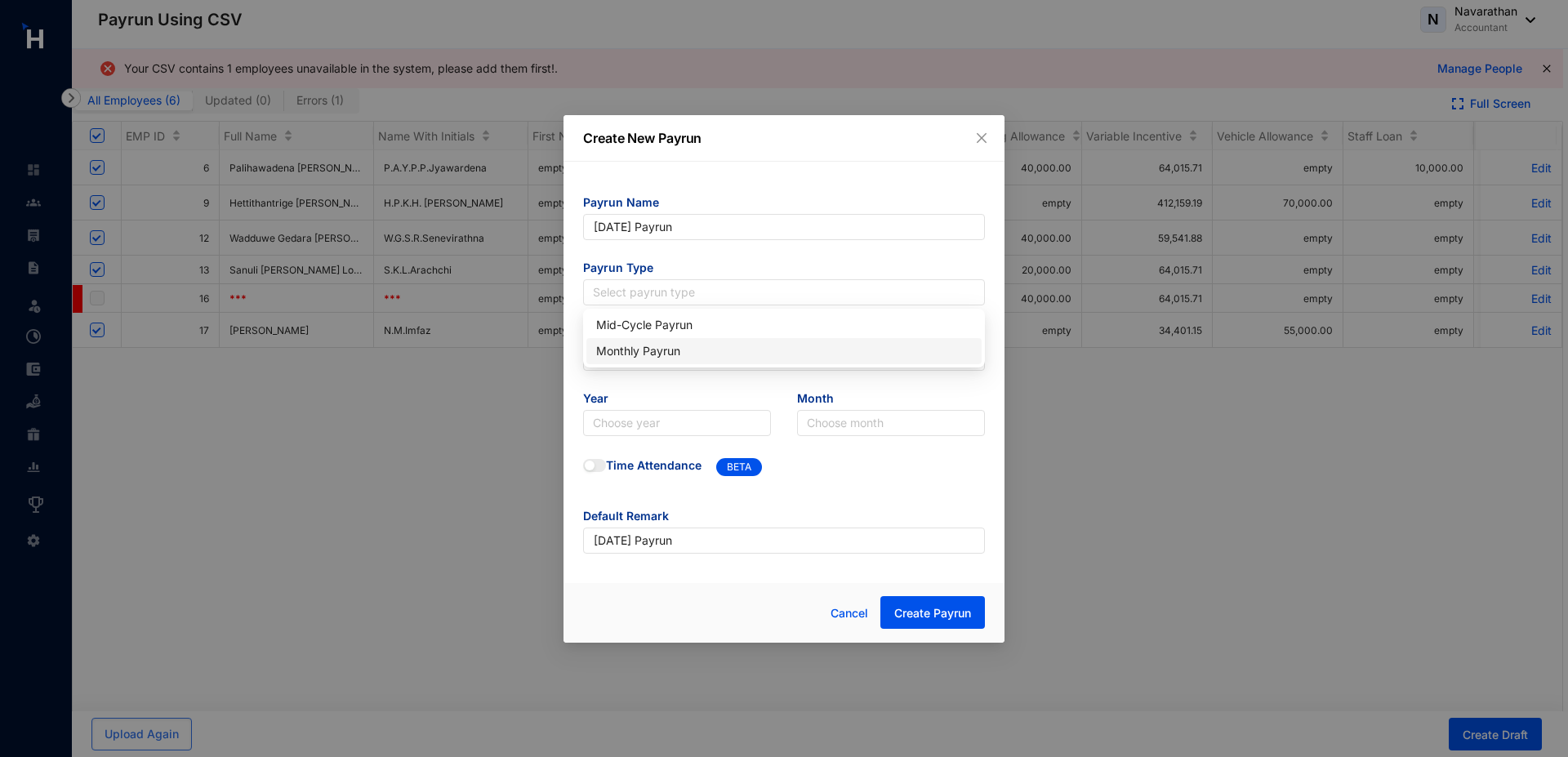
click at [662, 348] on div "Monthly Payrun" at bounding box center [784, 350] width 376 height 18
click at [656, 366] on input "text" at bounding box center [784, 357] width 402 height 26
type input "30"
click at [638, 434] on input "search" at bounding box center [677, 424] width 169 height 25
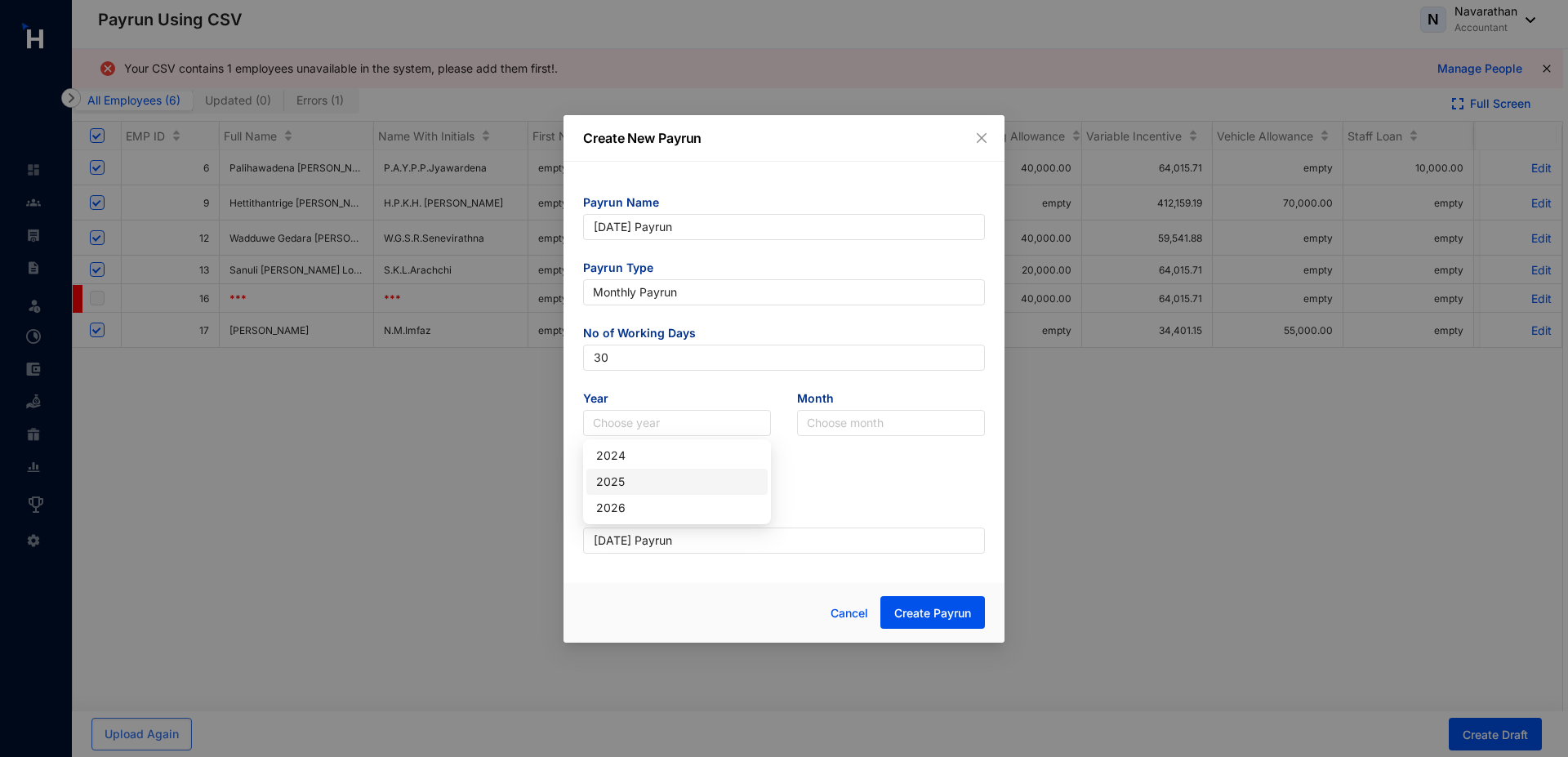
click at [633, 482] on div "2025" at bounding box center [677, 482] width 162 height 18
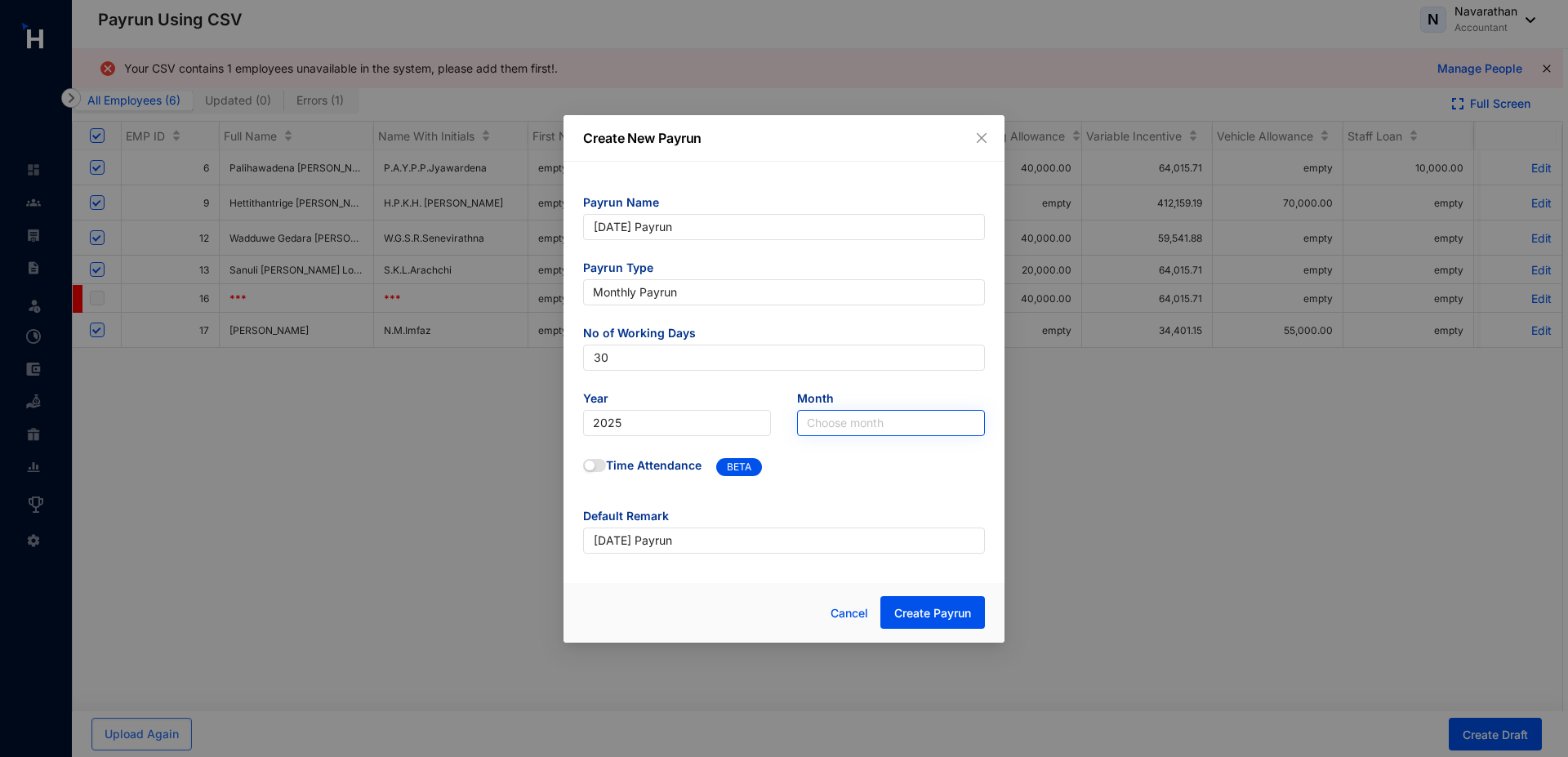
click at [820, 422] on input "search" at bounding box center [891, 424] width 169 height 25
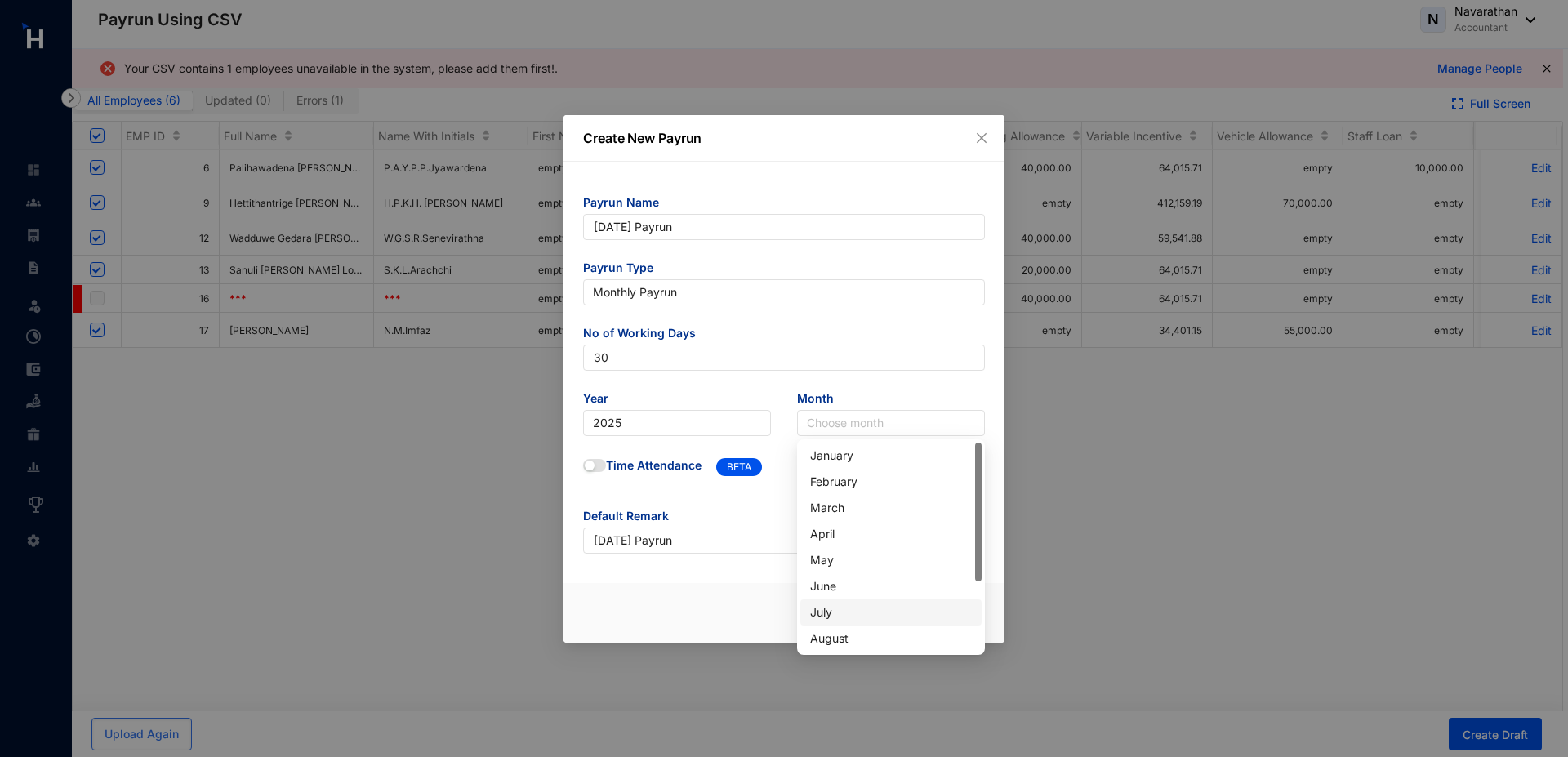
click at [846, 610] on div "July" at bounding box center [891, 612] width 162 height 18
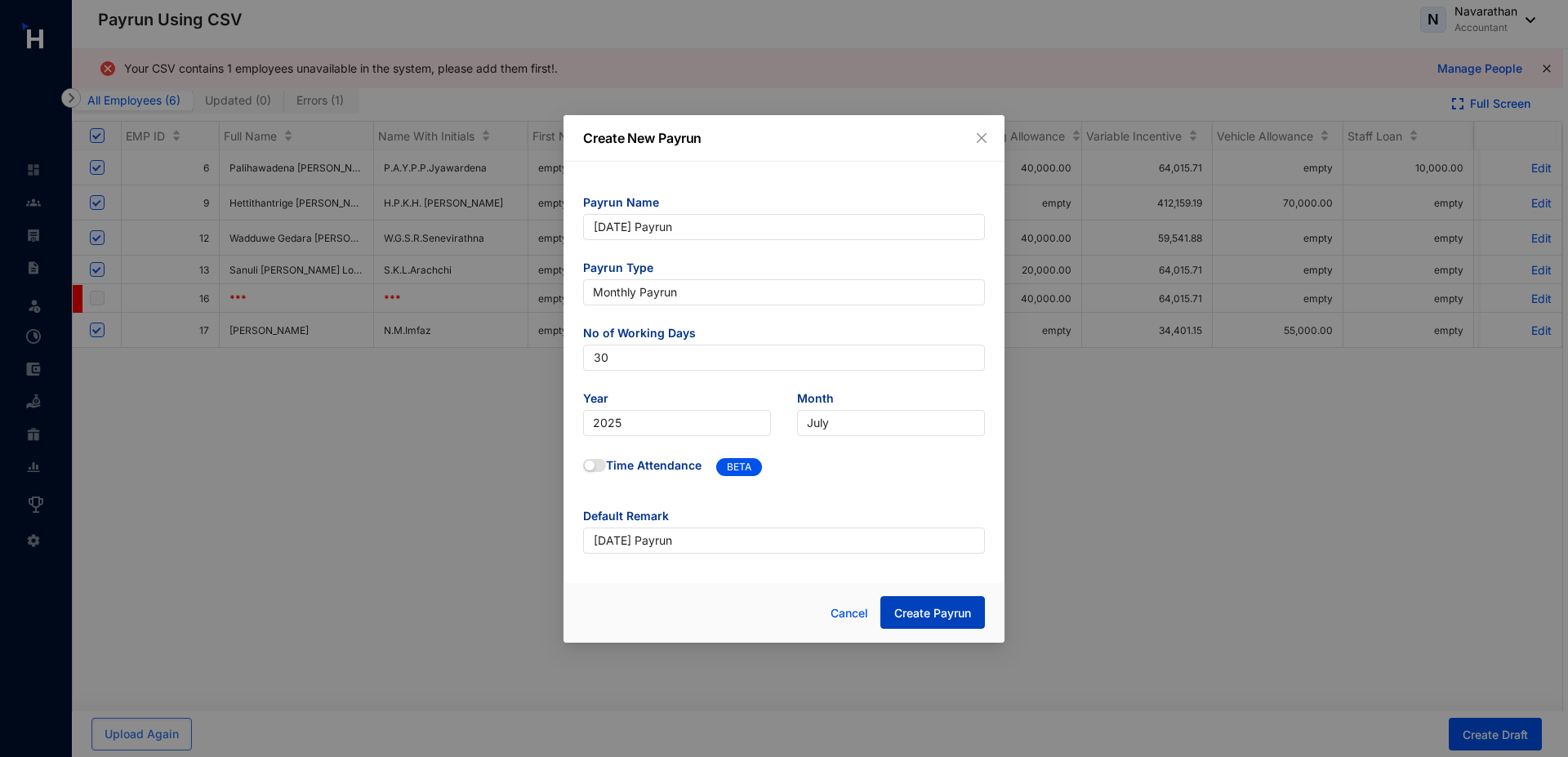
click at [918, 611] on span "Create Payrun" at bounding box center [932, 613] width 77 height 16
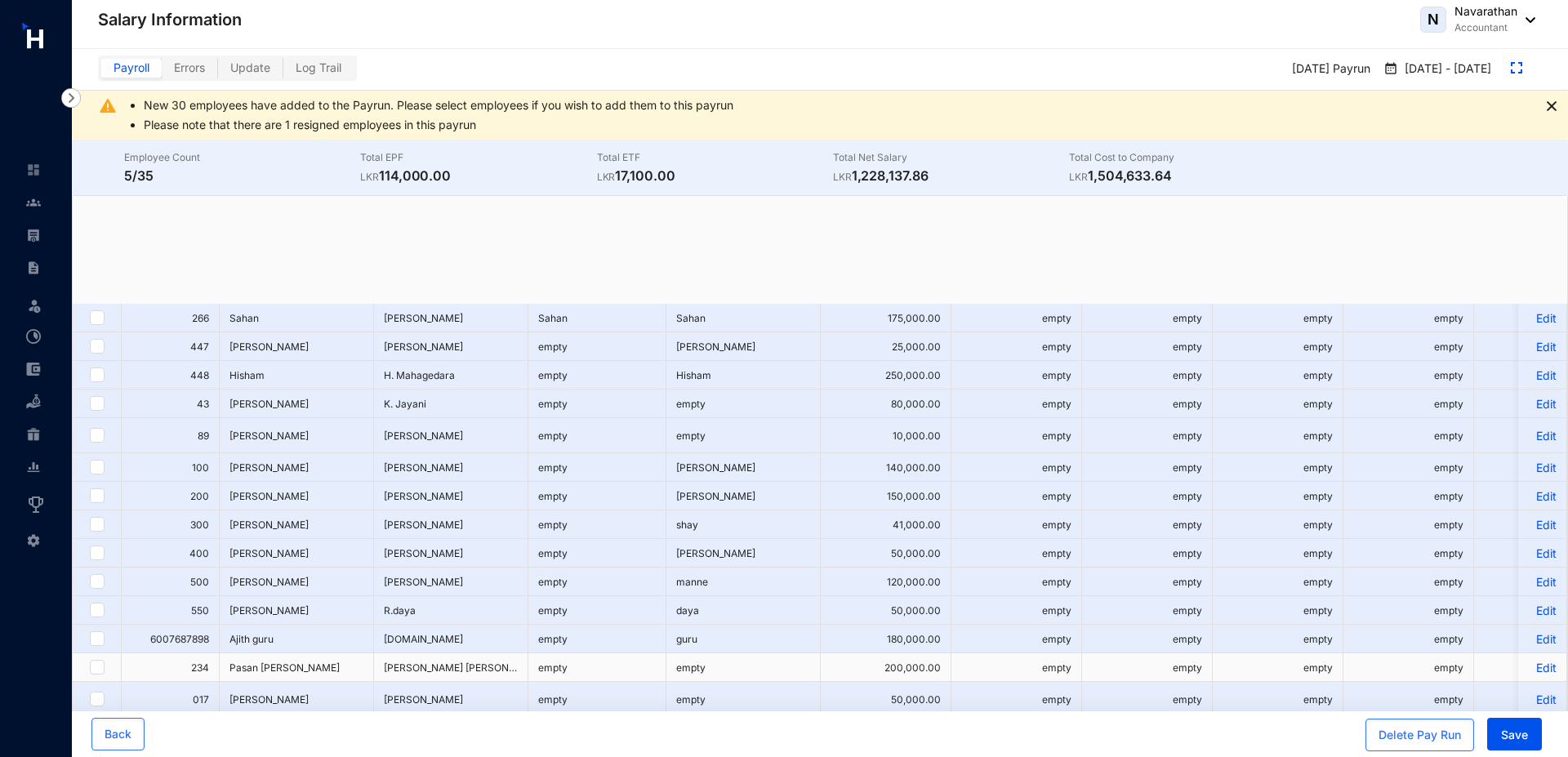
checkbox input "true"
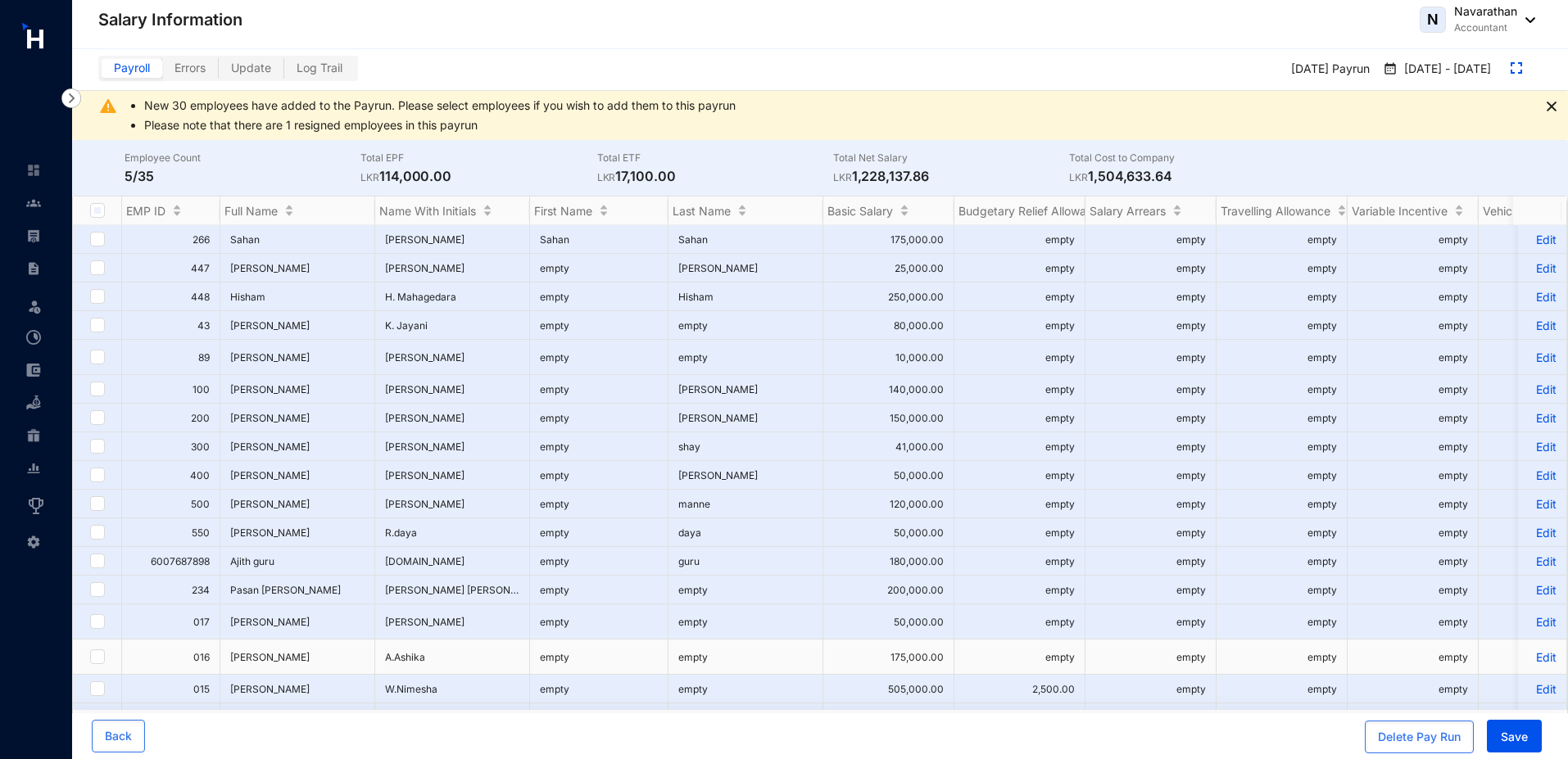
scroll to position [583, 0]
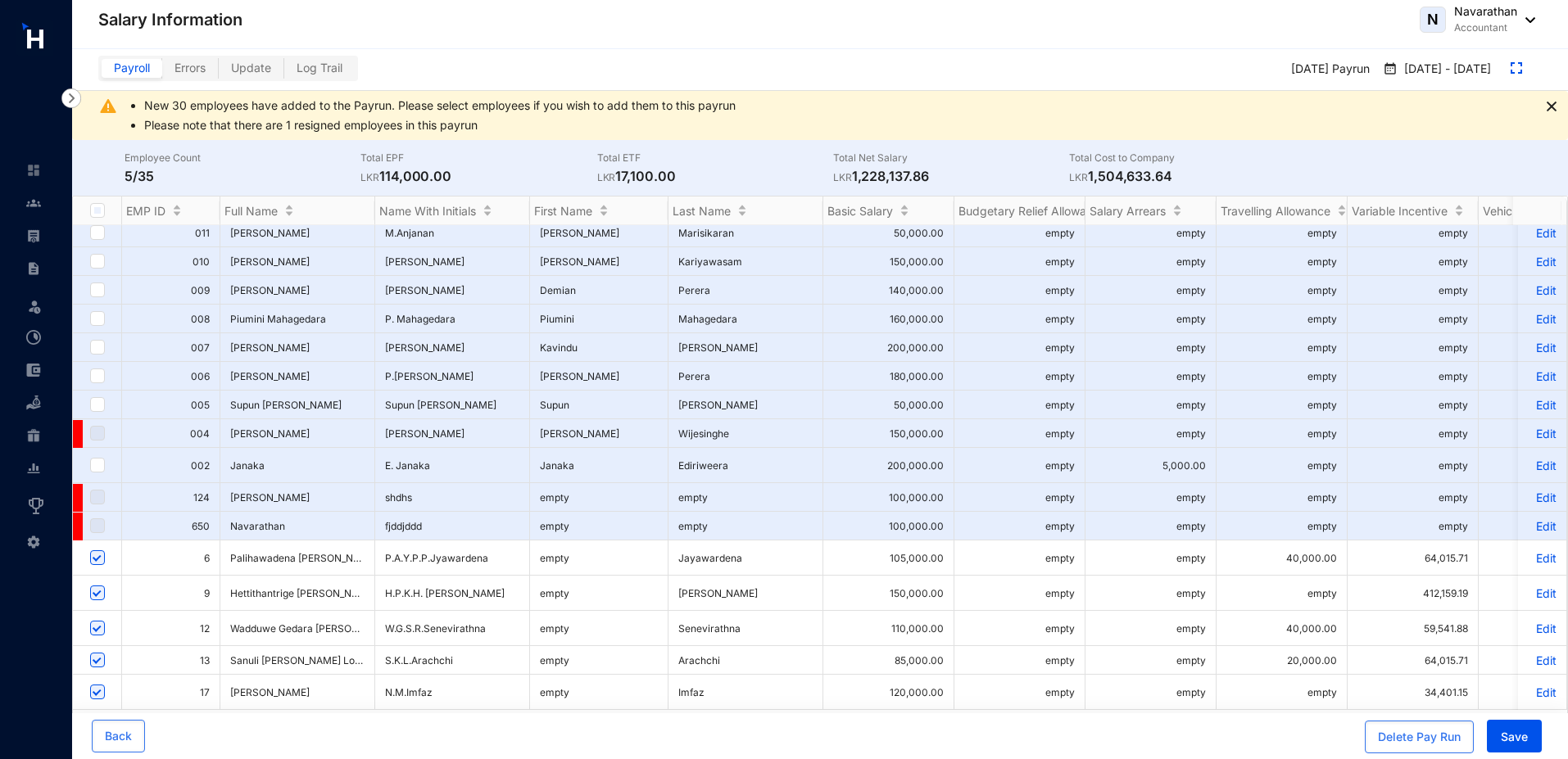
click at [1536, 551] on p "Edit" at bounding box center [1542, 558] width 29 height 14
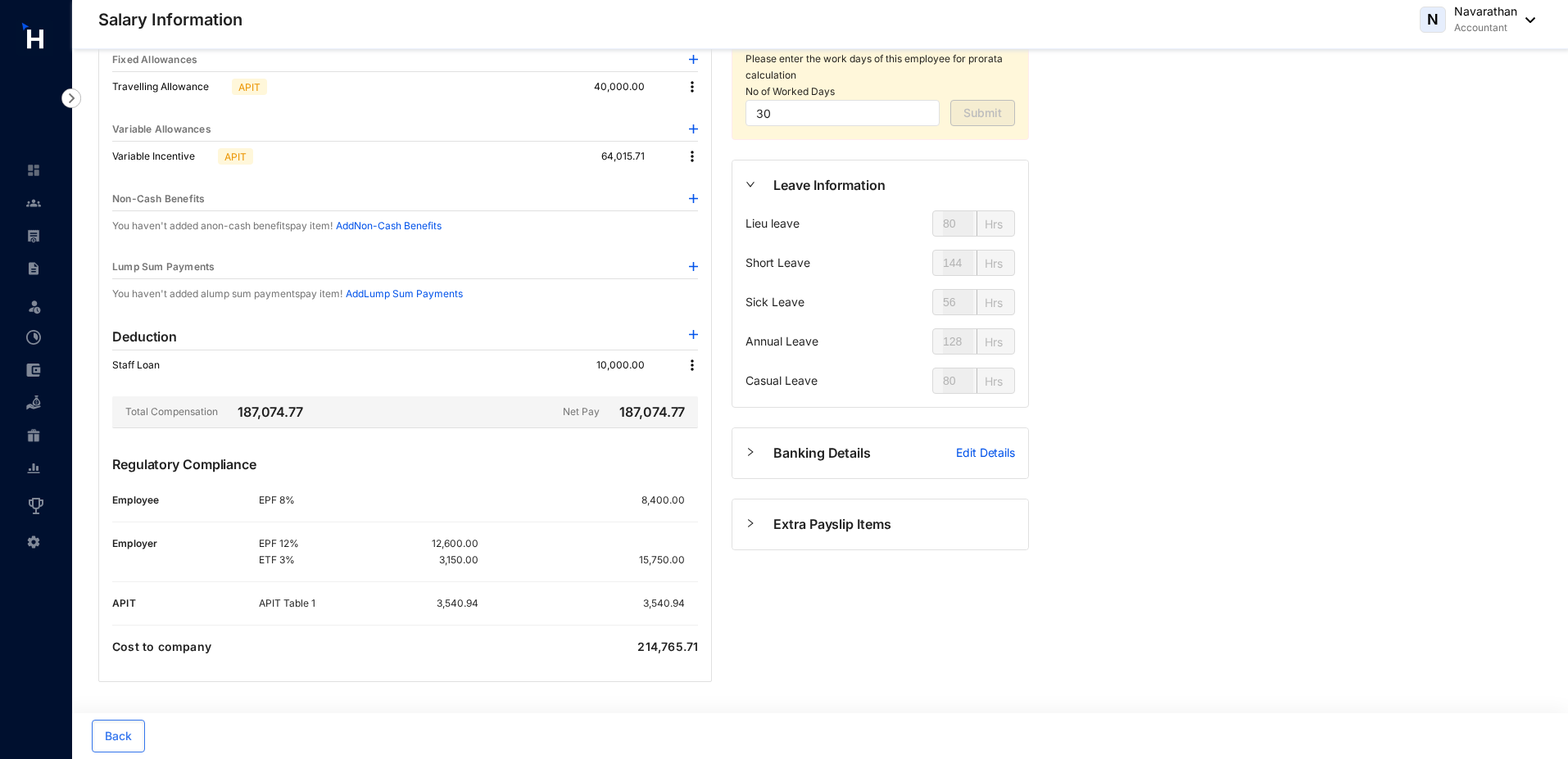
scroll to position [181, 0]
drag, startPoint x: 255, startPoint y: 602, endPoint x: 681, endPoint y: 605, distance: 426.0
click at [681, 604] on div "APIT APIT Table 1 3,540.94 3,540.94" at bounding box center [405, 604] width 585 height 16
click at [681, 605] on p "3,540.94" at bounding box center [670, 604] width 54 height 16
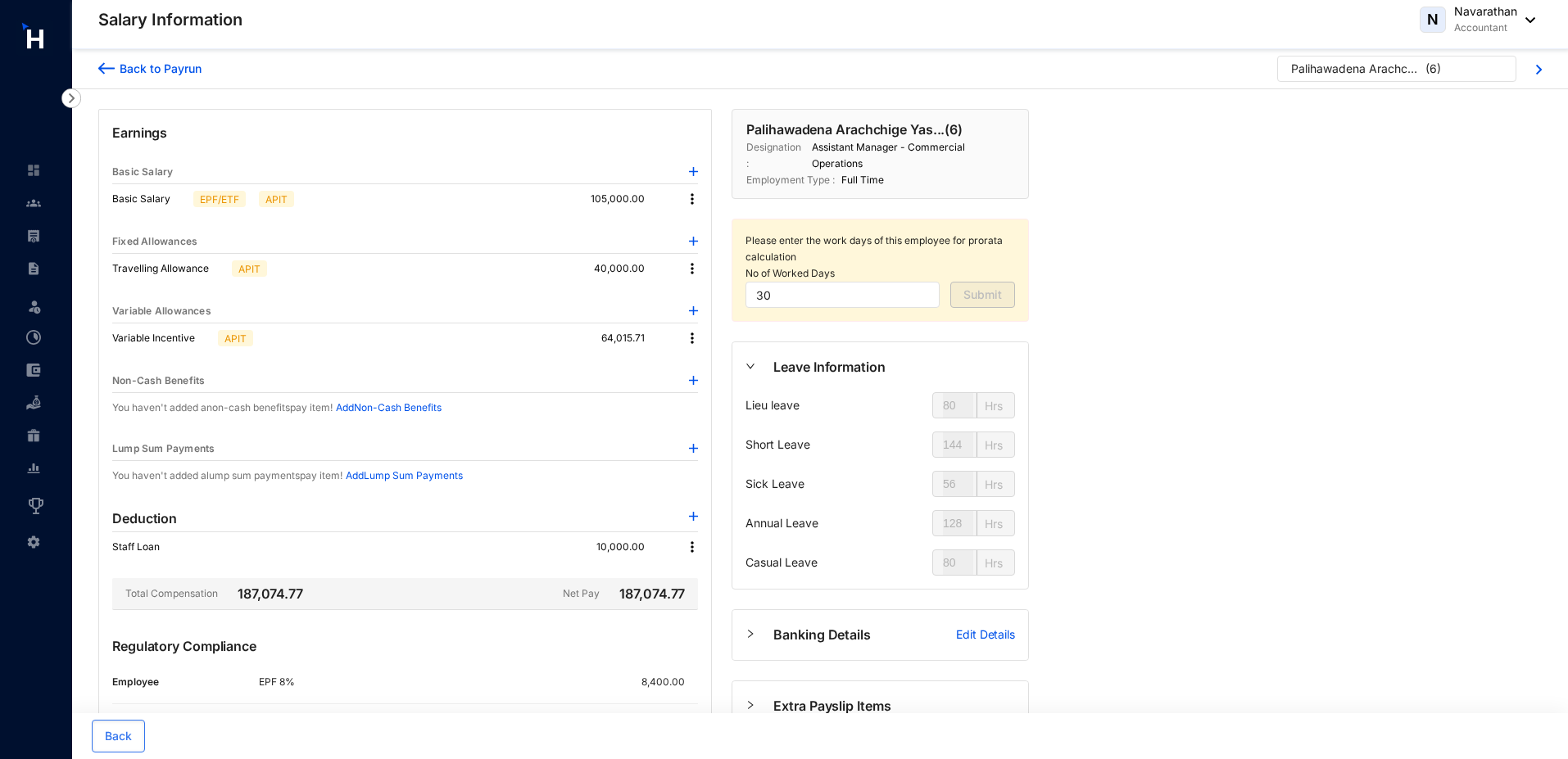
scroll to position [181, 0]
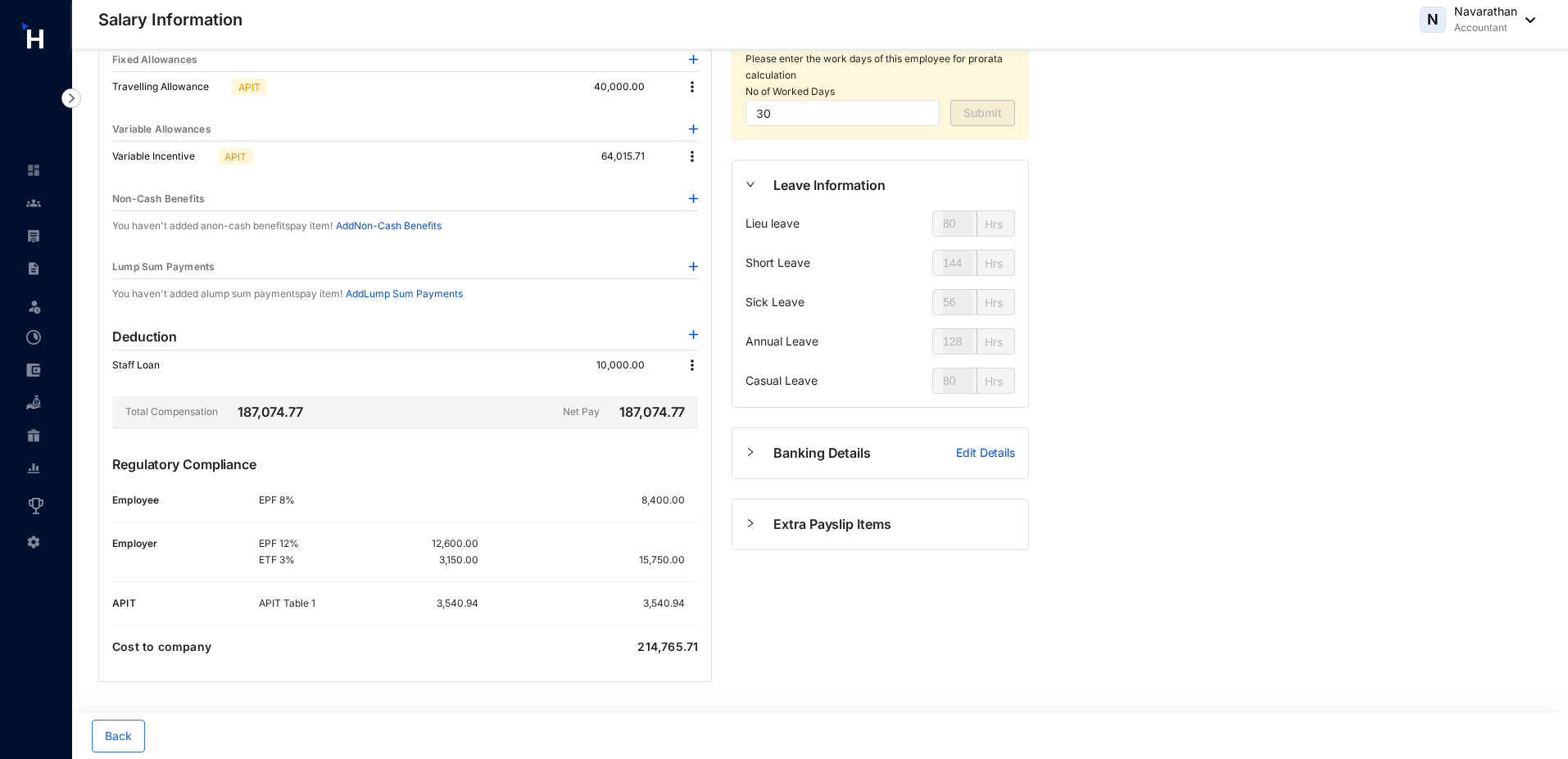
click at [689, 159] on img at bounding box center [691, 156] width 16 height 16
click at [705, 181] on span "Edit" at bounding box center [714, 184] width 34 height 18
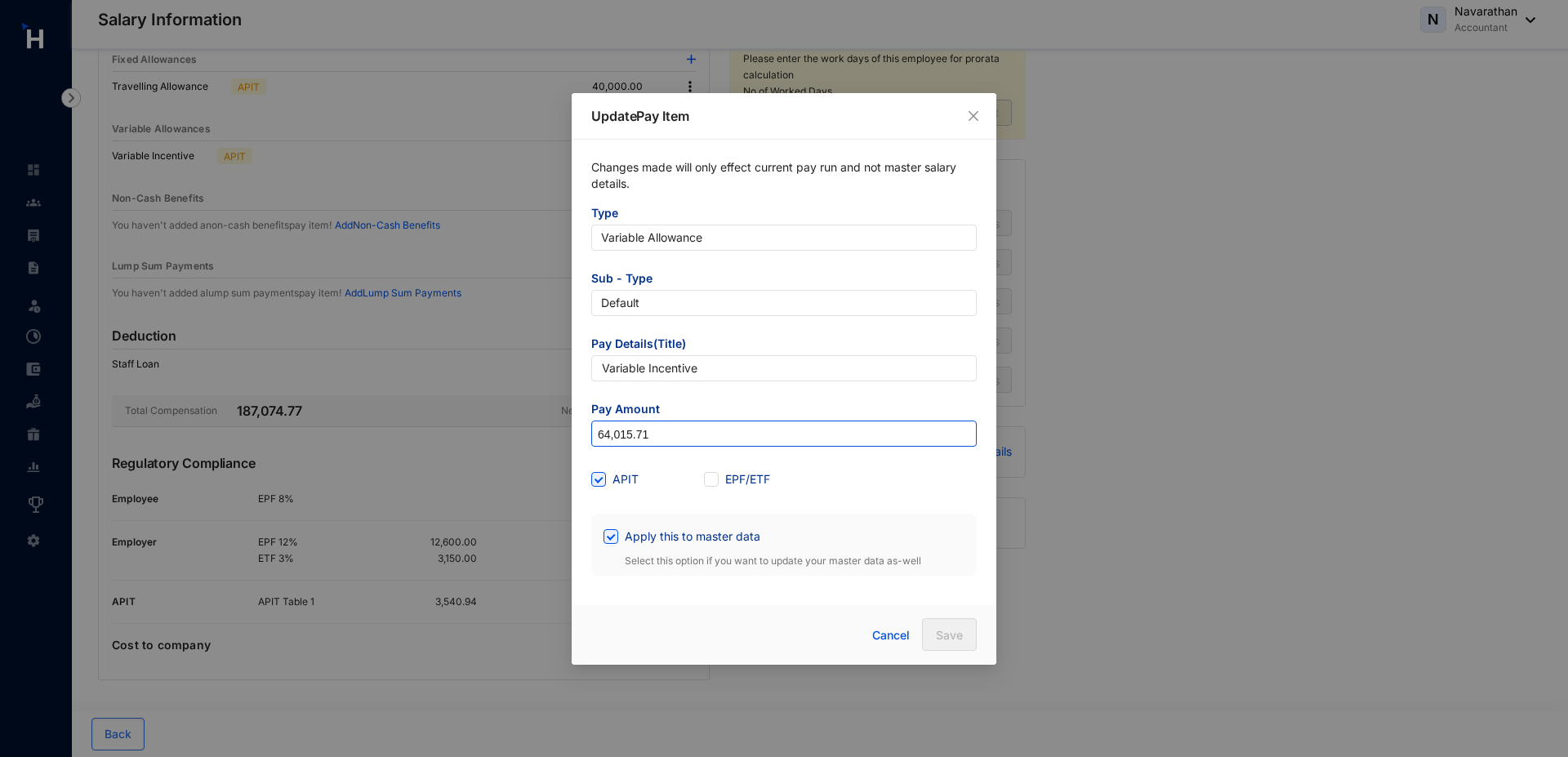
click at [662, 432] on input "64,015.71" at bounding box center [784, 434] width 384 height 26
type input "64,015.7"
click at [610, 537] on input "Apply this to master data" at bounding box center [609, 535] width 11 height 11
checkbox input "false"
click at [941, 636] on span "Save" at bounding box center [949, 635] width 27 height 16
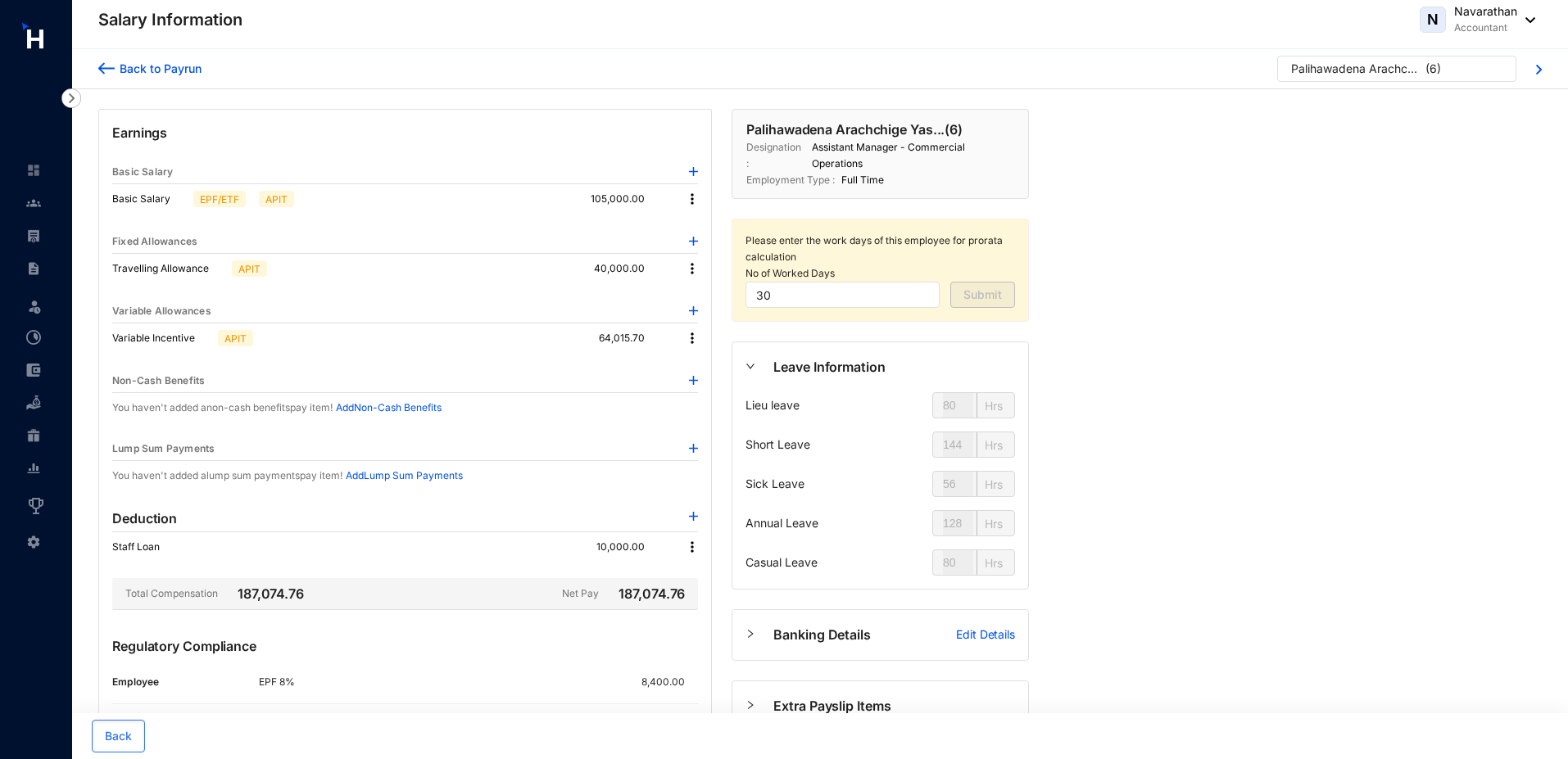
scroll to position [9, 0]
